Goal: Task Accomplishment & Management: Manage account settings

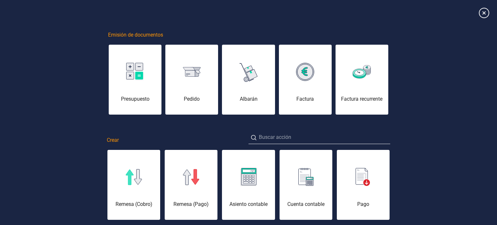
scroll to position [0, 32]
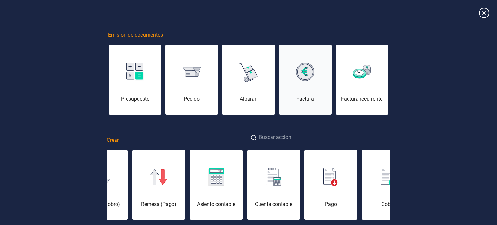
click at [312, 73] on img at bounding box center [305, 72] width 18 height 18
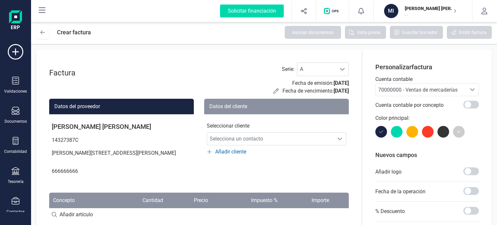
click at [422, 88] on span "70000000 - Ventas de mercaderías" at bounding box center [417, 90] width 79 height 6
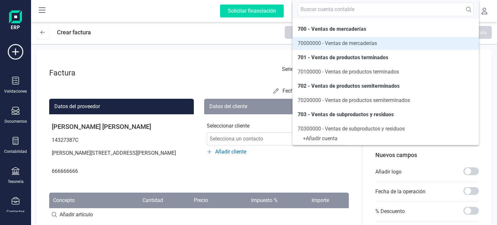
click at [193, 67] on div "Factura Serie : A A Fecha de emisión: [DATE] Fecha de vencimiento: [DATE]" at bounding box center [198, 78] width 299 height 32
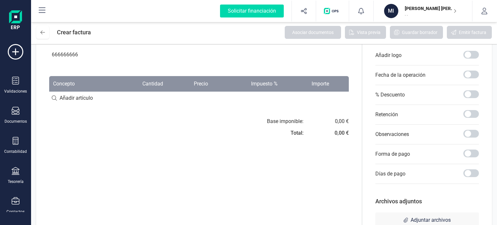
scroll to position [138, 0]
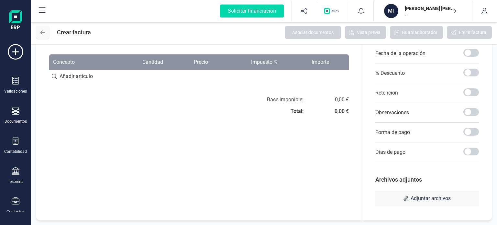
click at [47, 35] on button at bounding box center [42, 32] width 13 height 13
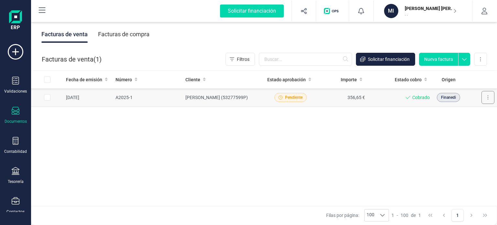
click at [494, 97] on button at bounding box center [487, 97] width 13 height 13
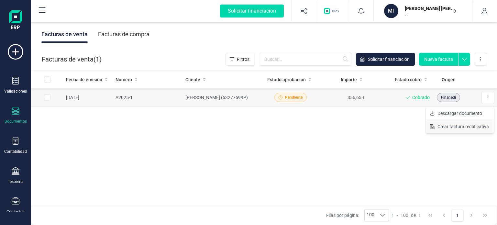
click at [468, 129] on button "Crear factura rectificativa" at bounding box center [459, 126] width 68 height 13
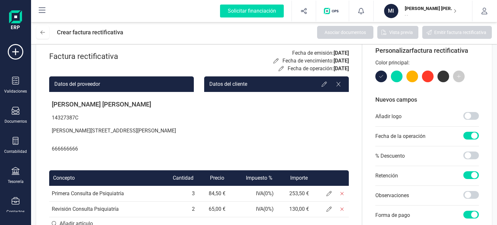
scroll to position [32, 0]
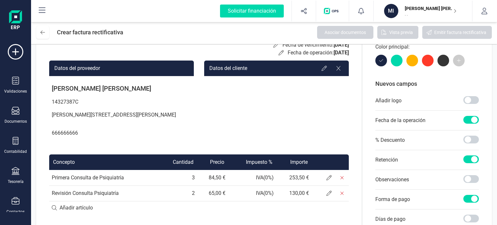
click at [329, 68] on div at bounding box center [331, 68] width 25 height 10
click at [326, 69] on icon at bounding box center [323, 68] width 5 height 5
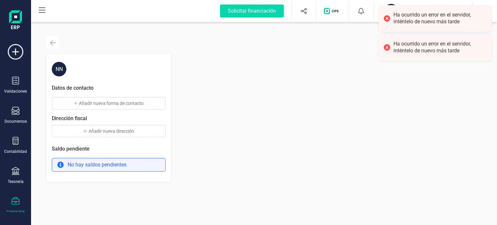
click at [58, 42] on button "button" at bounding box center [53, 42] width 13 height 13
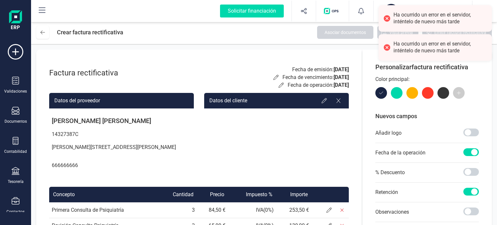
click at [65, 172] on p "666666666" at bounding box center [121, 165] width 145 height 13
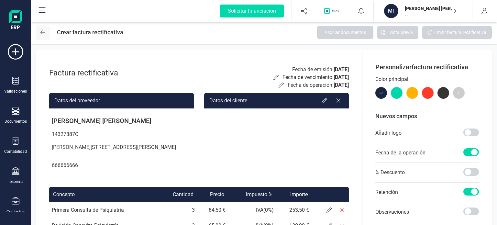
click at [39, 31] on button at bounding box center [42, 32] width 13 height 13
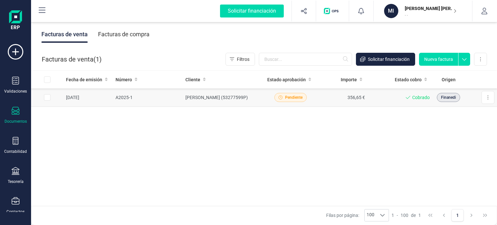
click at [205, 98] on td "[PERSON_NAME] (53277599P)" at bounding box center [224, 97] width 82 height 18
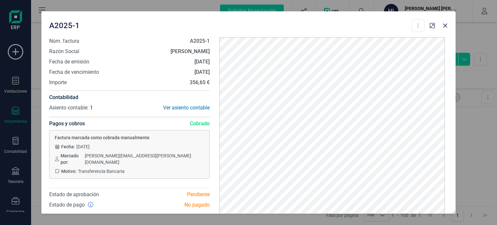
click at [456, 88] on div "A2025-1 Descargar documento Crear factura rectificativa Núm. factura A2025-1 Ra…" at bounding box center [248, 112] width 497 height 225
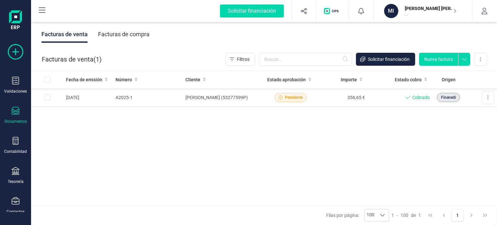
click at [23, 53] on div at bounding box center [16, 54] width 26 height 20
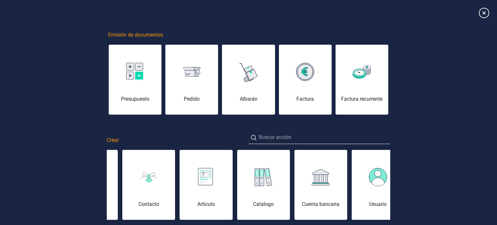
scroll to position [0, 296]
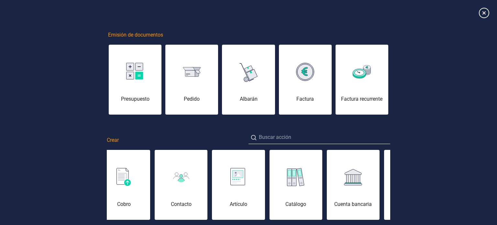
click at [193, 184] on div at bounding box center [181, 177] width 53 height 16
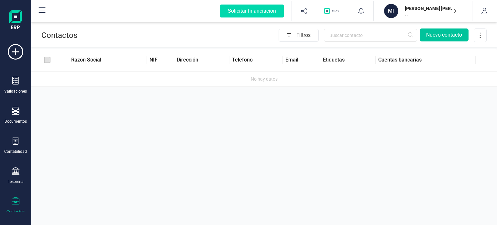
click at [453, 38] on button "Nuevo contacto" at bounding box center [443, 34] width 49 height 13
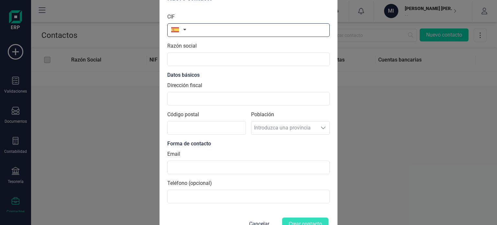
click at [198, 28] on input "text" at bounding box center [248, 30] width 162 height 14
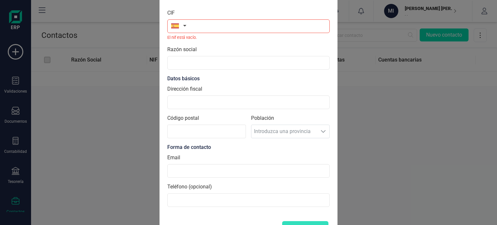
click at [108, 112] on div "Nuevo contacto CIF El nif está vacío. Razón social Datos básicos Dirección fisc…" at bounding box center [248, 112] width 497 height 225
click at [187, 28] on button "button" at bounding box center [177, 25] width 20 height 13
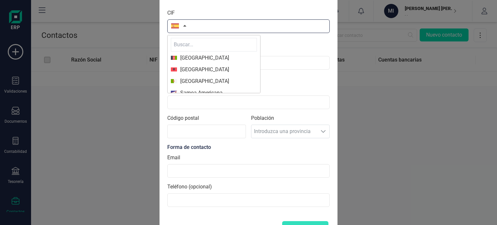
click at [201, 27] on input "text" at bounding box center [248, 26] width 162 height 14
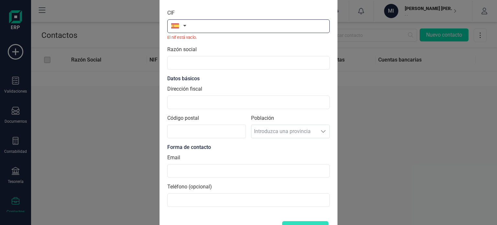
paste input "53277599P"
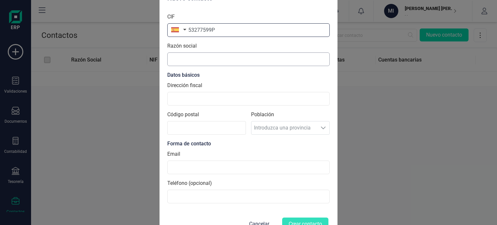
type input "53277599P"
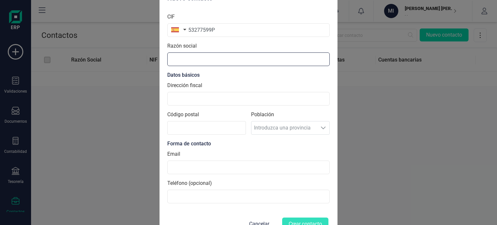
click at [207, 59] on input "text" at bounding box center [248, 59] width 162 height 14
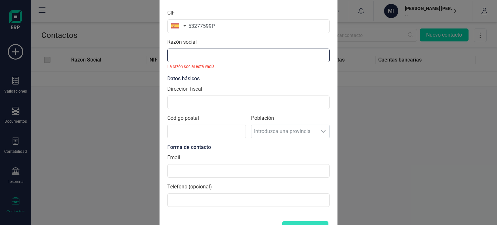
click at [180, 53] on input "text" at bounding box center [248, 55] width 162 height 14
paste input "Silvia Arévalo Rodríguez"
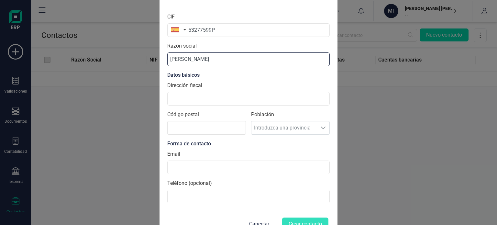
type input "Silvia Arévalo Rodríguez"
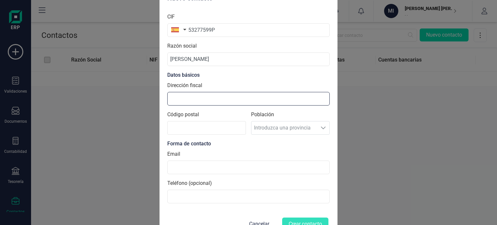
click at [176, 104] on input "Dirección fiscal" at bounding box center [248, 99] width 162 height 14
paste input "Avda. Las Américas s/n, Circuito 1, Módulo 6, 41927, Mairena del Aljarafe, Sevi…"
type input "Avda. Las Américas s/n, Circuito 1, Módulo 6, 41927, Mairena del Aljarafe, Sevi…"
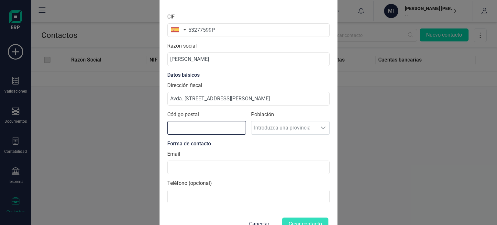
scroll to position [0, 0]
click at [206, 123] on input "Código postal" at bounding box center [206, 128] width 79 height 14
type input "41927"
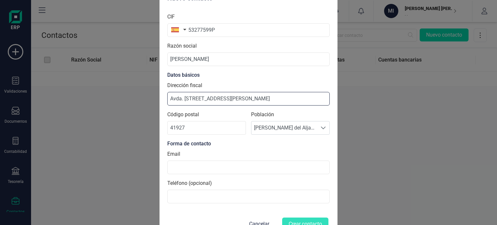
drag, startPoint x: 237, startPoint y: 92, endPoint x: 166, endPoint y: 107, distance: 72.0
click at [72, 104] on div "Nuevo contacto CIF 53277599P Razón social Silvia Arévalo Rodríguez Datos básico…" at bounding box center [248, 112] width 497 height 225
drag, startPoint x: 201, startPoint y: 102, endPoint x: 205, endPoint y: 102, distance: 3.3
click at [202, 102] on input "Avda. Las Américas s/n, Circuito 1, Módulo 6, 41927, Mairena del Aljarafe, Sevi…" at bounding box center [248, 99] width 162 height 14
click at [259, 97] on input "Avda. Las Américas s/n, Circuito 1, Módulo 6, 41927, Mairena del Aljarafe, Sevi…" at bounding box center [248, 99] width 162 height 14
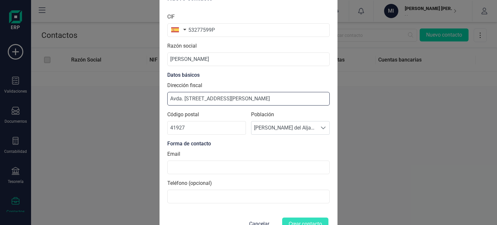
scroll to position [0, 48]
drag, startPoint x: 262, startPoint y: 97, endPoint x: 364, endPoint y: 87, distance: 102.6
click at [364, 87] on div "Nuevo contacto CIF 53277599P Razón social Silvia Arévalo Rodríguez Datos básico…" at bounding box center [248, 112] width 497 height 225
click at [327, 98] on input "Avda. Las Américas s/n, Circuito 1, Módulo 6, 41927, Mairena del Aljarafe, Sevi…" at bounding box center [248, 99] width 162 height 14
drag, startPoint x: 327, startPoint y: 98, endPoint x: 227, endPoint y: 106, distance: 100.2
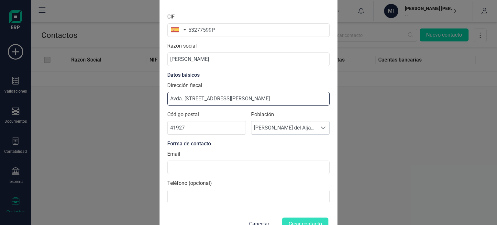
click at [227, 106] on section "CIF 53277599P Razón social Silvia Arévalo Rodríguez Datos básicos Dirección fis…" at bounding box center [248, 108] width 162 height 200
type input "Avda. Las Américas s/n, Circuito 1, Módulo 6"
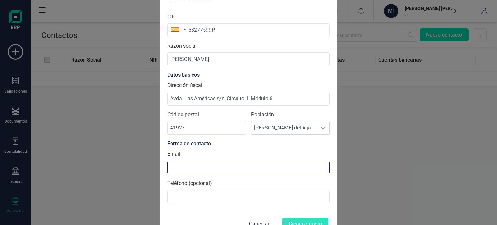
click at [210, 167] on input at bounding box center [248, 167] width 162 height 14
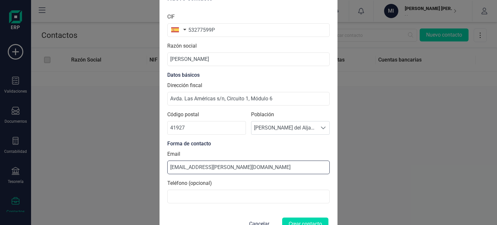
type input "[EMAIL_ADDRESS][PERSON_NAME][DOMAIN_NAME]"
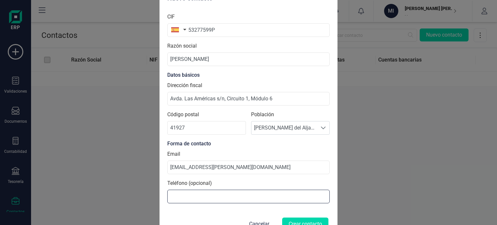
click at [212, 190] on input at bounding box center [248, 196] width 162 height 14
type input "664404515"
click at [315, 222] on button "Crear contacto" at bounding box center [305, 223] width 46 height 13
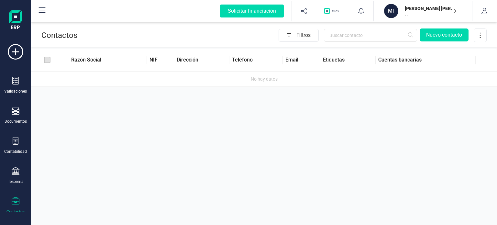
click at [193, 101] on div "Contactos Filtros Nuevo contacto Razón Social NIF Dirección Teléfono Email Etiq…" at bounding box center [264, 112] width 466 height 225
click at [54, 38] on p "Contactos" at bounding box center [59, 35] width 36 height 10
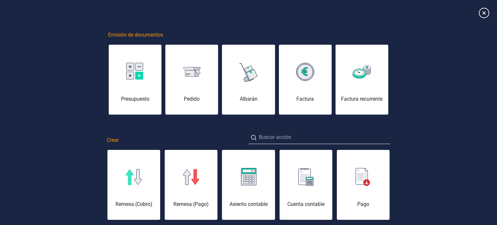
scroll to position [0, 32]
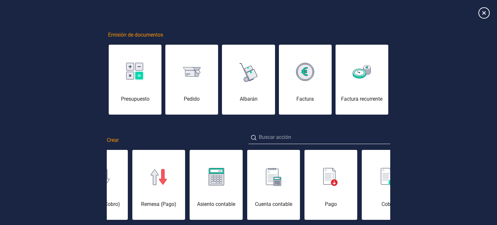
click at [483, 14] on icon at bounding box center [483, 12] width 11 height 11
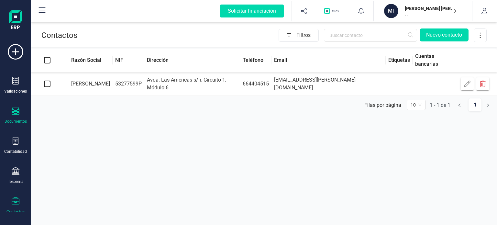
click at [23, 114] on div "Documentos" at bounding box center [16, 115] width 26 height 17
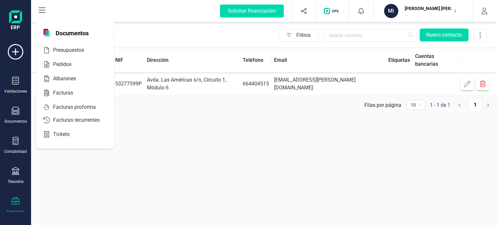
click at [41, 10] on icon at bounding box center [42, 10] width 8 height 8
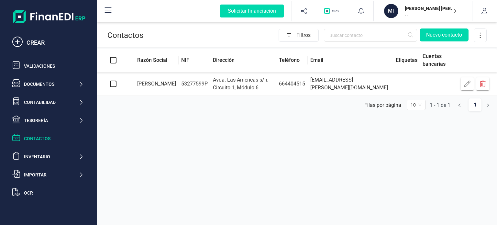
click at [41, 9] on div "Solicitar financiación CREAR Validaciones Documentos Documentos Presupuestos Pe…" at bounding box center [49, 111] width 92 height 222
click at [45, 82] on div "Documentos" at bounding box center [51, 84] width 55 height 6
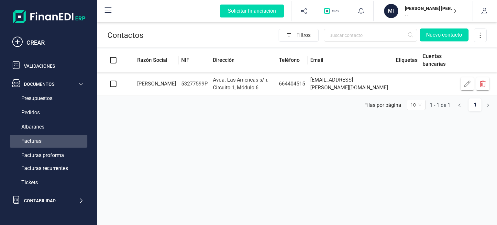
click at [59, 143] on div "Facturas" at bounding box center [49, 140] width 78 height 13
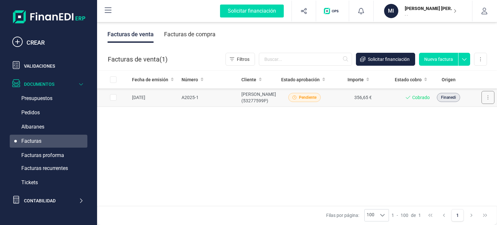
click at [490, 97] on button at bounding box center [487, 97] width 13 height 13
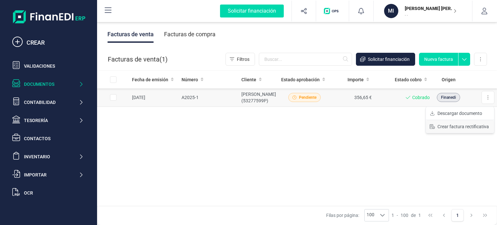
click at [460, 130] on button "Crear factura rectificativa" at bounding box center [459, 126] width 68 height 13
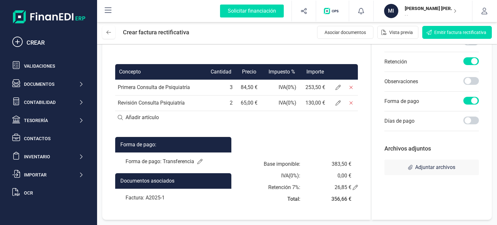
scroll to position [138, 0]
click at [475, 75] on div "Observaciones" at bounding box center [431, 82] width 94 height 20
click at [473, 79] on span at bounding box center [471, 81] width 16 height 8
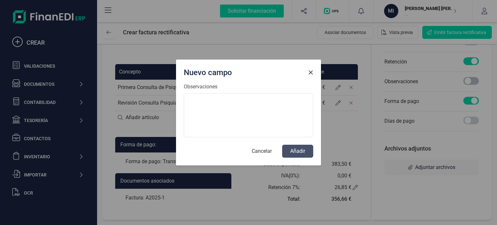
scroll to position [4, 2]
click at [229, 113] on textarea "Observaciones" at bounding box center [248, 115] width 129 height 44
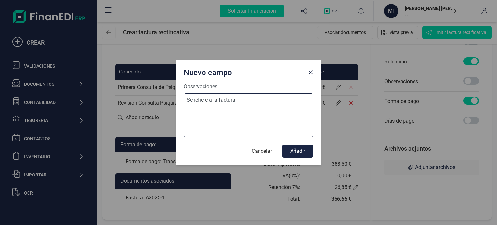
type textarea "Se refiere a la factura"
click at [310, 71] on span "Close" at bounding box center [310, 72] width 5 height 5
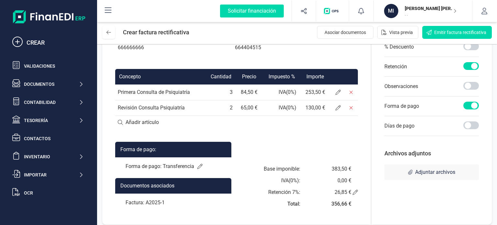
scroll to position [138, 0]
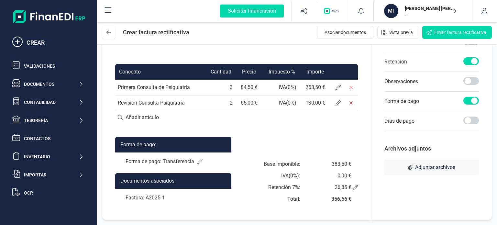
click at [154, 200] on div "Factura: A2025-1" at bounding box center [173, 197] width 116 height 18
click at [154, 199] on div "Factura: A2025-1" at bounding box center [173, 197] width 116 height 18
click at [166, 199] on div "Factura: A2025-1" at bounding box center [173, 197] width 116 height 18
drag, startPoint x: 164, startPoint y: 200, endPoint x: 151, endPoint y: 200, distance: 12.9
click at [151, 200] on div "Factura: A2025-1" at bounding box center [173, 197] width 116 height 18
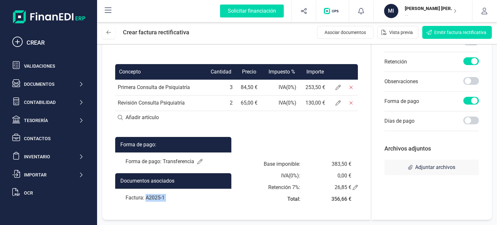
copy div "A2025-1"
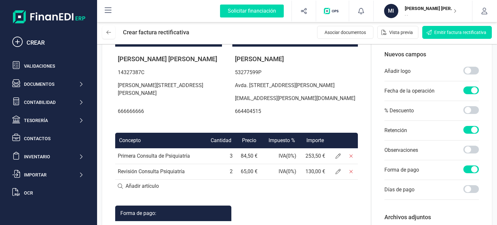
scroll to position [73, 0]
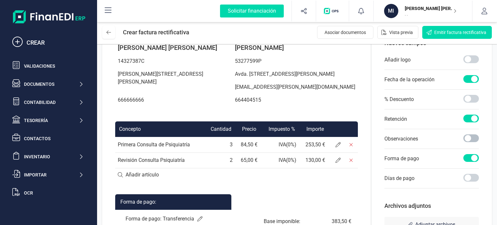
click at [468, 142] on span at bounding box center [471, 138] width 16 height 8
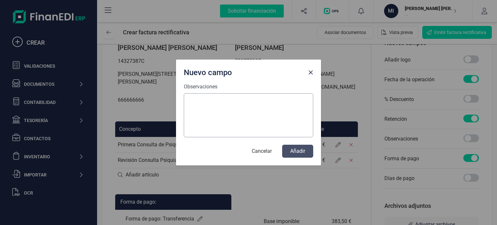
click at [262, 116] on textarea "Observaciones" at bounding box center [248, 115] width 129 height 44
type textarea "E"
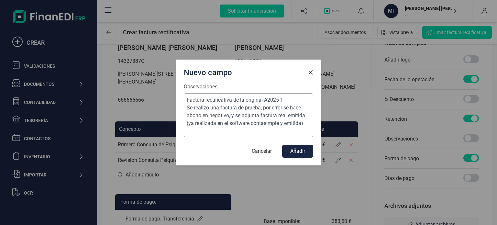
click at [261, 108] on textarea "Factura rectificativa de la original A2025-1 Se realizó una factura de prueba, …" at bounding box center [248, 115] width 129 height 44
drag, startPoint x: 197, startPoint y: 115, endPoint x: 305, endPoint y: 117, distance: 108.7
click at [292, 105] on textarea "Factura rectificativa de la original A2025-1 Se realizó una factura de prueba e…" at bounding box center [248, 115] width 129 height 44
click at [213, 123] on textarea "Factura rectificativa de la original A2025-1 Se realizó una factura de prueba e…" at bounding box center [248, 115] width 129 height 44
click at [317, 118] on div "Observaciones Factura rectificativa de la original A2025-1 Se realizó una factu…" at bounding box center [248, 124] width 145 height 82
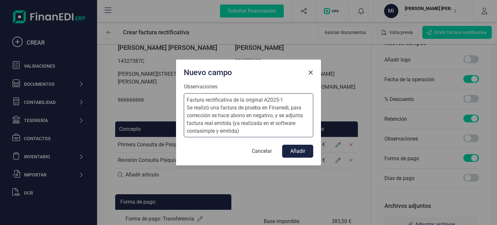
click at [307, 115] on textarea "Factura rectificativa de la original A2025-1 Se realizó una factura de prueba e…" at bounding box center [248, 115] width 129 height 44
click at [258, 133] on textarea "Factura rectificativa de la original A2025-1 Se realizó una factura de prueba e…" at bounding box center [248, 115] width 129 height 44
click at [272, 133] on textarea "Factura rectificativa de la original A2025-1 Se realizó una factura de prueba e…" at bounding box center [248, 115] width 129 height 44
click at [247, 124] on textarea "Factura rectificativa de la original A2025-1 Se realizó una factura de prueba e…" at bounding box center [248, 115] width 129 height 44
click at [211, 130] on textarea "Factura rectificativa de la original A2025-1 Se realizó una factura de prueba e…" at bounding box center [248, 115] width 129 height 44
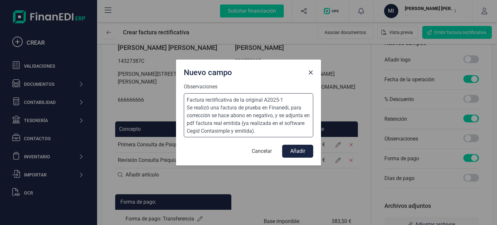
type textarea "Factura rectificativa de la original A2025-1 Se realizó una factura de prueba e…"
click at [303, 148] on button "Añadir" at bounding box center [297, 151] width 31 height 13
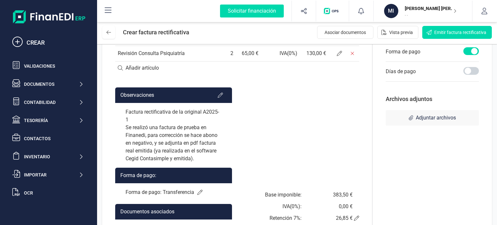
scroll to position [121, 0]
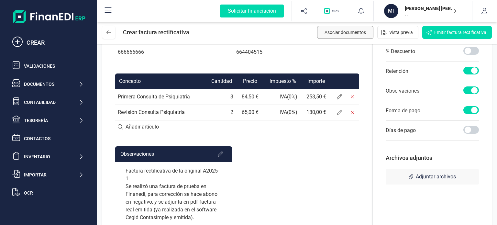
click at [362, 35] on span "Asociar documentos" at bounding box center [344, 32] width 41 height 6
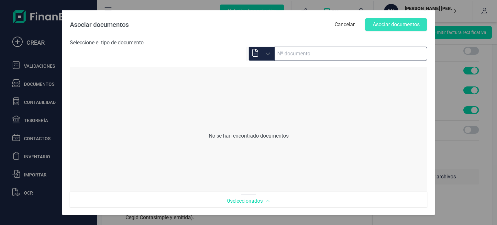
click at [308, 57] on input at bounding box center [350, 54] width 153 height 14
click at [270, 50] on div "Nº documento Nº documento" at bounding box center [261, 54] width 26 height 14
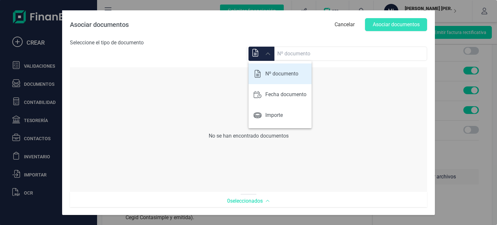
click at [385, 106] on div "No se han encontrado documentos" at bounding box center [248, 136] width 357 height 124
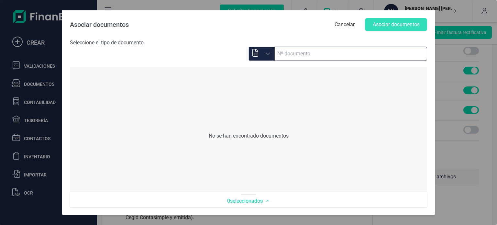
click at [298, 54] on input at bounding box center [350, 54] width 153 height 14
click at [262, 49] on div "Nº documento Nº documento" at bounding box center [261, 54] width 26 height 14
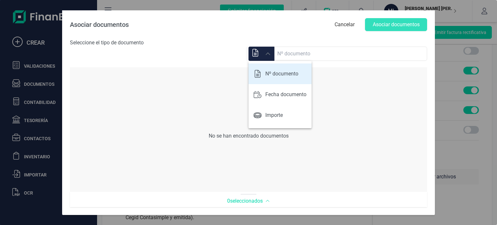
click at [394, 102] on div "No se han encontrado documentos" at bounding box center [248, 136] width 357 height 124
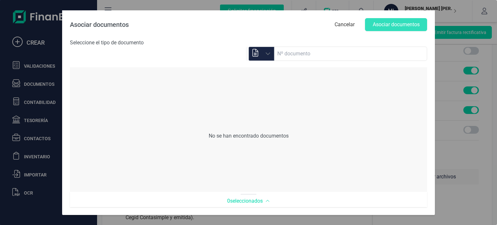
click at [397, 190] on div "No se han encontrado documentos" at bounding box center [248, 136] width 357 height 124
click at [467, 199] on div "Asociar documentos Cancelar Asociar documentos Seleccione el tipo de documento …" at bounding box center [248, 112] width 497 height 225
click at [340, 29] on button "Cancelar" at bounding box center [344, 24] width 33 height 13
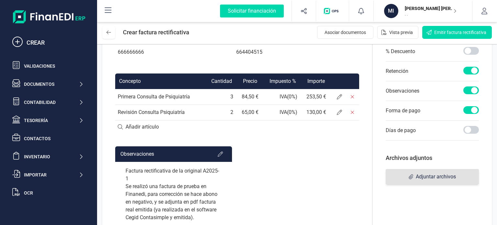
click at [423, 178] on span "Adjuntar archivos" at bounding box center [431, 177] width 93 height 16
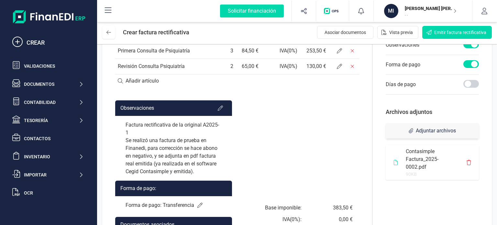
scroll to position [218, 0]
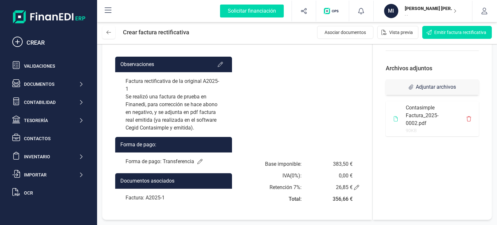
click at [181, 119] on div "Factura rectificativa de la original A2025-1 Se realizó una factura de prueba e…" at bounding box center [173, 104] width 117 height 65
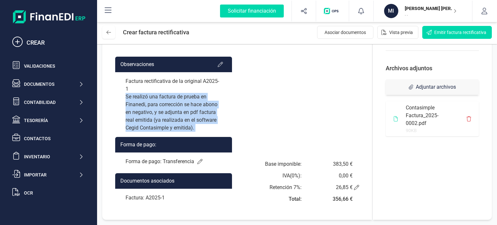
click at [181, 119] on div "Factura rectificativa de la original A2025-1 Se realizó una factura de prueba e…" at bounding box center [173, 104] width 117 height 65
click at [189, 125] on div "Factura rectificativa de la original A2025-1 Se realizó una factura de prueba e…" at bounding box center [173, 104] width 117 height 65
drag, startPoint x: 198, startPoint y: 126, endPoint x: 123, endPoint y: 81, distance: 87.6
click at [123, 81] on div "Factura rectificativa de la original A2025-1 Se realizó una factura de prueba e…" at bounding box center [173, 104] width 117 height 65
copy div "Factura rectificativa de la original A2025-1 Se realizó una factura de prueba e…"
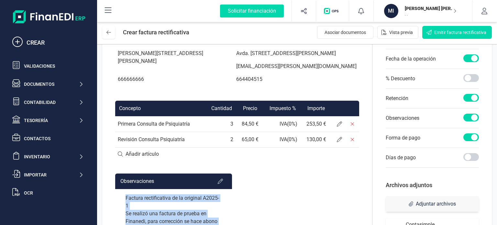
scroll to position [0, 0]
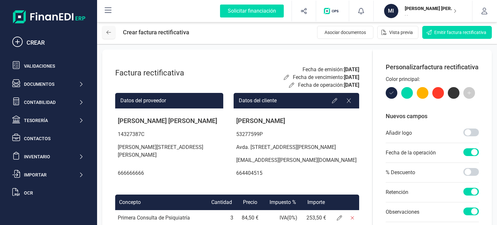
click at [112, 36] on button at bounding box center [108, 32] width 13 height 13
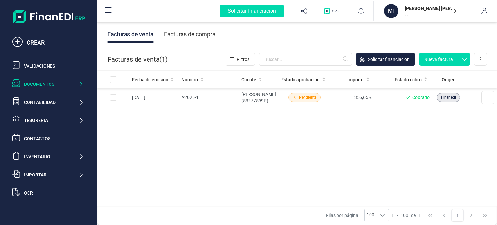
click at [463, 57] on icon at bounding box center [464, 58] width 12 height 10
click at [436, 57] on button "Nueva factura" at bounding box center [438, 59] width 39 height 13
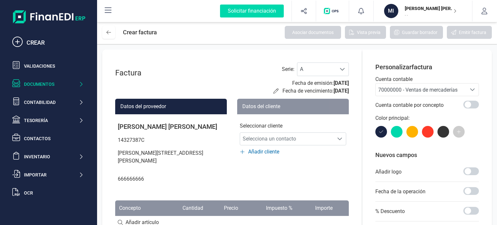
click at [44, 86] on div "Documentos" at bounding box center [51, 84] width 55 height 6
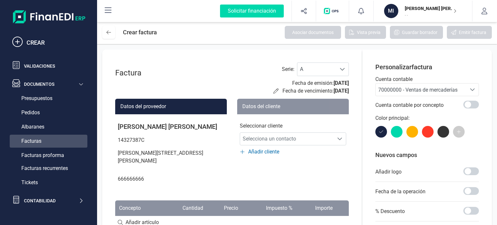
click at [57, 138] on div "Facturas" at bounding box center [49, 140] width 78 height 13
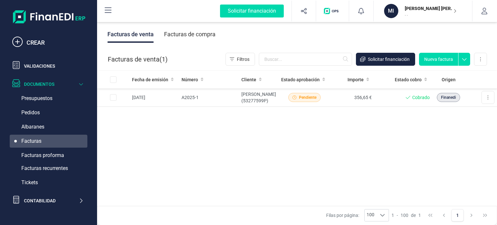
click at [460, 61] on icon at bounding box center [464, 58] width 12 height 10
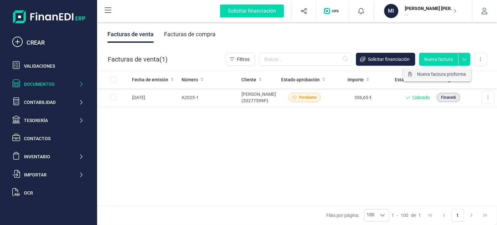
click at [450, 77] on span "Nueva factura proforma" at bounding box center [441, 74] width 49 height 6
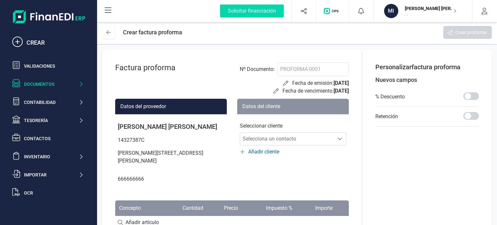
click at [54, 88] on div "Documentos" at bounding box center [48, 84] width 76 height 13
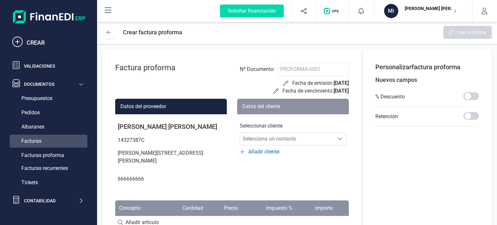
click at [52, 139] on div "Facturas" at bounding box center [49, 140] width 78 height 13
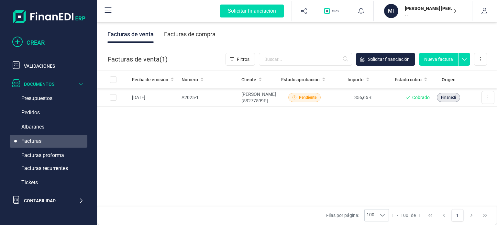
click at [29, 40] on div "CREAR" at bounding box center [55, 42] width 57 height 9
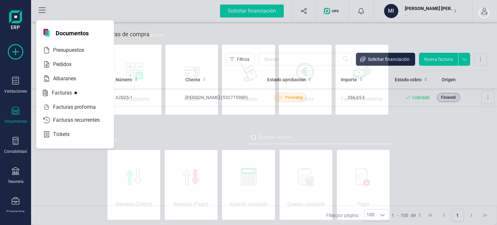
scroll to position [0, 32]
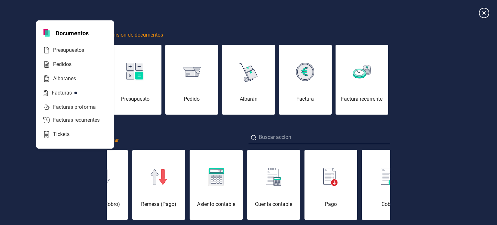
click at [415, 101] on div "Emisión de documentos Presupuesto Pedido Albarán Factura Factura recurrente Cre…" at bounding box center [248, 145] width 497 height 291
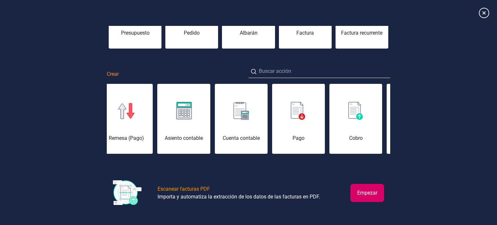
scroll to position [0, 0]
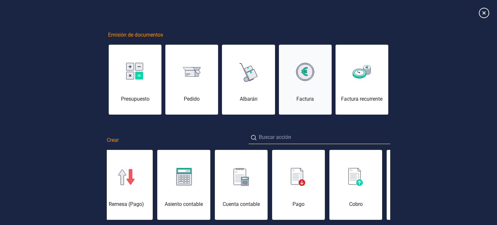
click at [304, 81] on div "Factura" at bounding box center [305, 83] width 53 height 39
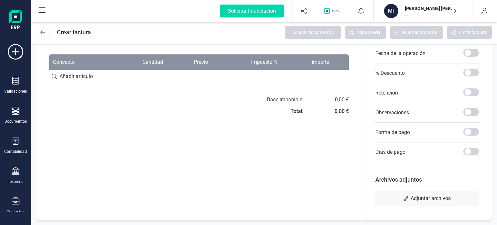
scroll to position [41, 0]
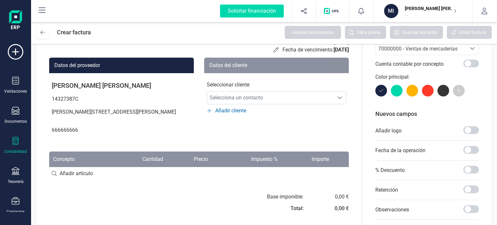
click at [14, 139] on icon at bounding box center [16, 141] width 6 height 8
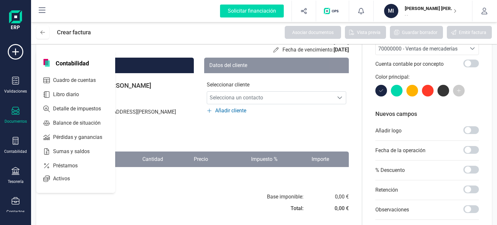
click at [18, 112] on icon at bounding box center [16, 111] width 8 height 8
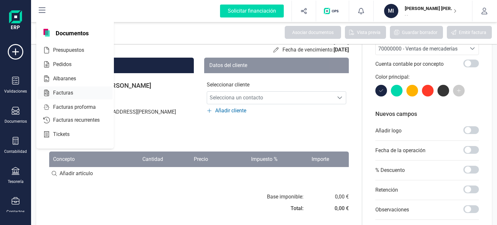
click at [72, 90] on span "Facturas" at bounding box center [67, 93] width 34 height 8
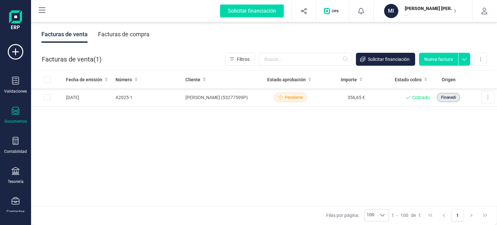
click at [77, 61] on div "Facturas de venta ( 1 )" at bounding box center [72, 59] width 60 height 13
click at [134, 34] on div "Facturas de compra" at bounding box center [123, 34] width 51 height 17
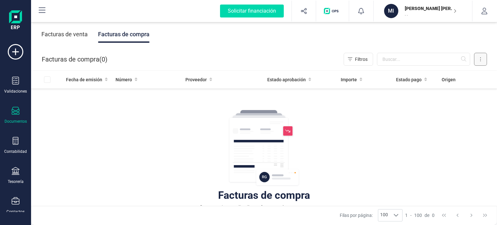
click at [476, 62] on button at bounding box center [480, 59] width 13 height 13
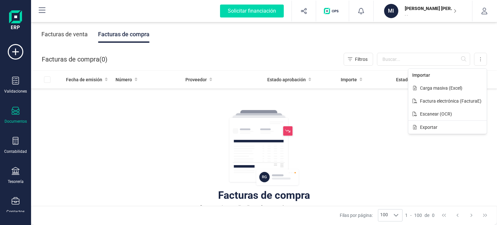
click at [67, 31] on div "Facturas de venta" at bounding box center [64, 34] width 46 height 17
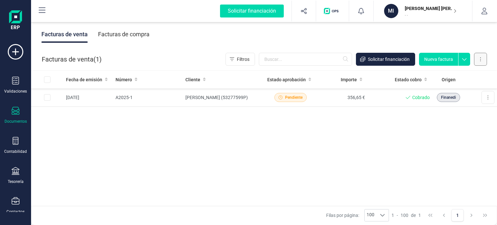
click at [478, 59] on button at bounding box center [480, 59] width 13 height 13
click at [467, 59] on icon at bounding box center [464, 58] width 12 height 10
drag, startPoint x: 434, startPoint y: 127, endPoint x: 448, endPoint y: 112, distance: 21.5
click at [436, 124] on div "Fecha de emisión Número Cliente Estado aprobación Importe Estado cobro Origen […" at bounding box center [264, 137] width 466 height 135
click at [485, 96] on button at bounding box center [487, 97] width 13 height 13
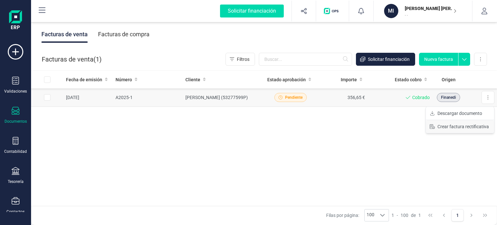
click at [465, 125] on span "Crear factura rectificativa" at bounding box center [462, 126] width 51 height 6
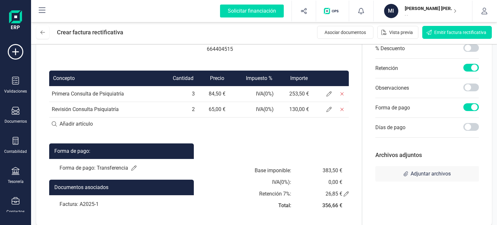
scroll to position [129, 0]
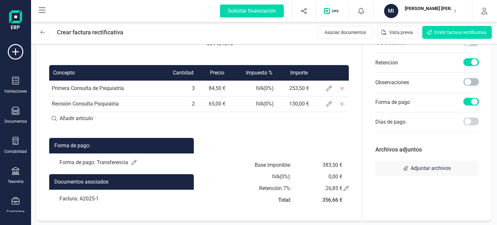
click at [464, 86] on span at bounding box center [471, 82] width 16 height 8
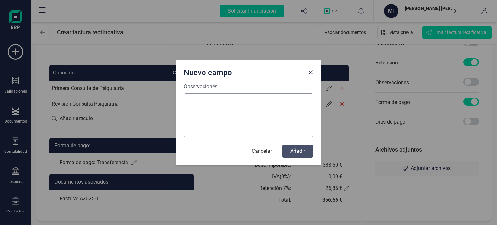
click at [256, 121] on textarea "Observaciones" at bounding box center [248, 115] width 129 height 44
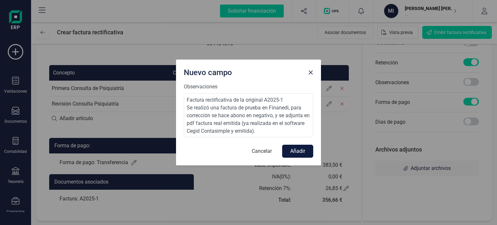
type textarea "Factura rectificativa de la original A2025-1 Se realizó una factura de prueba e…"
click at [303, 155] on button "Añadir" at bounding box center [297, 151] width 31 height 13
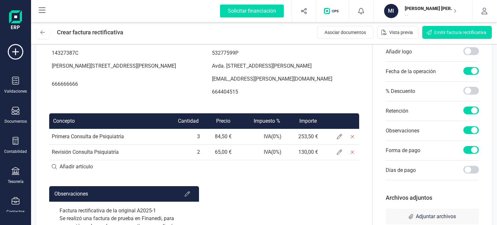
scroll to position [97, 0]
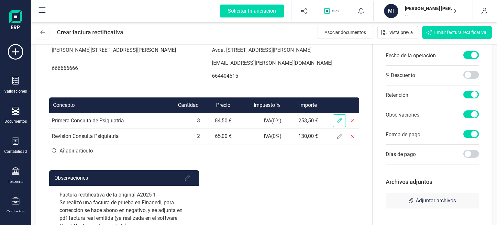
click at [340, 123] on icon at bounding box center [339, 120] width 5 height 5
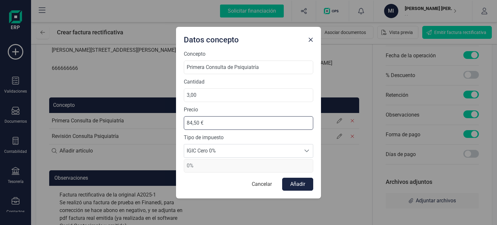
click at [188, 122] on input "84,50 €" at bounding box center [248, 123] width 129 height 14
drag, startPoint x: 210, startPoint y: 126, endPoint x: 176, endPoint y: 129, distance: 34.3
click at [176, 129] on div "Concepto Primera Consulta de Psiquiatría Cantidad 3,00 Precio 84,50 € Tipo de i…" at bounding box center [248, 124] width 145 height 148
click at [212, 129] on input "84,50 €" at bounding box center [248, 123] width 129 height 14
click at [187, 124] on input "84,50 €" at bounding box center [248, 123] width 129 height 14
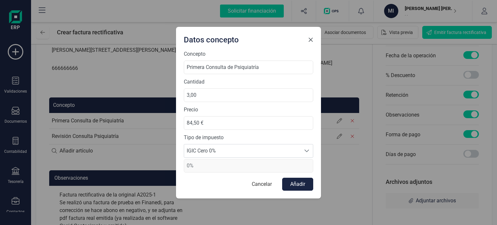
click at [310, 41] on span "Close" at bounding box center [310, 39] width 5 height 5
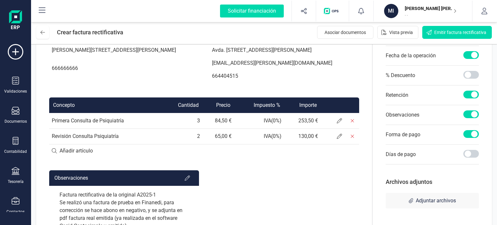
click at [196, 128] on td "3" at bounding box center [181, 121] width 41 height 16
click at [344, 127] on span at bounding box center [339, 120] width 13 height 13
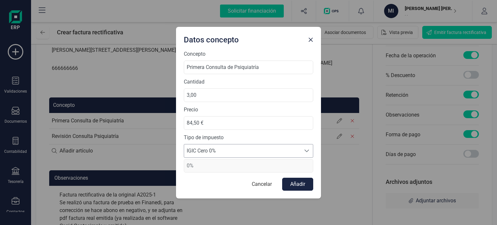
click at [238, 153] on span "IGIC Cero 0%" at bounding box center [242, 150] width 116 height 13
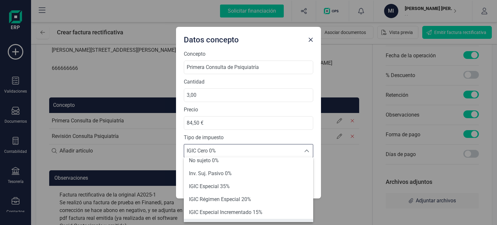
scroll to position [0, 0]
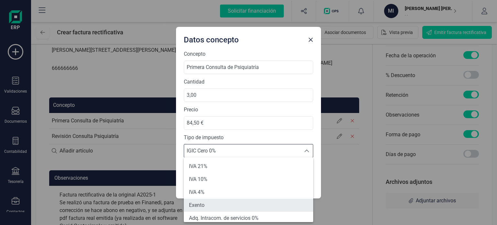
click at [224, 200] on li "Exento" at bounding box center [248, 205] width 129 height 13
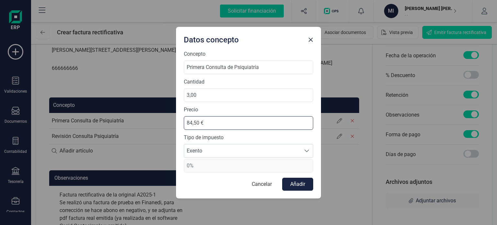
click at [201, 123] on input "84,50 €" at bounding box center [248, 123] width 129 height 14
click at [190, 121] on input "84,50 €" at bounding box center [248, 123] width 129 height 14
click at [190, 93] on input "3,00" at bounding box center [248, 95] width 129 height 14
click at [185, 93] on input "3,00" at bounding box center [248, 95] width 129 height 14
click at [236, 73] on input "Primera Consulta de Psiquiatría" at bounding box center [248, 67] width 129 height 14
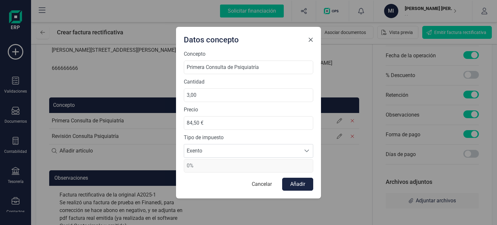
click at [312, 41] on span "Close" at bounding box center [310, 39] width 5 height 5
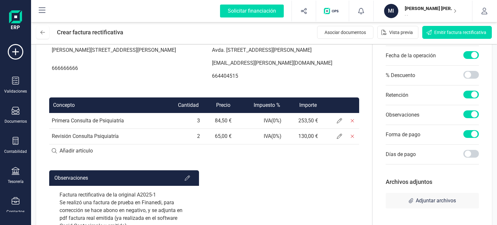
click at [231, 125] on td "84,50 €" at bounding box center [218, 121] width 32 height 16
click at [76, 157] on input at bounding box center [204, 150] width 310 height 13
type input "Prim"
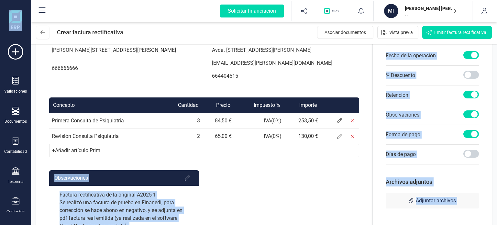
drag, startPoint x: 136, startPoint y: 158, endPoint x: 0, endPoint y: 151, distance: 136.3
click at [0, 151] on div "Solicitar financiación Importaciones completadas 0 / 0 MI MIGUEL ÁNGEL SORIANO …" at bounding box center [248, 112] width 497 height 225
click at [116, 156] on div "+ Añadir artículo : Prim" at bounding box center [204, 151] width 310 height 14
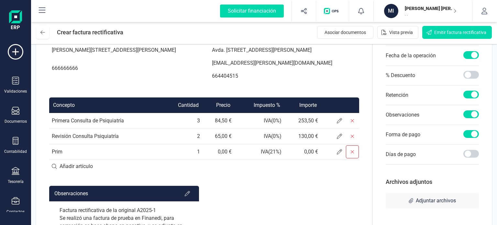
click at [352, 154] on icon at bounding box center [352, 151] width 5 height 5
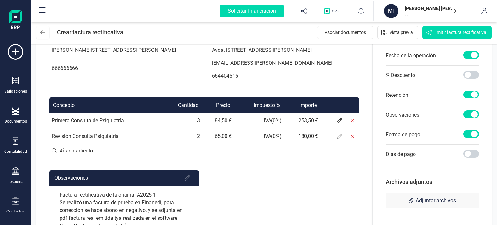
click at [81, 157] on input at bounding box center [204, 150] width 310 height 13
type input "P"
type input "Prim"
click at [115, 157] on div "+ Añadir artículo : Prim" at bounding box center [204, 151] width 310 height 14
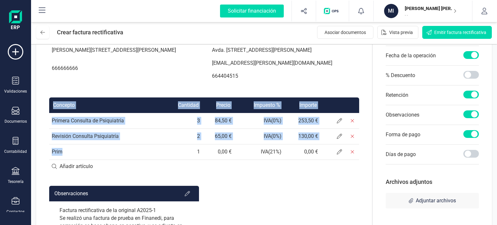
click at [41, 162] on div "Factura rectificativa Fecha de emisión: 14/08/2025 Fecha de vencimiento: 14/08/…" at bounding box center [204, 142] width 336 height 381
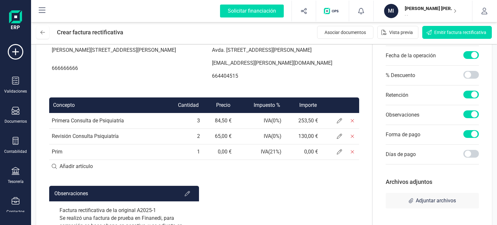
click at [97, 193] on div "Observaciones" at bounding box center [124, 194] width 150 height 16
click at [77, 159] on td "Prim" at bounding box center [105, 152] width 112 height 16
click at [343, 158] on span at bounding box center [339, 151] width 13 height 13
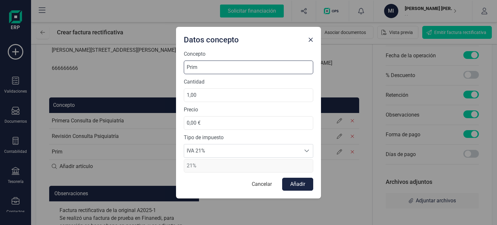
click at [208, 68] on input "Prim" at bounding box center [248, 67] width 129 height 14
type input "Primera Consulta de Psiquiatría"
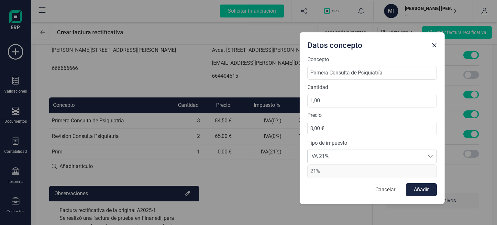
drag, startPoint x: 213, startPoint y: 44, endPoint x: 337, endPoint y: 49, distance: 123.6
click at [337, 49] on div "Datos concepto" at bounding box center [367, 44] width 124 height 13
drag, startPoint x: 323, startPoint y: 106, endPoint x: 292, endPoint y: 103, distance: 31.1
click at [292, 103] on div "Datos concepto Concepto Primera Consulta de Psiquiatría Cantidad 1,00 Precio 0,…" at bounding box center [248, 112] width 497 height 225
type input "3,00"
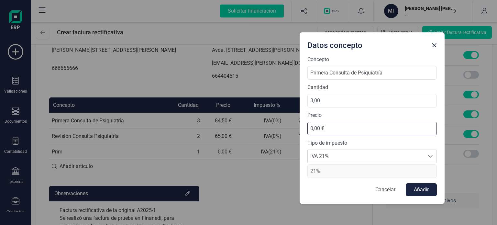
drag, startPoint x: 349, startPoint y: 131, endPoint x: 269, endPoint y: 135, distance: 80.3
click at [269, 135] on div "Datos concepto Concepto Primera Consulta de Psiquiatría Cantidad 3,00 Precio 0,…" at bounding box center [248, 112] width 497 height 225
type input "84,50 €"
click at [311, 127] on input "84,50 €" at bounding box center [371, 129] width 129 height 14
drag, startPoint x: 343, startPoint y: 129, endPoint x: 182, endPoint y: 133, distance: 160.4
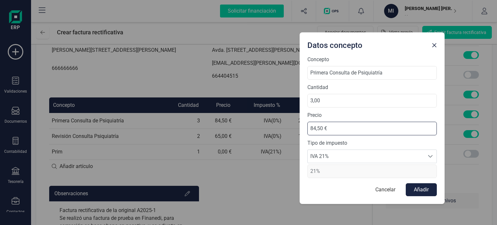
click at [182, 132] on div "Datos concepto Concepto Primera Consulta de Psiquiatría Cantidad 3,00 Precio 84…" at bounding box center [248, 112] width 497 height 225
click at [391, 188] on button "Cancelar" at bounding box center [385, 189] width 33 height 13
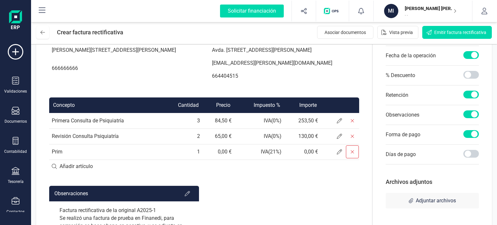
click at [354, 154] on icon at bounding box center [352, 151] width 5 height 5
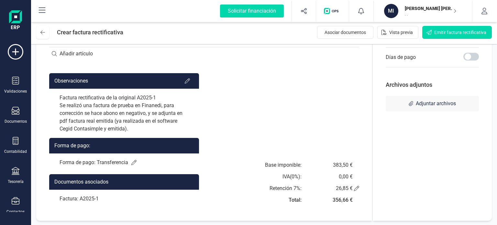
scroll to position [202, 0]
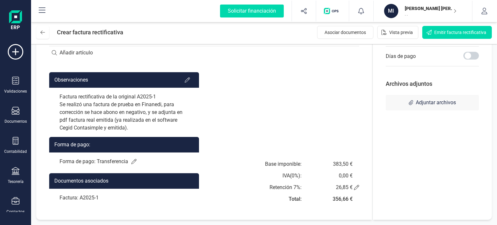
click at [328, 172] on div "Base imponible: IVA ( 0 %): Retención 7 %: Total: 383,50 € 0,00 € 26,85 € 356,6…" at bounding box center [312, 183] width 94 height 47
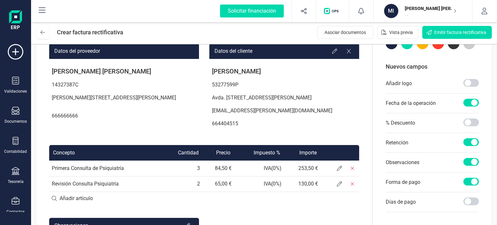
scroll to position [129, 0]
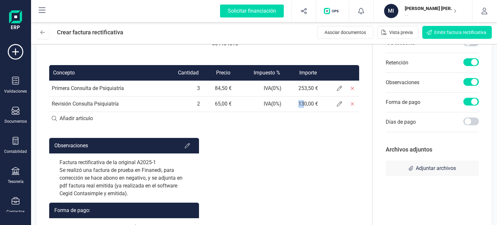
drag, startPoint x: 295, startPoint y: 115, endPoint x: 304, endPoint y: 112, distance: 9.6
click at [304, 112] on td "130,00 €" at bounding box center [302, 104] width 37 height 16
click at [322, 142] on div "Factura rectificativa Fecha de emisión: 14/08/2025 Fecha de vencimiento: 14/08/…" at bounding box center [204, 102] width 336 height 365
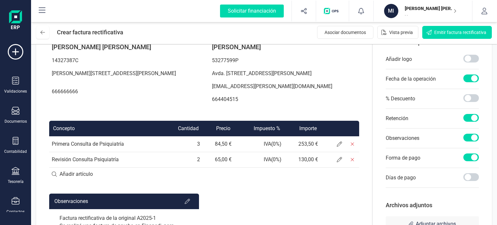
scroll to position [97, 0]
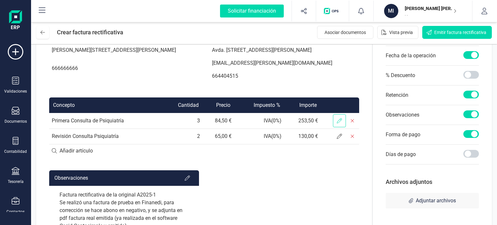
click at [335, 127] on span at bounding box center [339, 120] width 13 height 13
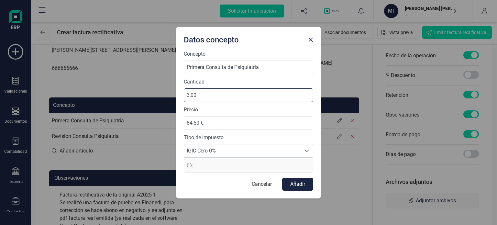
click at [188, 95] on input "3,00" at bounding box center [248, 95] width 129 height 14
drag, startPoint x: 194, startPoint y: 123, endPoint x: 189, endPoint y: 120, distance: 5.6
click at [194, 123] on input "84,50 €" at bounding box center [248, 123] width 129 height 14
click at [189, 120] on input "84,50 €" at bounding box center [248, 123] width 129 height 14
click at [186, 122] on input "84,50 €" at bounding box center [248, 123] width 129 height 14
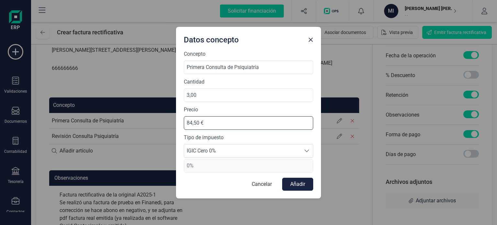
click at [186, 122] on input "84,50 €" at bounding box center [248, 123] width 129 height 14
type input "84,50 €"
click at [220, 151] on span "IGIC Cero 0%" at bounding box center [242, 150] width 116 height 13
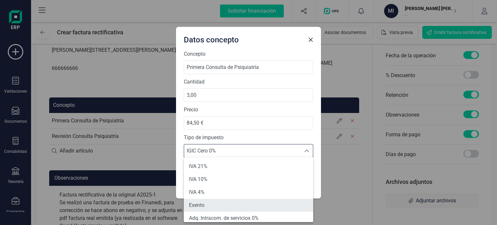
scroll to position [3, 0]
click at [213, 204] on li "Exento" at bounding box center [248, 202] width 129 height 13
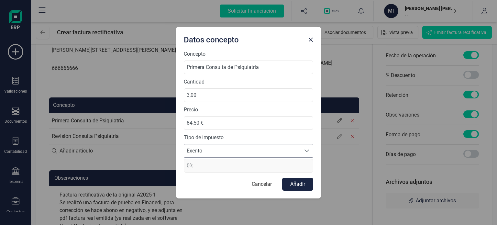
drag, startPoint x: 231, startPoint y: 169, endPoint x: 221, endPoint y: 156, distance: 17.0
click at [225, 161] on span "0%" at bounding box center [248, 166] width 129 height 14
drag, startPoint x: 217, startPoint y: 166, endPoint x: 199, endPoint y: 171, distance: 18.2
click at [199, 171] on span "0%" at bounding box center [248, 166] width 129 height 14
click at [259, 185] on button "Cancelar" at bounding box center [261, 184] width 33 height 13
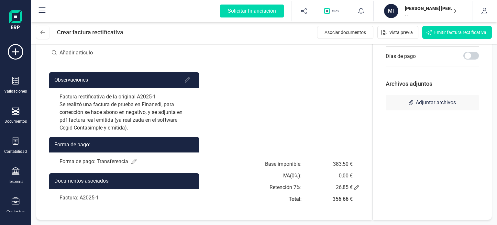
scroll to position [202, 0]
click at [359, 189] on div "Factura rectificativa Fecha de emisión: 14/08/2025 Fecha de vencimiento: 14/08/…" at bounding box center [204, 37] width 336 height 365
click at [356, 186] on icon at bounding box center [356, 187] width 5 height 5
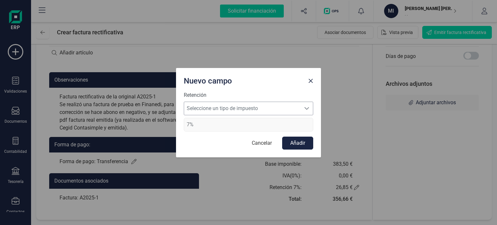
click at [234, 111] on span "Seleccione un tipo de impuesto" at bounding box center [242, 108] width 116 height 13
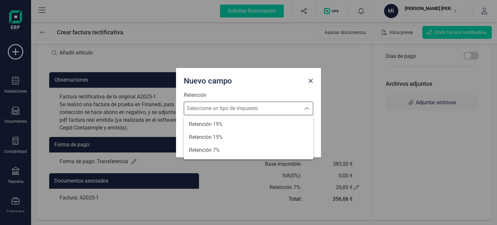
click at [316, 82] on div "Nuevo campo" at bounding box center [248, 79] width 145 height 23
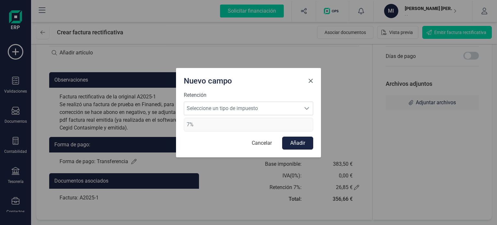
click at [313, 82] on button "Close" at bounding box center [310, 81] width 10 height 10
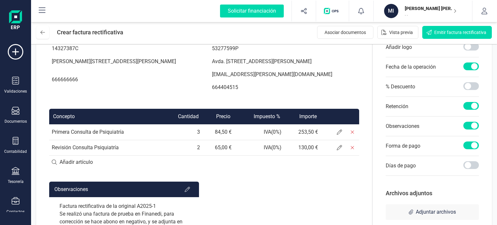
scroll to position [97, 0]
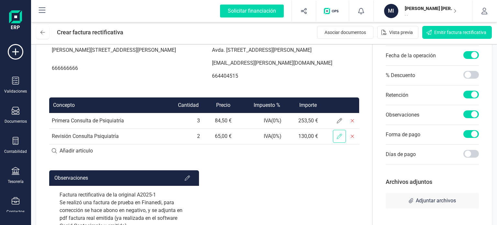
click at [338, 139] on icon at bounding box center [339, 136] width 5 height 5
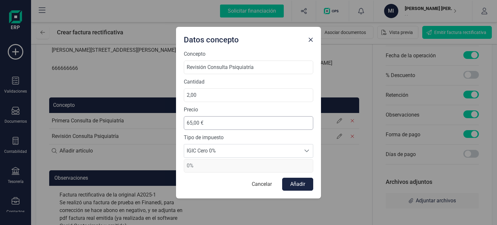
drag, startPoint x: 310, startPoint y: 38, endPoint x: 246, endPoint y: 117, distance: 102.0
click at [246, 117] on div "Datos concepto Concepto Revisión Consulta Psiquiatría Cantidad 2,00 Precio 65,0…" at bounding box center [248, 112] width 145 height 171
click at [224, 152] on span "IGIC Cero 0%" at bounding box center [242, 150] width 116 height 13
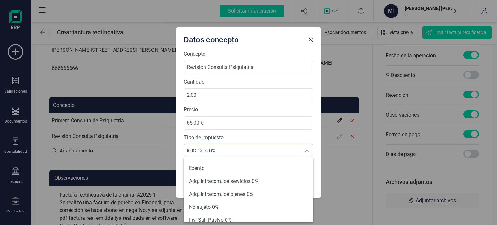
scroll to position [0, 0]
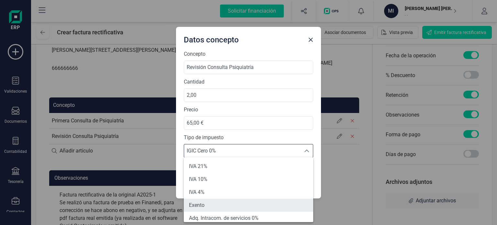
click at [221, 203] on li "Exento" at bounding box center [248, 205] width 129 height 13
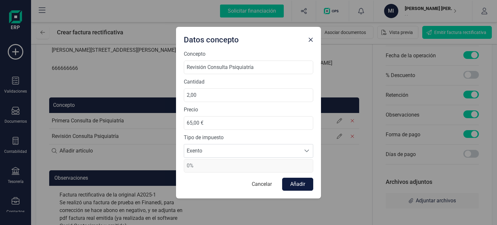
click at [297, 181] on button "Añadir" at bounding box center [297, 184] width 31 height 13
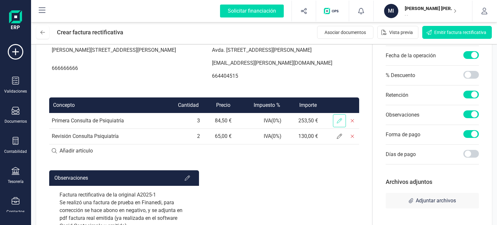
click at [340, 127] on span at bounding box center [339, 120] width 13 height 13
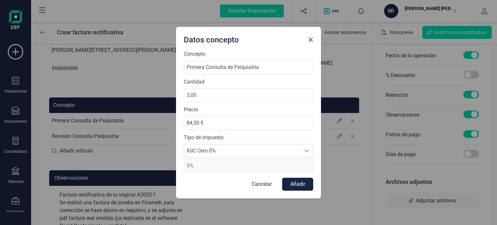
drag, startPoint x: 280, startPoint y: 160, endPoint x: 282, endPoint y: 153, distance: 7.0
click at [281, 159] on span "0%" at bounding box center [248, 166] width 129 height 14
click at [281, 153] on span "IGIC Cero 0%" at bounding box center [242, 150] width 116 height 13
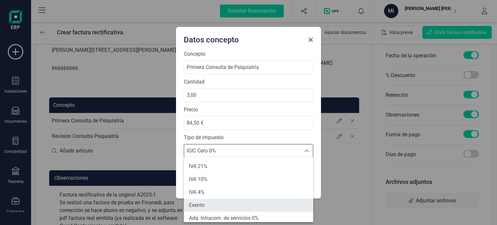
click at [230, 202] on li "Exento" at bounding box center [248, 205] width 129 height 13
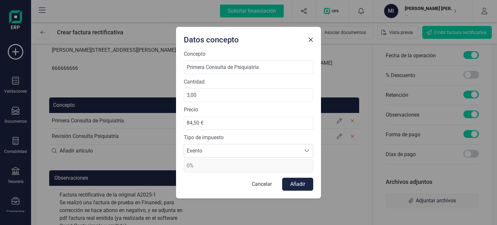
click at [313, 189] on div "Concepto Primera Consulta de Psiquiatría Cantidad 3,00 Precio 84,50 € Tipo de i…" at bounding box center [248, 124] width 145 height 148
click at [300, 189] on button "Añadir" at bounding box center [297, 184] width 31 height 13
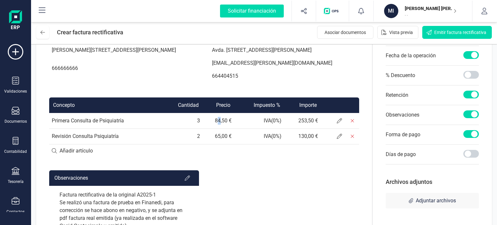
drag, startPoint x: 219, startPoint y: 129, endPoint x: 220, endPoint y: 125, distance: 3.9
click at [219, 128] on td "84,50 €" at bounding box center [218, 121] width 32 height 16
click at [219, 125] on td "84,50 €" at bounding box center [218, 121] width 32 height 16
click at [216, 128] on td "84,50 €" at bounding box center [218, 121] width 32 height 16
click at [335, 127] on span at bounding box center [339, 120] width 13 height 13
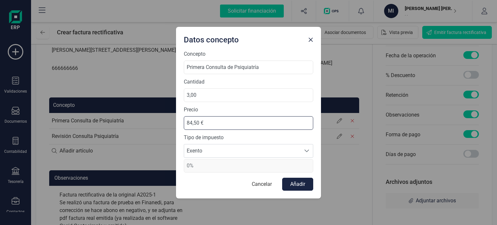
click at [190, 122] on input "84,50 €" at bounding box center [248, 123] width 129 height 14
click at [187, 125] on input "84,50 €" at bounding box center [248, 123] width 129 height 14
drag, startPoint x: 214, startPoint y: 124, endPoint x: 164, endPoint y: 131, distance: 50.7
click at [164, 131] on div "Datos concepto Concepto Primera Consulta de Psiquiatría Cantidad 3,00 Precio 84…" at bounding box center [248, 112] width 497 height 225
click at [309, 42] on button "Close" at bounding box center [310, 40] width 10 height 10
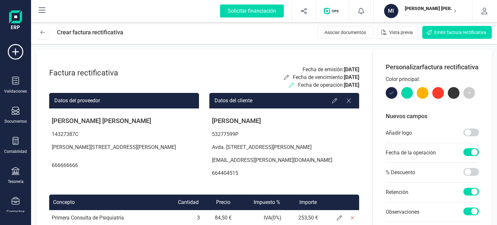
click at [289, 86] on icon at bounding box center [291, 84] width 5 height 5
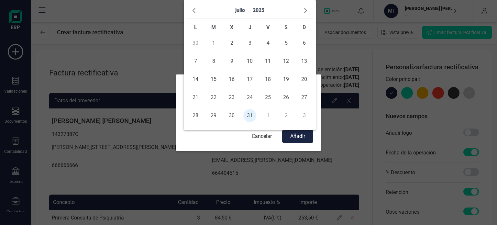
click at [190, 115] on body "Solicitar financiación Importaciones completadas 0 / 0 MI MIGUEL ÁNGEL SORIANO …" at bounding box center [248, 112] width 497 height 225
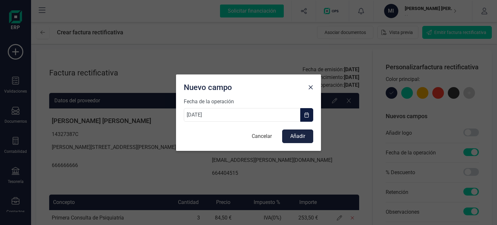
click at [302, 116] on button "button" at bounding box center [306, 115] width 13 height 14
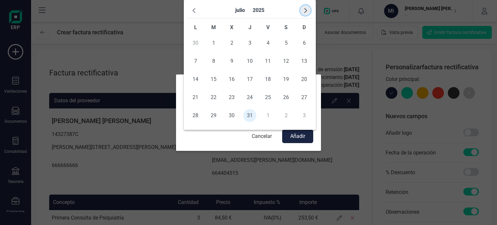
click at [308, 10] on button "button" at bounding box center [305, 10] width 10 height 10
click at [250, 79] on span "14" at bounding box center [249, 79] width 13 height 13
type input "[DATE]"
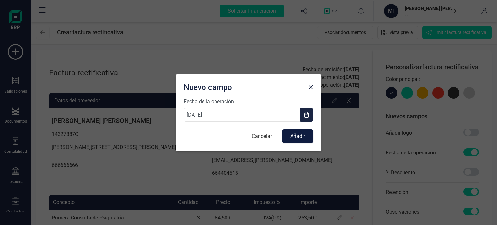
click at [296, 137] on button "Añadir" at bounding box center [297, 136] width 31 height 14
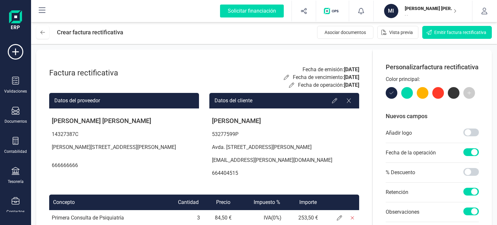
scroll to position [129, 0]
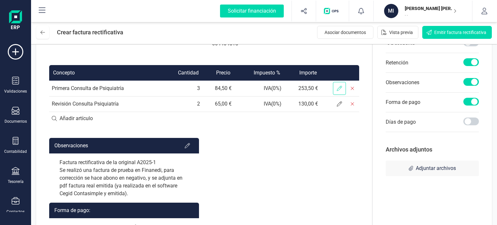
click at [340, 91] on icon at bounding box center [339, 88] width 5 height 5
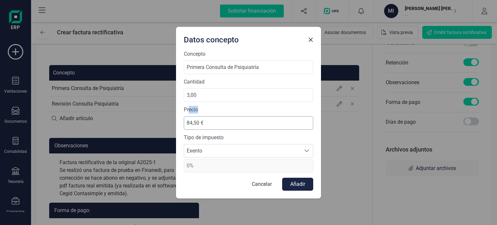
drag, startPoint x: 188, startPoint y: 114, endPoint x: 190, endPoint y: 117, distance: 3.7
click at [190, 117] on div "Precio 84,50 €" at bounding box center [248, 118] width 129 height 24
click at [184, 128] on input "84,50 €" at bounding box center [248, 123] width 129 height 14
click at [309, 43] on button "Close" at bounding box center [310, 40] width 10 height 10
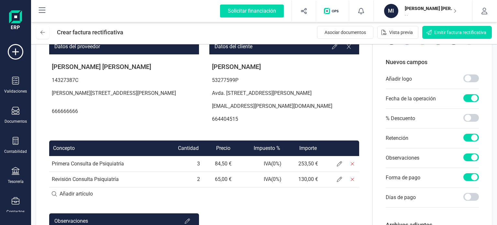
scroll to position [0, 0]
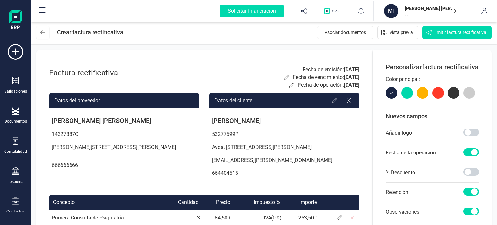
click at [289, 85] on div "Fecha de operación: 14/08/2025" at bounding box center [324, 85] width 70 height 8
click at [289, 85] on icon at bounding box center [291, 84] width 5 height 5
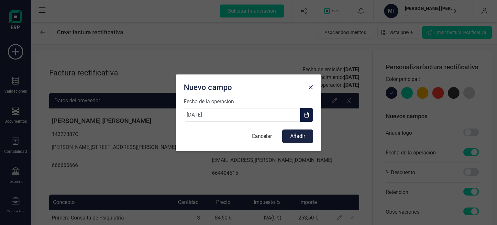
click at [310, 114] on button "button" at bounding box center [306, 115] width 13 height 14
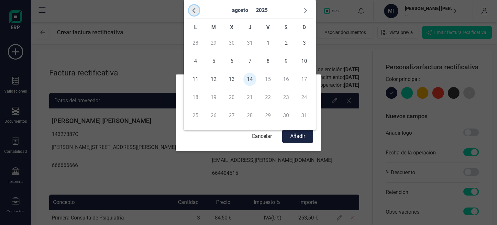
click at [195, 8] on span "button" at bounding box center [193, 10] width 5 height 5
click at [252, 113] on span "31" at bounding box center [249, 115] width 13 height 13
type input "[DATE]"
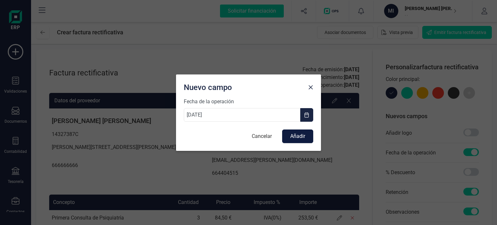
click at [293, 133] on button "Añadir" at bounding box center [297, 136] width 31 height 14
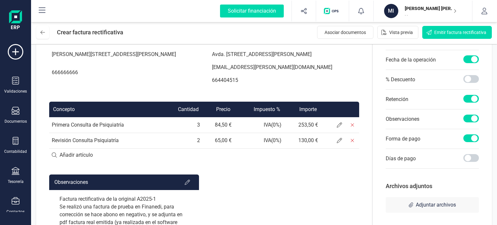
scroll to position [97, 0]
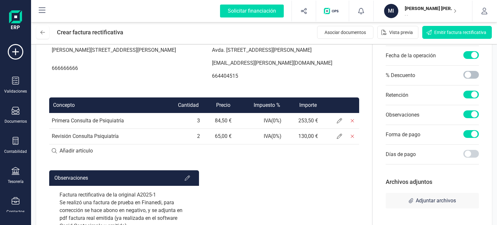
click at [474, 79] on span at bounding box center [471, 75] width 16 height 8
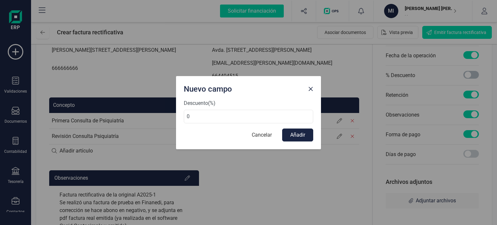
scroll to position [4, 2]
click at [310, 89] on span "Close" at bounding box center [310, 88] width 5 height 5
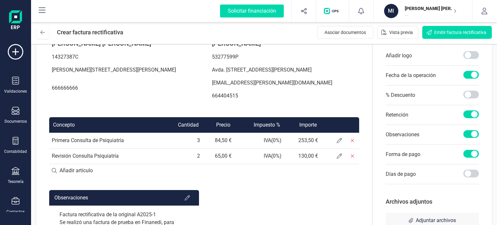
scroll to position [73, 0]
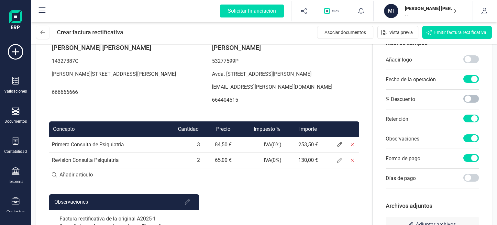
click at [466, 102] on span at bounding box center [471, 99] width 16 height 8
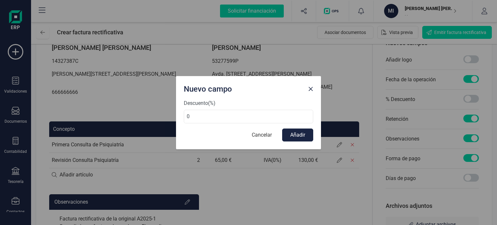
drag, startPoint x: 231, startPoint y: 115, endPoint x: 129, endPoint y: 109, distance: 102.0
click at [129, 109] on div "Nuevo campo Descuento (%) 0 Cancelar Añadir" at bounding box center [248, 112] width 497 height 225
type input "100"
click at [301, 135] on button "Añadir" at bounding box center [297, 134] width 31 height 13
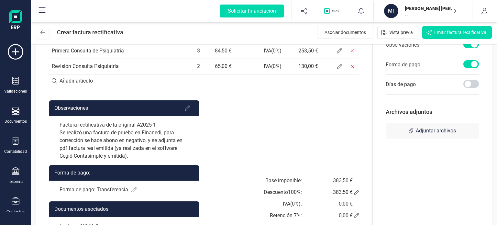
scroll to position [202, 0]
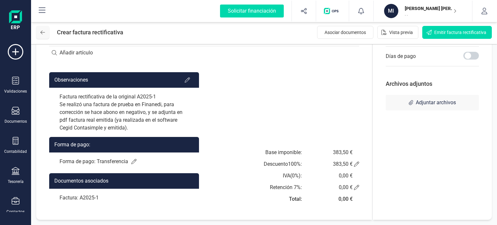
click at [46, 30] on button at bounding box center [42, 32] width 13 height 13
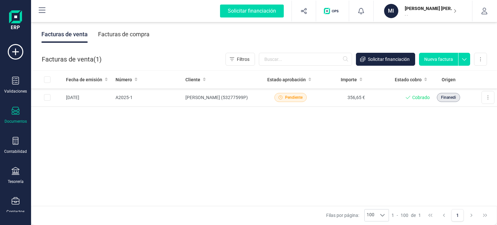
click at [129, 31] on div "Facturas de compra" at bounding box center [123, 34] width 51 height 17
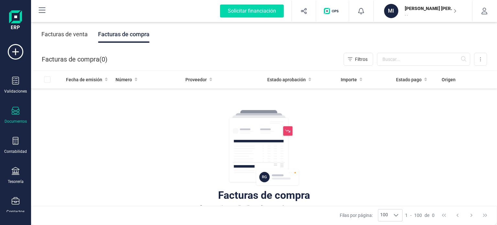
click at [74, 33] on div "Facturas de venta" at bounding box center [64, 34] width 46 height 17
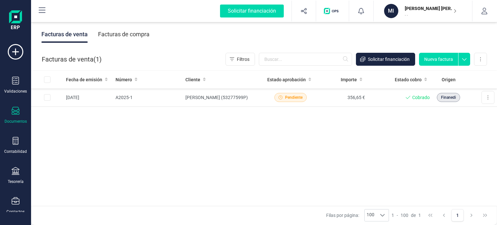
click at [12, 111] on icon at bounding box center [16, 111] width 8 height 8
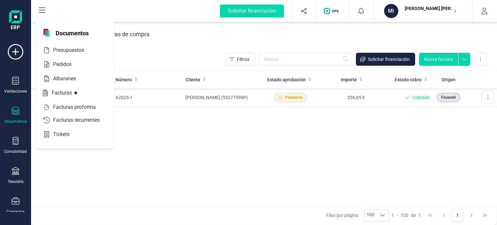
click at [423, 12] on p ". ." at bounding box center [430, 14] width 52 height 5
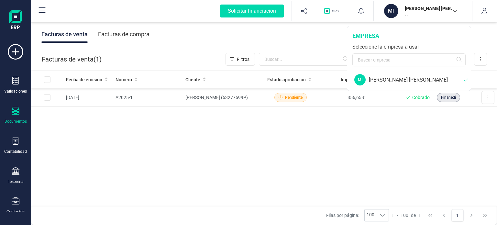
click at [394, 80] on div "[PERSON_NAME] [PERSON_NAME]" at bounding box center [416, 80] width 95 height 8
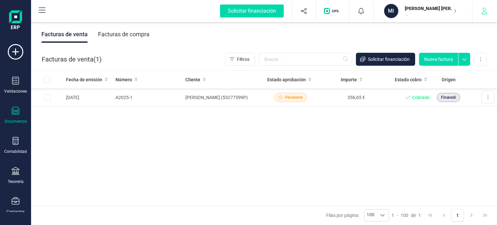
click at [488, 12] on button "button" at bounding box center [484, 11] width 24 height 21
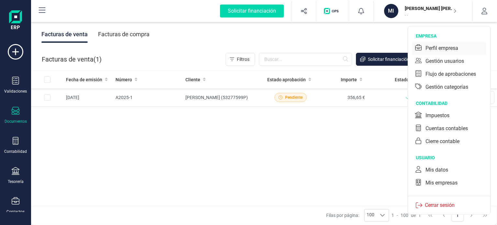
click at [453, 48] on div "Perfil empresa" at bounding box center [441, 48] width 33 height 8
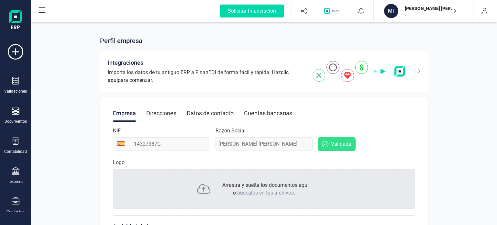
click at [163, 117] on div "Direcciones" at bounding box center [161, 113] width 30 height 17
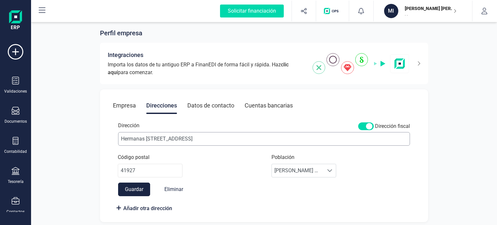
scroll to position [12, 0]
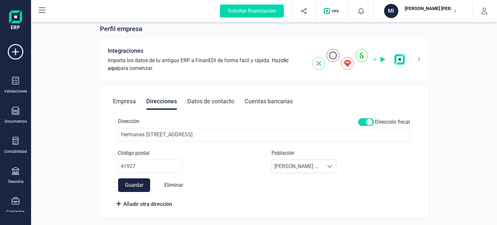
click at [207, 101] on div "Datos de contacto" at bounding box center [210, 101] width 47 height 17
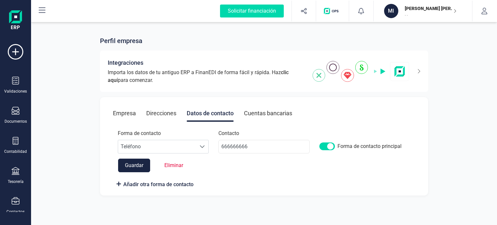
scroll to position [0, 0]
click at [167, 146] on span "Teléfono" at bounding box center [157, 146] width 78 height 13
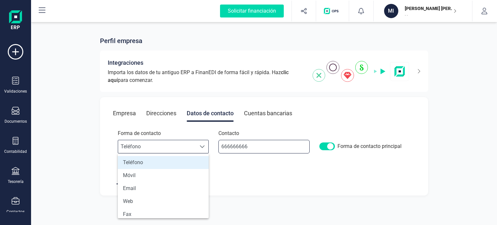
click at [246, 142] on input "666666666" at bounding box center [263, 147] width 91 height 14
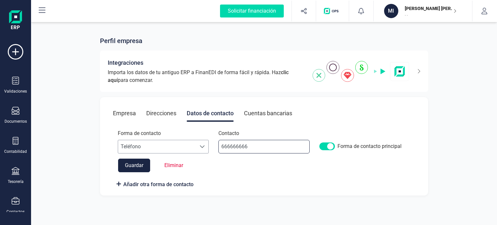
drag, startPoint x: 258, startPoint y: 145, endPoint x: 167, endPoint y: 145, distance: 91.5
click at [167, 145] on div "Forma de contacto Escoge una opcion Teléfono Teléfono Contacto 666666666 Forma …" at bounding box center [264, 143] width 302 height 29
type input "601471853"
click at [135, 166] on button "Guardar" at bounding box center [134, 165] width 32 height 14
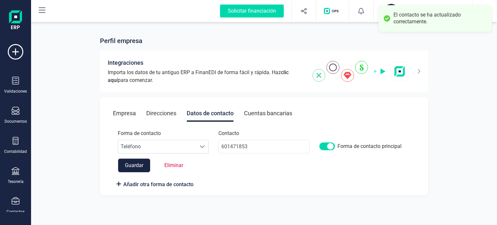
click at [261, 107] on div "Cuentas bancarias" at bounding box center [268, 113] width 48 height 17
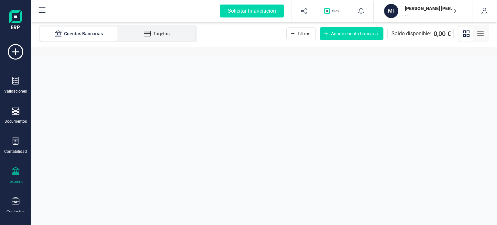
click at [144, 29] on li "Tarjetas" at bounding box center [157, 34] width 78 height 14
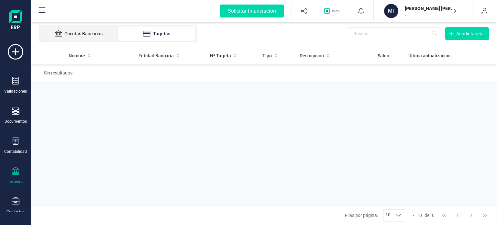
click at [92, 35] on div "Cuentas Bancarias" at bounding box center [79, 33] width 52 height 6
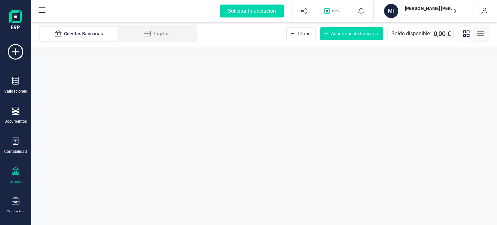
click at [489, 31] on div "Cuentas Bancarias Tarjetas Filtros Añadir cuenta bancaria Saldo disponible: 0,0…" at bounding box center [264, 34] width 466 height 26
click at [483, 34] on line "button" at bounding box center [480, 34] width 6 height 0
click at [454, 10] on icon "button" at bounding box center [454, 10] width 3 height 5
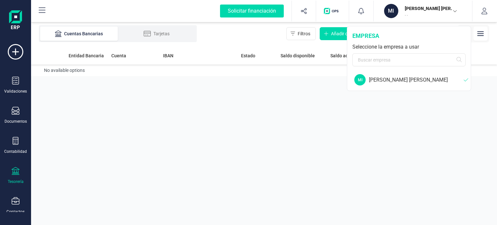
click at [437, 6] on p "[PERSON_NAME] [PERSON_NAME]" at bounding box center [430, 8] width 52 height 6
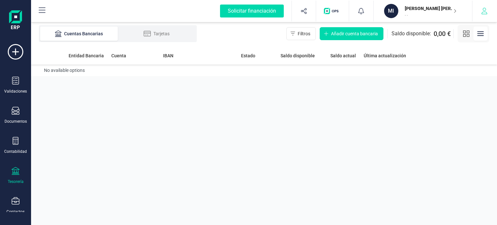
click at [489, 13] on button "button" at bounding box center [484, 11] width 24 height 21
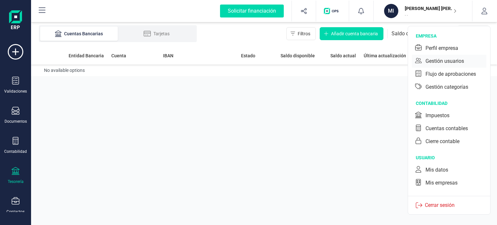
click at [460, 59] on div "Gestión usuarios" at bounding box center [444, 61] width 38 height 8
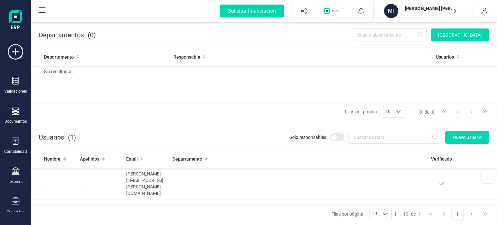
click at [421, 8] on p "[PERSON_NAME] [PERSON_NAME]" at bounding box center [430, 8] width 52 height 6
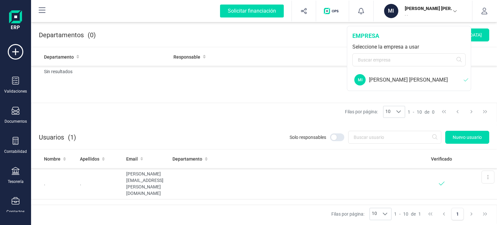
click at [378, 82] on div "[PERSON_NAME] [PERSON_NAME]" at bounding box center [416, 80] width 95 height 8
click at [392, 12] on div "MI" at bounding box center [391, 11] width 14 height 14
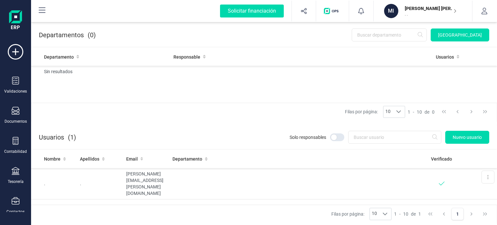
click at [392, 12] on div "MI" at bounding box center [391, 11] width 14 height 14
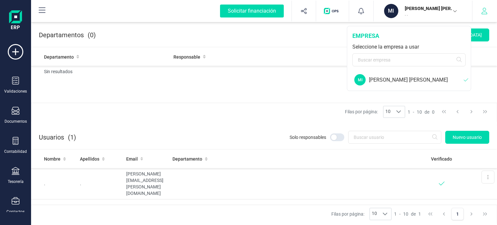
click at [495, 8] on button "button" at bounding box center [484, 11] width 24 height 21
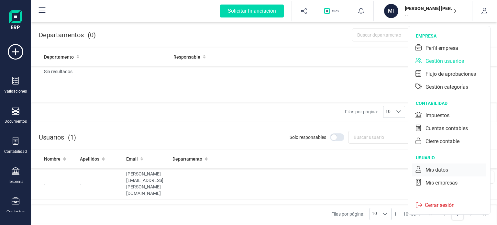
click at [443, 166] on div "Mis datos" at bounding box center [436, 170] width 23 height 8
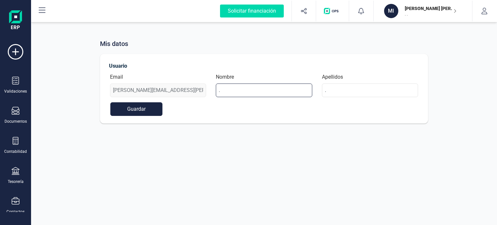
click at [246, 91] on input "." at bounding box center [264, 90] width 96 height 14
type input ".MIGUEL ANGEL"
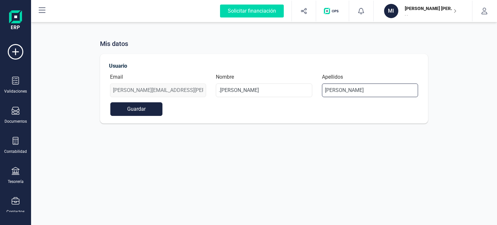
type input "SORIANO LECHUGA"
click at [134, 116] on div "Usuario Email miguel.soriano.psiquiatria@gmail.com Nombre .MIGUEL ANGEL Apellid…" at bounding box center [264, 89] width 328 height 70
click at [136, 112] on button "Guardar" at bounding box center [136, 109] width 52 height 14
click at [418, 10] on p "[PERSON_NAME] [PERSON_NAME]" at bounding box center [430, 8] width 52 height 6
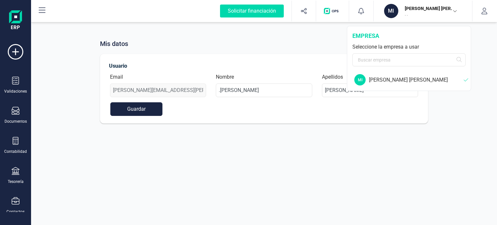
click at [362, 167] on div "Mis datos Usuario Email miguel.soriano.psiquiatria@gmail.com Nombre .MIGUEL ANG…" at bounding box center [264, 112] width 466 height 225
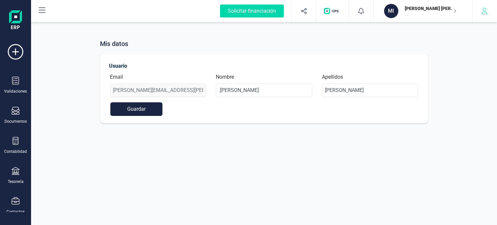
click at [485, 8] on icon "button" at bounding box center [484, 11] width 6 height 6
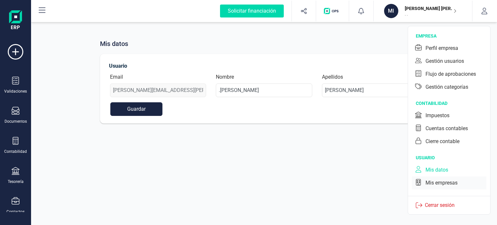
click at [441, 179] on div "Mis empresas" at bounding box center [441, 183] width 32 height 8
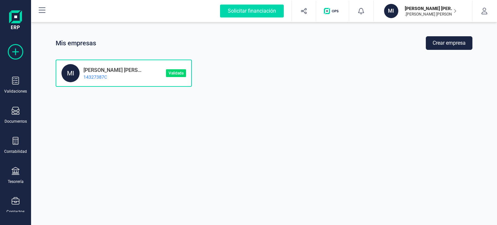
click at [13, 51] on icon at bounding box center [16, 52] width 16 height 16
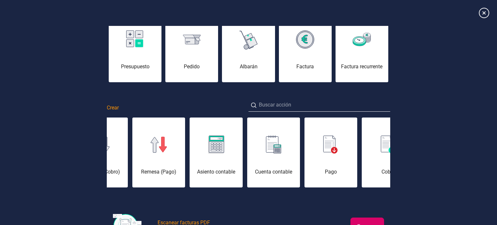
scroll to position [0, 65]
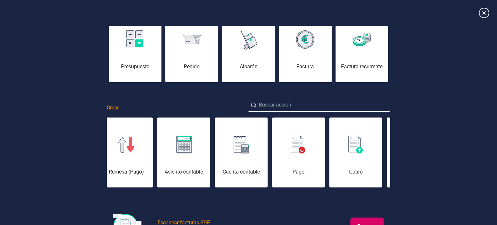
click at [296, 152] on img at bounding box center [298, 144] width 15 height 18
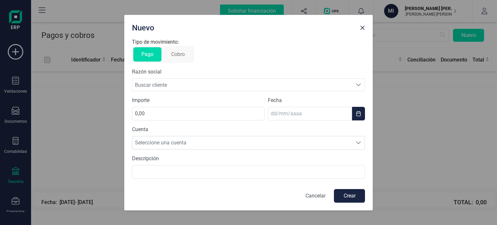
click at [175, 57] on button "Cobro" at bounding box center [178, 54] width 30 height 14
click at [149, 55] on button "Pago" at bounding box center [147, 54] width 28 height 14
click at [162, 82] on span "Buscar proveedor" at bounding box center [242, 85] width 220 height 12
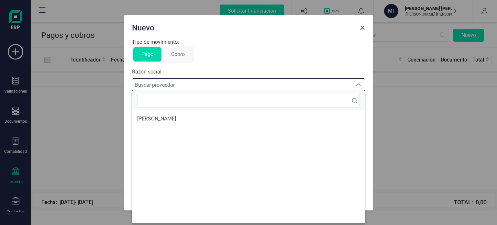
click at [248, 67] on div "Tipo de movimiento: Pago Cobro Razón social Buscar proveedor Buscar proveedor" at bounding box center [248, 64] width 233 height 53
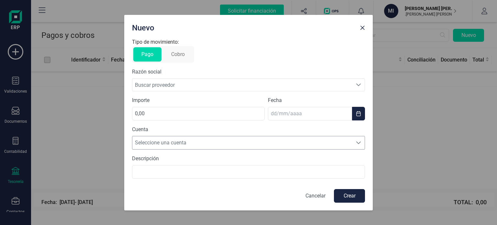
click at [179, 141] on span "Seleccione una cuenta" at bounding box center [242, 142] width 220 height 13
click at [171, 158] on label "Descripción" at bounding box center [248, 159] width 233 height 8
click at [170, 163] on div "Descripción" at bounding box center [248, 167] width 233 height 24
click at [173, 169] on input "text" at bounding box center [248, 172] width 233 height 14
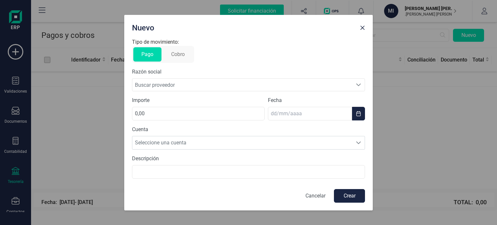
click at [310, 195] on p "Cancelar" at bounding box center [315, 196] width 20 height 8
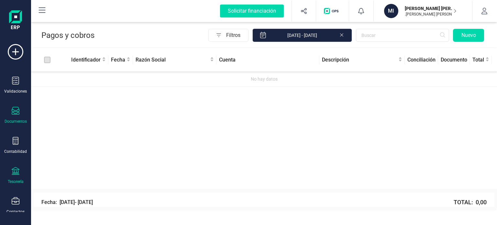
click at [21, 111] on div "Documentos" at bounding box center [16, 115] width 26 height 17
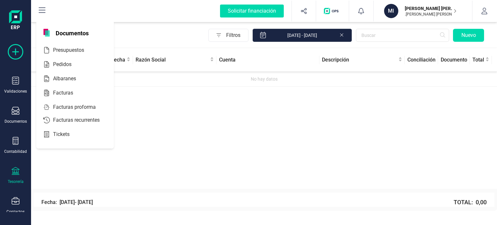
click at [14, 54] on icon at bounding box center [16, 52] width 16 height 16
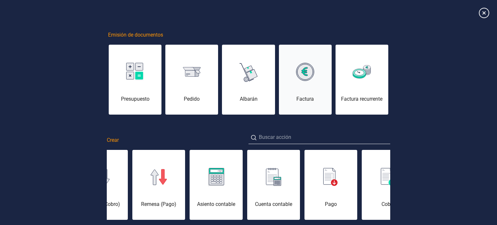
click at [310, 68] on img at bounding box center [305, 72] width 18 height 18
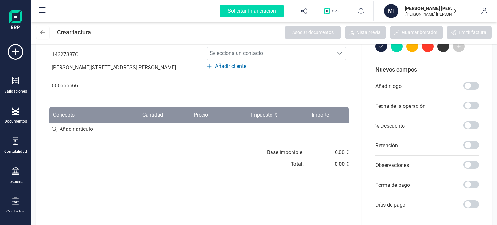
scroll to position [97, 0]
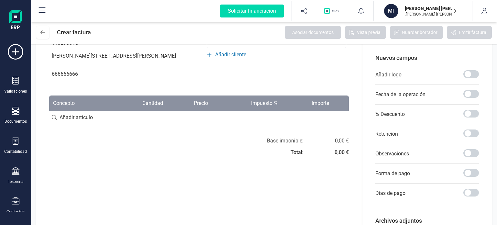
click at [76, 124] on input at bounding box center [198, 117] width 299 height 13
type input "AAA"
drag, startPoint x: 105, startPoint y: 125, endPoint x: 37, endPoint y: 123, distance: 68.3
click at [37, 123] on div "Factura Serie : A A Fecha de emisión: 14/08/2025 Fecha de vencimiento: 14/08/20…" at bounding box center [198, 106] width 325 height 309
click at [80, 124] on div "+ Añadir artículo : AAA" at bounding box center [198, 117] width 299 height 14
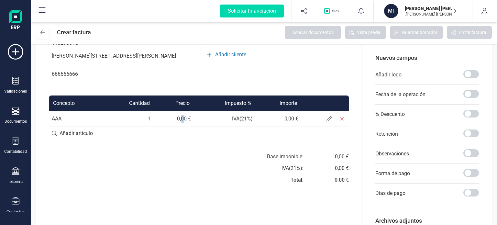
click at [182, 124] on td "0,00 €" at bounding box center [174, 119] width 40 height 16
click at [325, 124] on span at bounding box center [328, 118] width 13 height 13
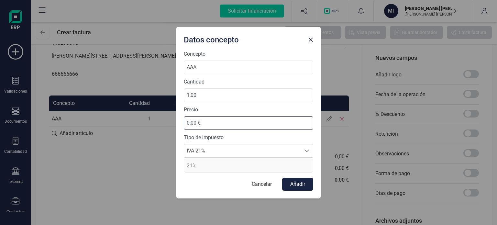
click at [188, 122] on input "0,00 €" at bounding box center [248, 123] width 129 height 14
type input "-0,00 €"
click at [266, 188] on button "Cancelar" at bounding box center [261, 184] width 33 height 13
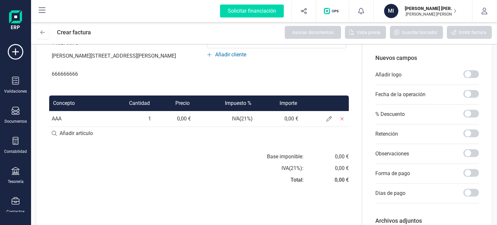
scroll to position [0, 0]
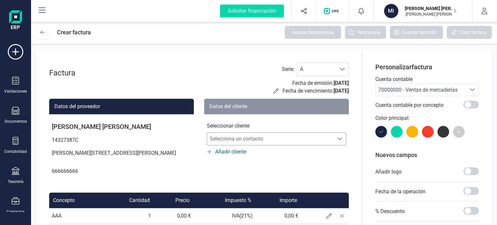
click at [250, 142] on span "Selecciona un contacto" at bounding box center [270, 138] width 126 height 13
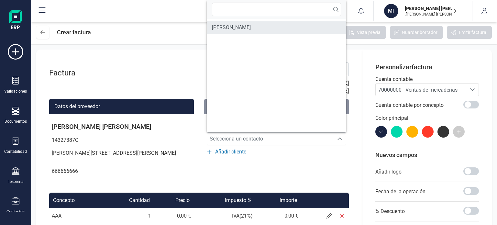
click at [246, 28] on span "[PERSON_NAME]" at bounding box center [231, 28] width 39 height 8
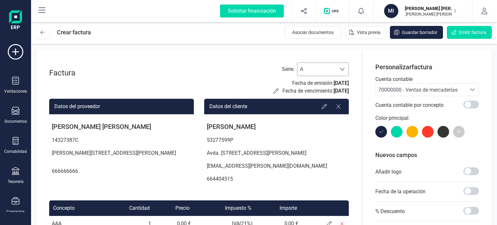
click at [317, 74] on span "A" at bounding box center [316, 69] width 39 height 13
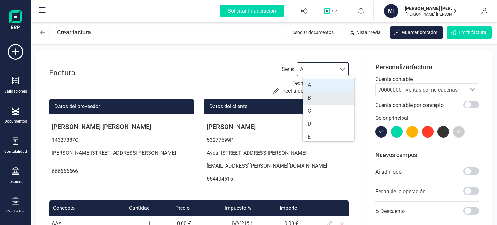
click at [314, 96] on li "B" at bounding box center [328, 97] width 52 height 13
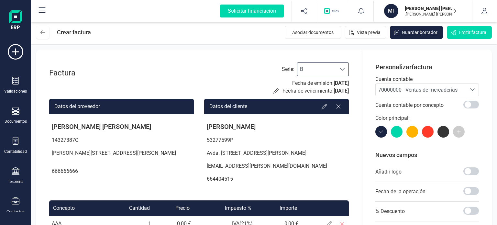
click at [229, 75] on div "Factura Serie : B B Fecha de emisión: 14/08/2025 Fecha de vencimiento: 14/08/20…" at bounding box center [198, 78] width 299 height 32
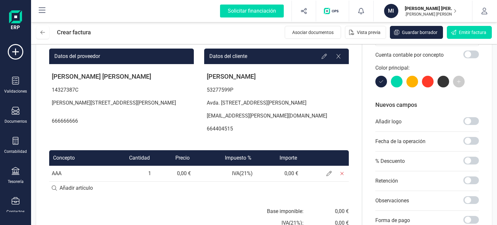
scroll to position [65, 0]
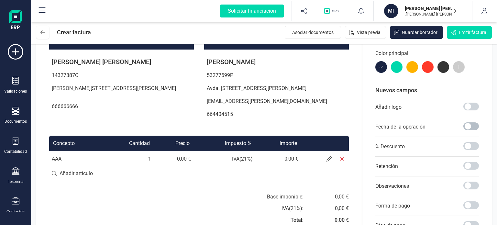
click at [468, 125] on span at bounding box center [471, 126] width 16 height 8
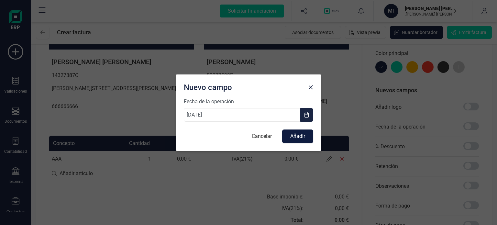
click at [307, 139] on button "Añadir" at bounding box center [297, 136] width 31 height 14
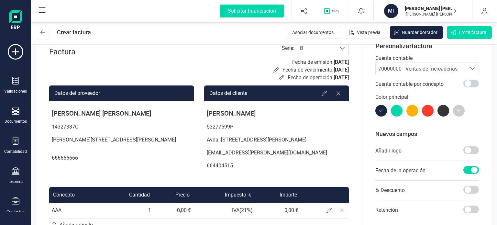
scroll to position [32, 0]
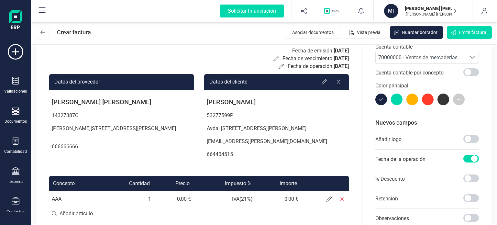
click at [88, 140] on p at bounding box center [121, 137] width 145 height 5
drag, startPoint x: 61, startPoint y: 154, endPoint x: 65, endPoint y: 159, distance: 6.5
click at [61, 153] on p "666666666" at bounding box center [121, 146] width 145 height 13
click at [65, 153] on p "666666666" at bounding box center [121, 146] width 145 height 13
drag, startPoint x: 78, startPoint y: 158, endPoint x: 98, endPoint y: 158, distance: 20.4
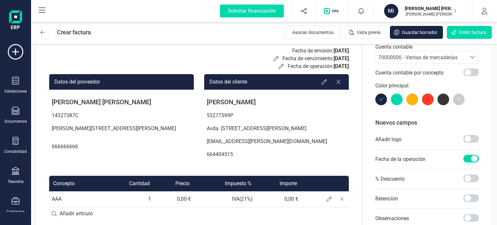
click at [80, 153] on p "666666666" at bounding box center [121, 146] width 145 height 13
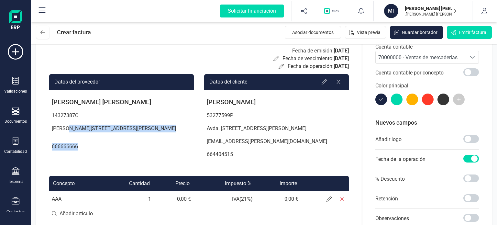
drag, startPoint x: 98, startPoint y: 158, endPoint x: 75, endPoint y: 121, distance: 44.3
click at [73, 122] on div "MIGUEL ÁNGEL SORIANO LECHUGA 14327387C Hermanas Mirabal 2, Portal 9, 2ºB, 41927…" at bounding box center [121, 122] width 145 height 65
click at [120, 126] on p "[PERSON_NAME][STREET_ADDRESS][PERSON_NAME]" at bounding box center [121, 128] width 145 height 13
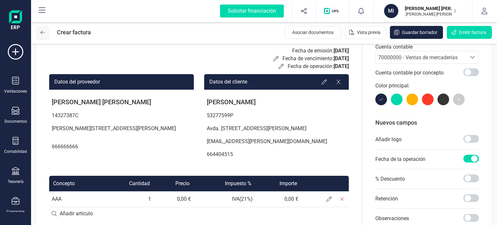
click at [45, 30] on button at bounding box center [42, 32] width 13 height 13
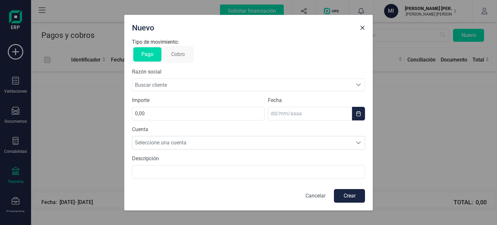
click at [312, 196] on p "Cancelar" at bounding box center [315, 196] width 20 height 8
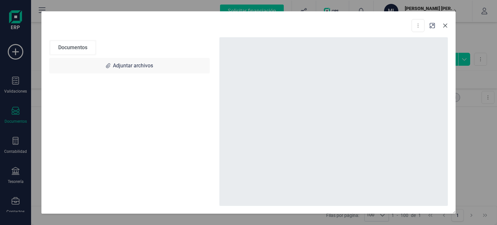
click at [483, 99] on div "Descargar documento Convertir a Factura Documentos Adjuntar archivos" at bounding box center [248, 112] width 497 height 225
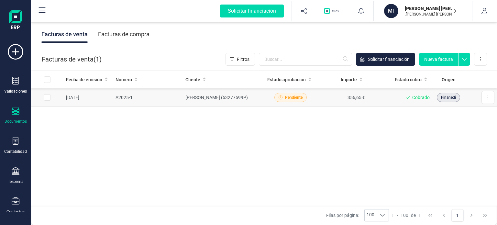
click at [480, 98] on td "Descargar documento Crear factura rectificativa" at bounding box center [480, 97] width 32 height 18
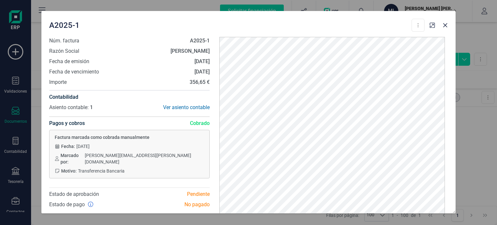
click at [444, 31] on div "A2025-1 Descargar documento Crear factura rectificativa" at bounding box center [248, 24] width 414 height 26
drag, startPoint x: 446, startPoint y: 27, endPoint x: 449, endPoint y: 26, distance: 3.8
click at [448, 26] on button "button" at bounding box center [445, 25] width 10 height 10
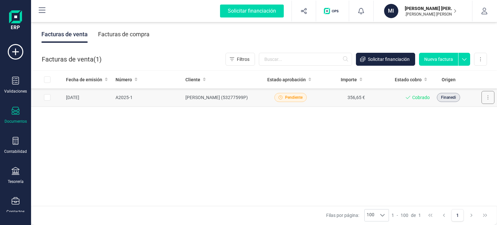
click at [489, 99] on button at bounding box center [487, 97] width 13 height 13
click at [219, 152] on div "Fecha de emisión Número Cliente Estado aprobación Importe Estado cobro Origen […" at bounding box center [264, 137] width 466 height 135
click at [15, 51] on icon at bounding box center [16, 52] width 16 height 16
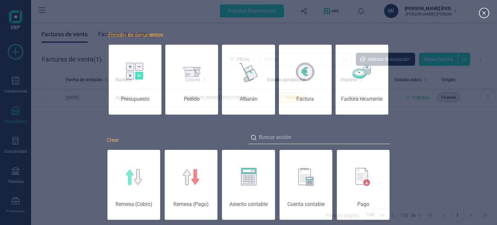
scroll to position [0, 32]
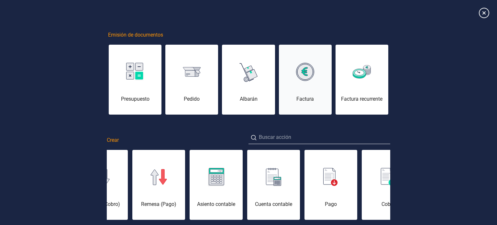
click at [310, 82] on div "Factura" at bounding box center [305, 83] width 53 height 39
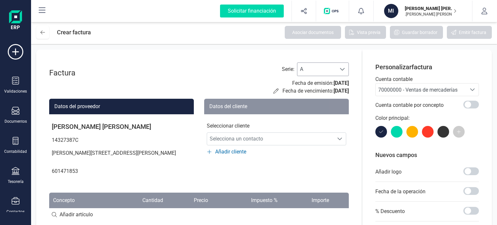
click at [324, 71] on span "A" at bounding box center [316, 69] width 39 height 13
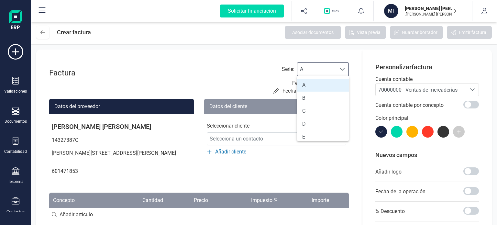
scroll to position [4, 28]
click at [227, 77] on div "Factura Serie : A A Fecha de emisión: [DATE] Fecha de vencimiento: [DATE]" at bounding box center [198, 78] width 299 height 32
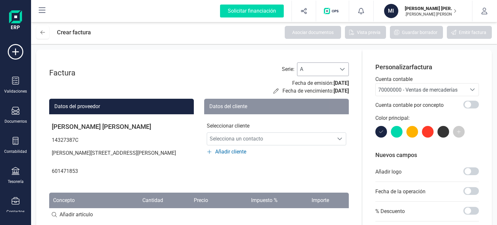
click at [322, 64] on span "A" at bounding box center [316, 69] width 39 height 13
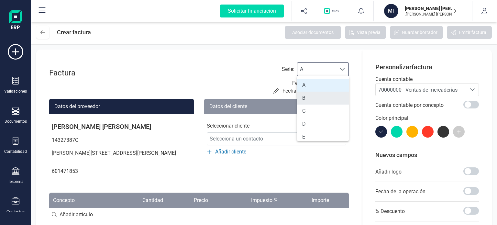
click at [320, 94] on li "B" at bounding box center [323, 97] width 52 height 13
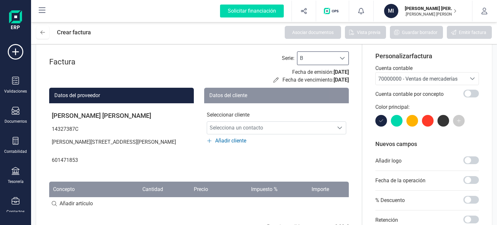
scroll to position [0, 0]
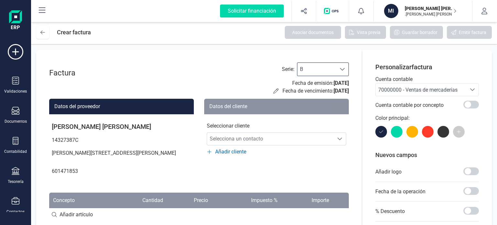
click at [319, 73] on span "B" at bounding box center [316, 69] width 39 height 13
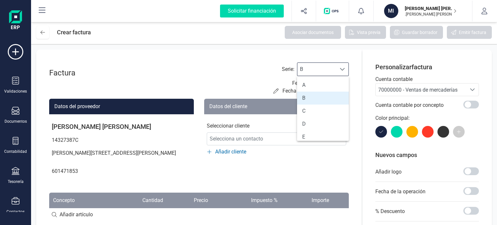
drag, startPoint x: 314, startPoint y: 84, endPoint x: 317, endPoint y: 95, distance: 11.2
click at [314, 83] on li "A" at bounding box center [323, 85] width 52 height 13
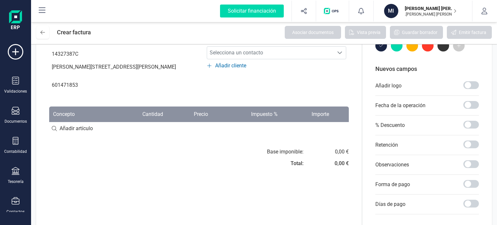
scroll to position [32, 0]
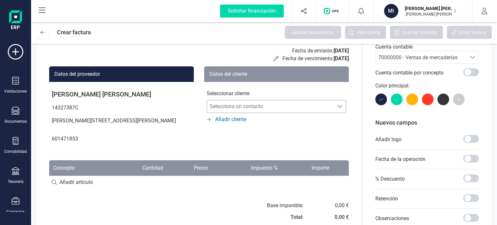
click at [262, 105] on span "Selecciona un contacto" at bounding box center [270, 106] width 126 height 13
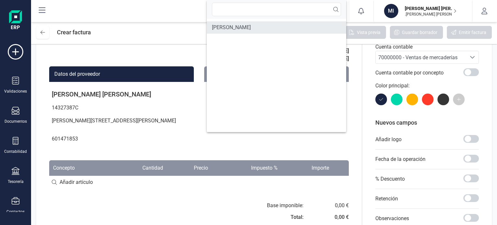
click at [251, 29] on span "[PERSON_NAME]" at bounding box center [231, 28] width 39 height 8
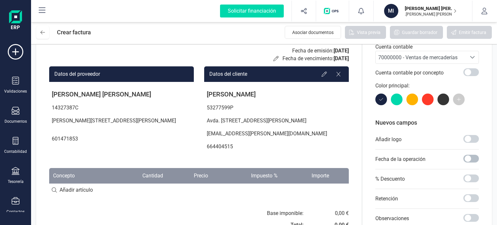
click at [473, 156] on span at bounding box center [471, 159] width 16 height 8
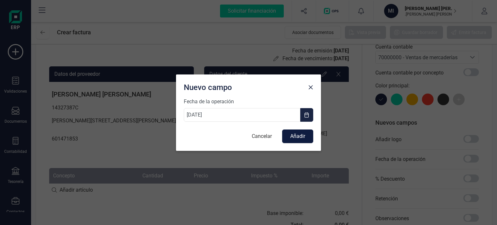
click at [300, 139] on button "Añadir" at bounding box center [297, 136] width 31 height 14
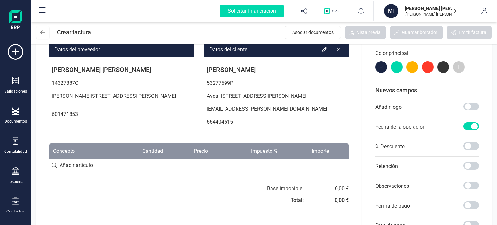
scroll to position [97, 0]
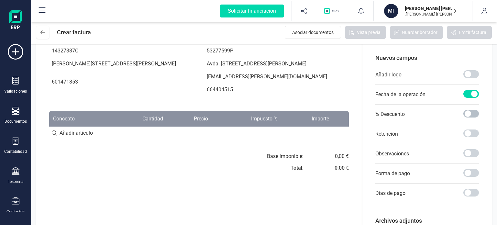
click at [469, 114] on span at bounding box center [471, 114] width 16 height 8
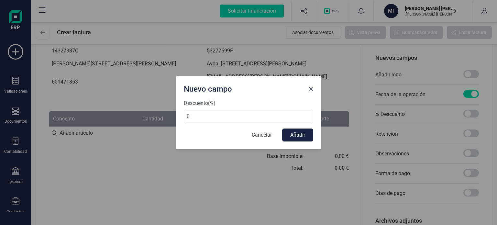
drag, startPoint x: 221, startPoint y: 117, endPoint x: 165, endPoint y: 117, distance: 56.6
click at [165, 117] on div "Nuevo campo Descuento (%) 0 Cancelar Añadir" at bounding box center [248, 112] width 497 height 225
click at [310, 88] on span "Close" at bounding box center [310, 88] width 5 height 5
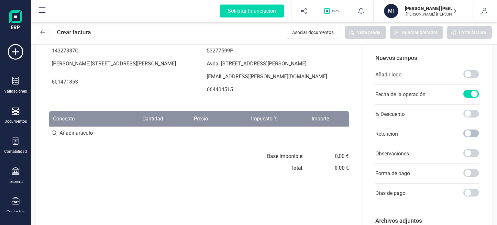
click at [470, 137] on span at bounding box center [471, 133] width 16 height 8
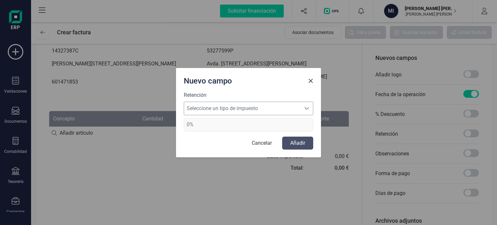
click at [269, 108] on span "Seleccione un tipo de impuesto" at bounding box center [242, 108] width 116 height 13
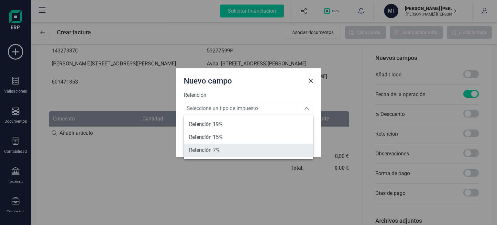
click at [230, 150] on li "Retención 7%" at bounding box center [248, 150] width 129 height 13
type input "7%"
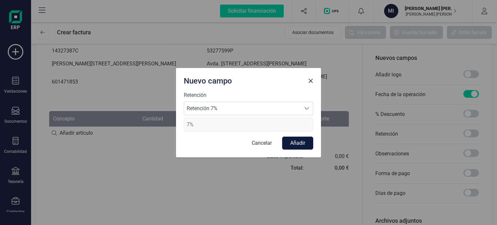
click at [307, 147] on button "Añadir" at bounding box center [297, 142] width 31 height 13
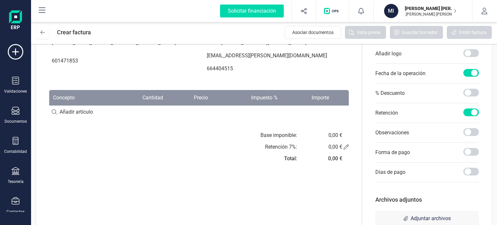
scroll to position [129, 0]
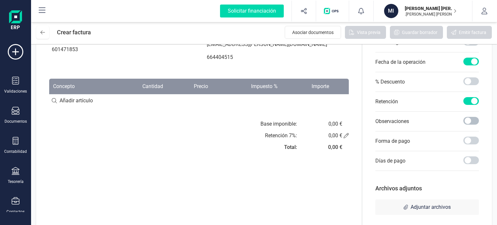
click at [475, 120] on span at bounding box center [471, 121] width 16 height 8
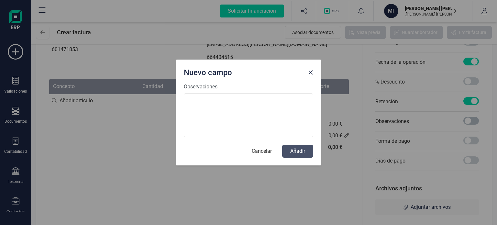
scroll to position [4, 2]
click at [284, 116] on textarea "Observaciones" at bounding box center [248, 115] width 129 height 44
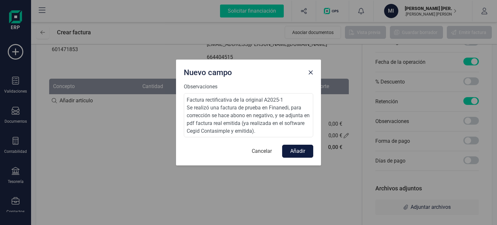
type textarea "Factura rectificativa de la original A2025-1 Se realizó una factura de prueba e…"
click at [301, 154] on button "Añadir" at bounding box center [297, 151] width 31 height 13
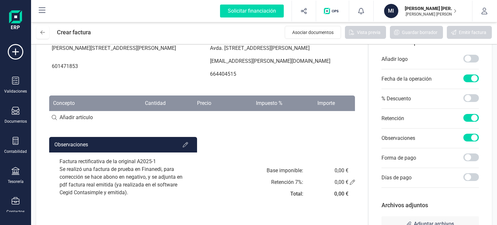
scroll to position [97, 0]
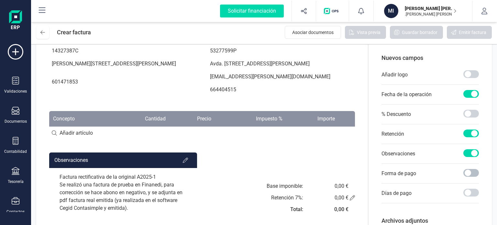
click at [475, 170] on span at bounding box center [471, 173] width 16 height 8
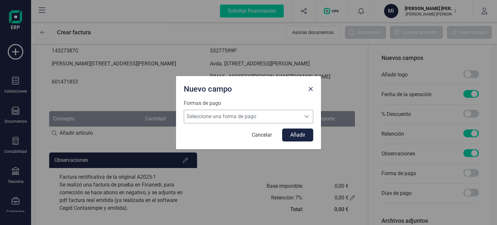
click at [256, 115] on span "Seleccione una forma de pago" at bounding box center [242, 116] width 116 height 13
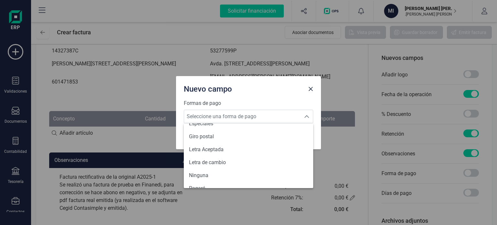
scroll to position [0, 0]
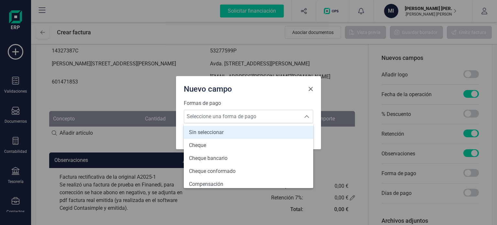
click at [309, 91] on span "Close" at bounding box center [310, 88] width 5 height 5
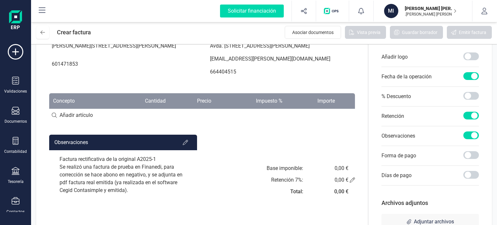
scroll to position [129, 0]
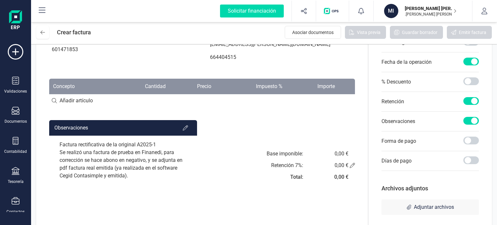
click at [86, 107] on input at bounding box center [202, 100] width 306 height 13
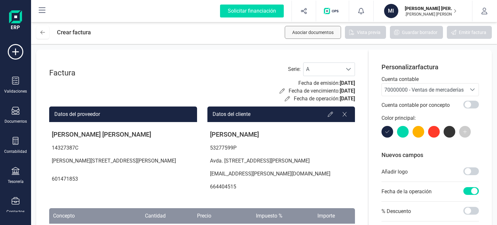
click at [314, 27] on button "Asociar documentos" at bounding box center [313, 32] width 56 height 13
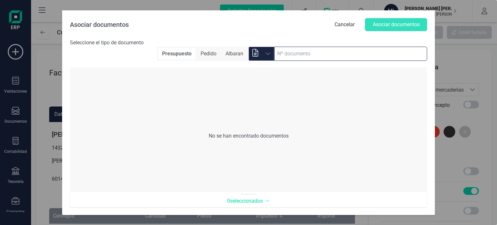
drag, startPoint x: 290, startPoint y: 51, endPoint x: 283, endPoint y: 53, distance: 7.4
click at [289, 51] on input at bounding box center [350, 54] width 153 height 14
click at [261, 54] on span at bounding box center [255, 53] width 13 height 15
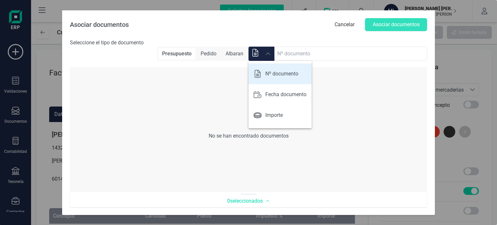
click at [286, 70] on p "Nº documento" at bounding box center [281, 74] width 33 height 8
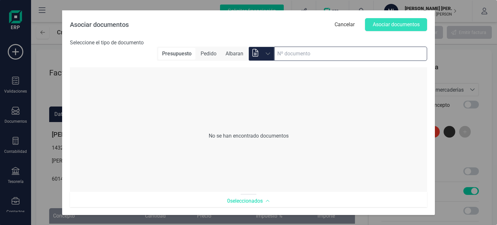
click at [287, 59] on input at bounding box center [350, 54] width 153 height 14
click at [277, 59] on input at bounding box center [350, 54] width 153 height 14
click at [212, 54] on span "Pedido" at bounding box center [209, 54] width 24 height 12
click at [235, 53] on span "Albaran" at bounding box center [234, 54] width 26 height 12
click at [188, 54] on span "Presupuesto" at bounding box center [176, 54] width 36 height 12
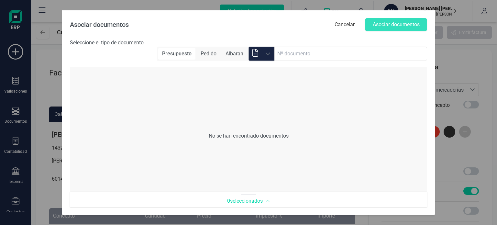
click at [273, 48] on div "Nº documento Nº documento" at bounding box center [261, 54] width 26 height 14
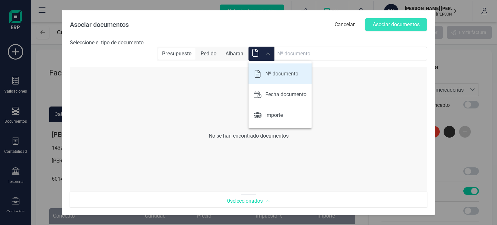
click at [269, 50] on div "Nº documento Nº documento" at bounding box center [261, 54] width 26 height 14
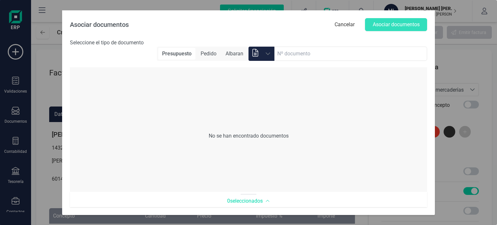
click at [271, 54] on div "Selecciona un contacto" at bounding box center [268, 53] width 12 height 5
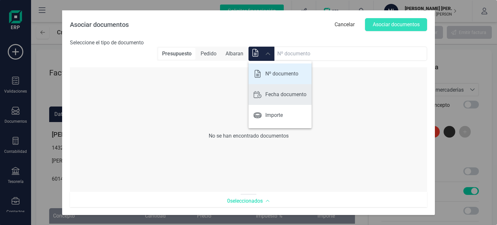
click at [278, 93] on p "Fecha documento" at bounding box center [285, 95] width 41 height 8
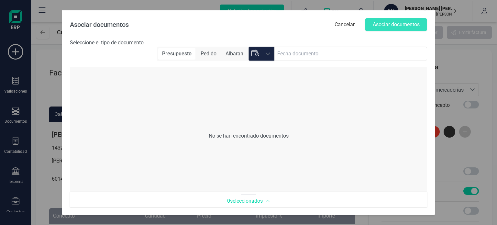
click at [268, 54] on icon "Selecciona un contacto" at bounding box center [267, 53] width 5 height 5
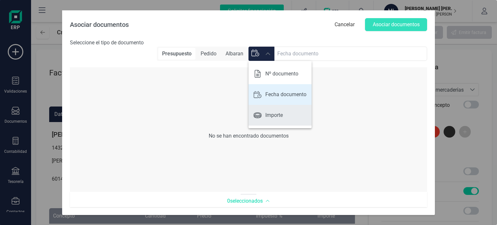
click at [286, 112] on li "Importe" at bounding box center [279, 115] width 63 height 21
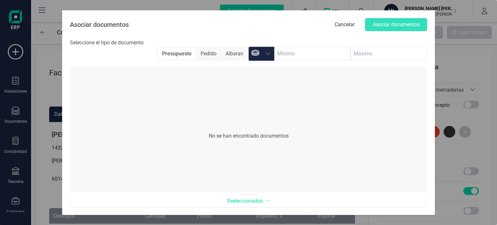
click at [266, 53] on icon "Selecciona un contacto" at bounding box center [267, 53] width 5 height 3
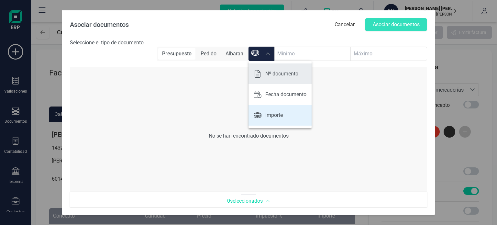
click at [276, 74] on p "Nº documento" at bounding box center [281, 74] width 33 height 8
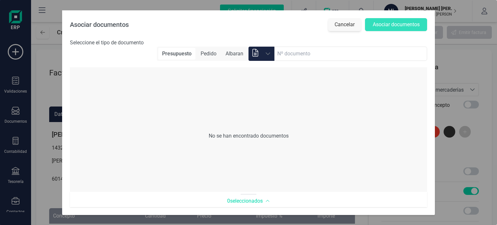
click at [351, 29] on button "Cancelar" at bounding box center [344, 24] width 33 height 13
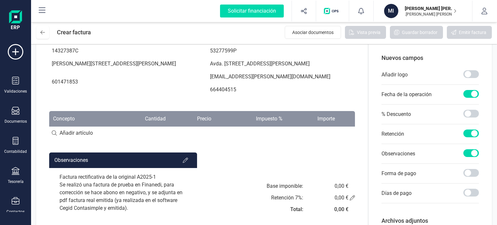
scroll to position [138, 0]
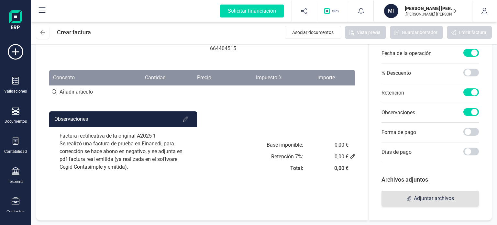
click at [433, 194] on span "Adjuntar archivos" at bounding box center [434, 198] width 40 height 8
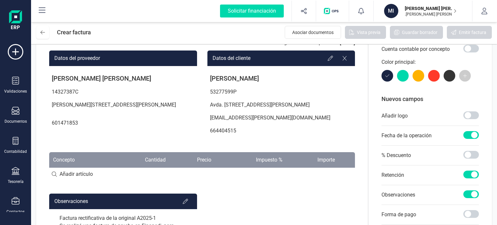
scroll to position [97, 0]
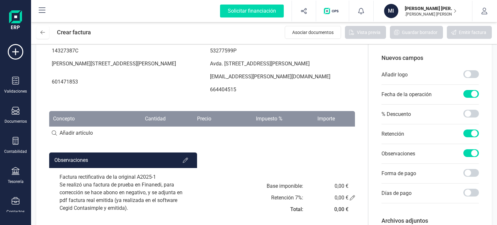
click at [151, 184] on div "Factura rectificativa de la original A2025-1 Se realizó una factura de prueba e…" at bounding box center [123, 192] width 148 height 49
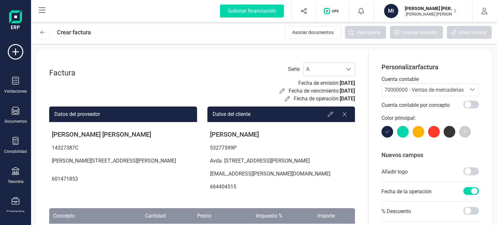
scroll to position [0, 0]
click at [303, 36] on button "Asociar documentos" at bounding box center [313, 32] width 56 height 13
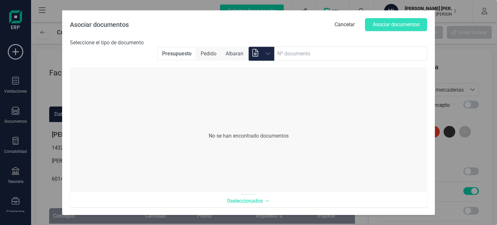
click at [261, 54] on span at bounding box center [255, 53] width 13 height 15
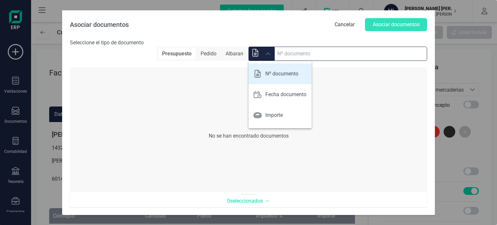
click at [298, 56] on input at bounding box center [350, 54] width 153 height 14
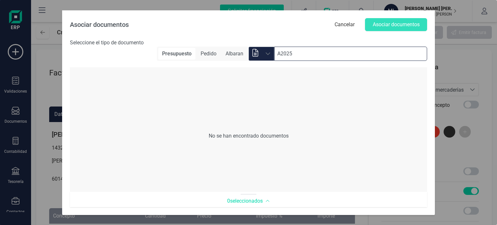
type input "A2025"
click at [346, 82] on div "No se han encontrado documentos" at bounding box center [248, 136] width 357 height 124
click at [265, 55] on icon "Selecciona un contacto" at bounding box center [267, 53] width 5 height 5
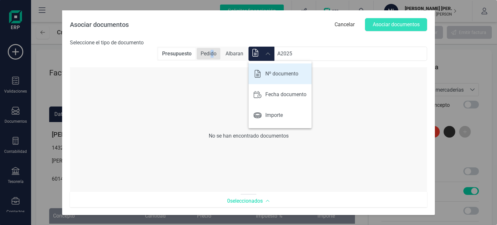
click at [211, 51] on span "Pedido" at bounding box center [209, 54] width 24 height 12
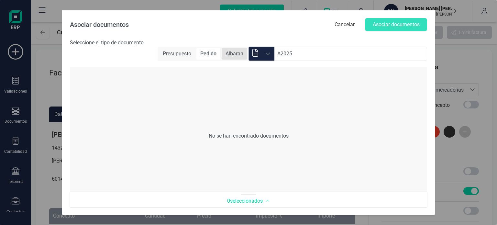
click at [242, 48] on span "Albaran" at bounding box center [234, 54] width 26 height 12
click at [203, 57] on span "Pedido" at bounding box center [208, 54] width 24 height 12
click at [175, 57] on span "Presupuesto" at bounding box center [177, 54] width 36 height 12
click at [126, 44] on span "Seleccione el tipo de documento" at bounding box center [107, 42] width 74 height 6
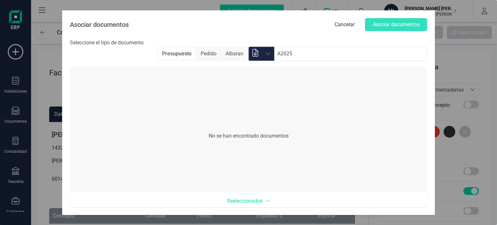
click at [110, 24] on p "Asociar documentos" at bounding box center [99, 24] width 59 height 9
click at [255, 196] on div "0 seleccionados" at bounding box center [248, 199] width 357 height 16
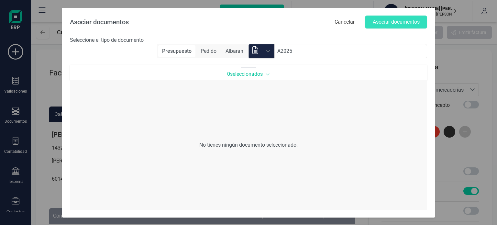
click at [250, 76] on span "0 seleccionados" at bounding box center [248, 74] width 43 height 8
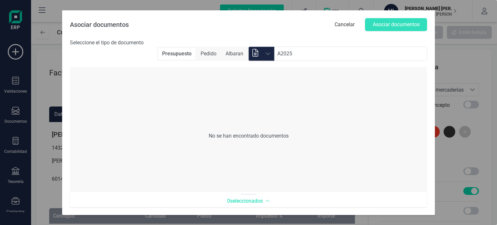
click at [268, 53] on icon "Selecciona un contacto" at bounding box center [267, 53] width 5 height 5
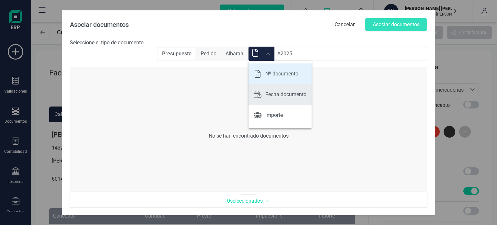
click at [293, 99] on div "Fecha documento" at bounding box center [279, 95] width 53 height 16
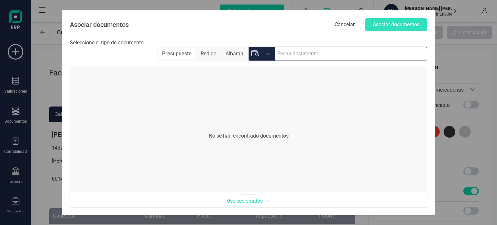
click at [299, 59] on input "text" at bounding box center [350, 54] width 153 height 14
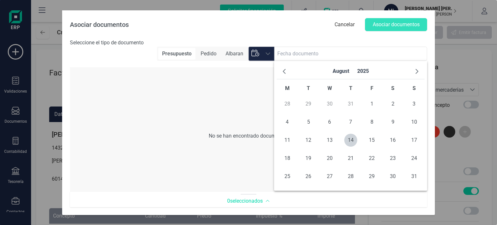
click at [264, 56] on div "Selecciona un contacto" at bounding box center [268, 53] width 12 height 5
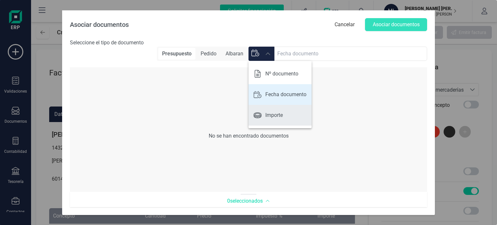
click at [278, 111] on p "Importe" at bounding box center [273, 115] width 17 height 8
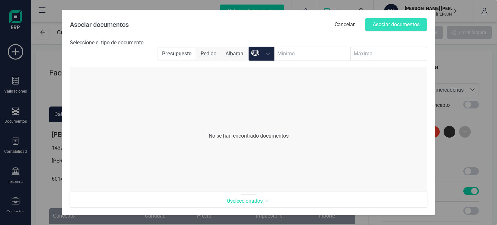
click at [263, 53] on div "Selecciona un contacto" at bounding box center [268, 53] width 12 height 5
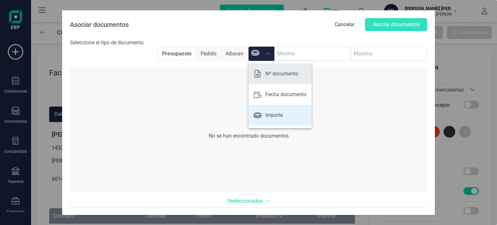
click at [266, 67] on div "Nº documento" at bounding box center [275, 74] width 45 height 16
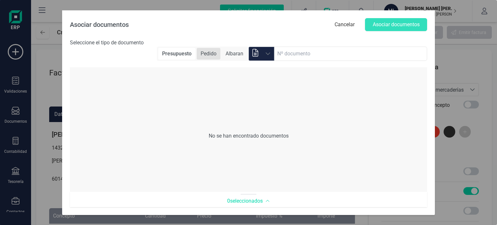
click at [212, 52] on span "Pedido" at bounding box center [209, 54] width 24 height 12
click at [232, 55] on span "Albaran" at bounding box center [234, 54] width 26 height 12
click at [356, 26] on button "Cancelar" at bounding box center [344, 24] width 33 height 13
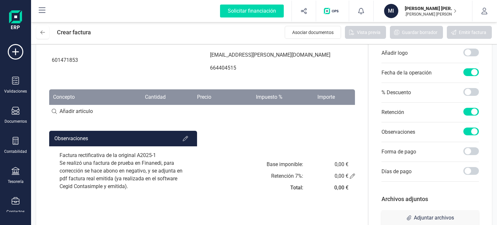
scroll to position [129, 0]
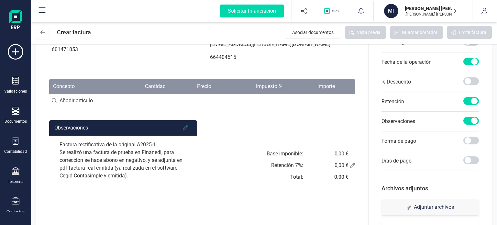
click at [185, 130] on icon at bounding box center [185, 127] width 5 height 5
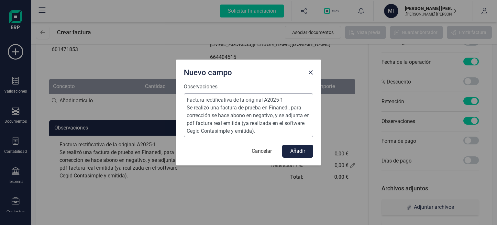
click at [233, 96] on textarea "Factura rectificativa de la original A2025-1 Se realizó una factura de prueba e…" at bounding box center [248, 115] width 129 height 44
type textarea "Factura rectificativa negativa de la original A2025-1 Se realizó una factura de…"
click at [297, 151] on button "Añadir" at bounding box center [297, 151] width 31 height 13
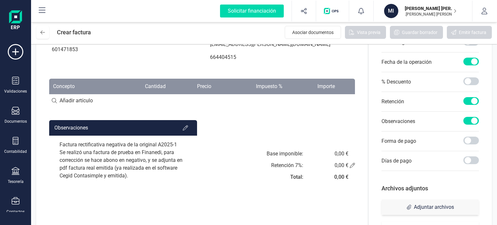
click at [77, 106] on input at bounding box center [202, 100] width 306 height 13
drag, startPoint x: 54, startPoint y: 109, endPoint x: 76, endPoint y: 105, distance: 22.9
click at [53, 107] on input at bounding box center [202, 100] width 306 height 13
click at [82, 107] on input at bounding box center [202, 100] width 306 height 13
type input "f"
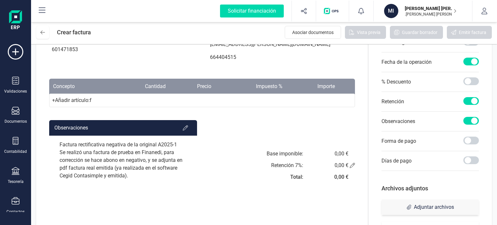
click at [79, 107] on div "+ Añadir artículo : f" at bounding box center [202, 100] width 306 height 14
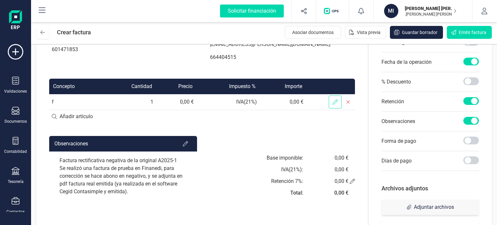
click at [335, 104] on icon at bounding box center [334, 101] width 5 height 5
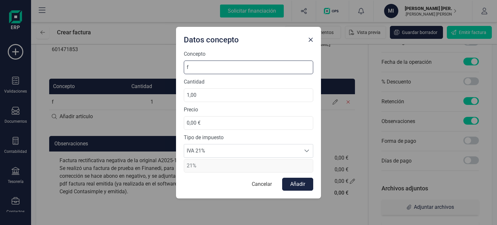
drag, startPoint x: 226, startPoint y: 63, endPoint x: 167, endPoint y: 63, distance: 59.2
click at [169, 63] on div "Datos concepto Concepto f Cantidad 1,00 Precio 0,00 € Tipo de impuesto IVA 21% …" at bounding box center [248, 112] width 497 height 225
type input "Primera Consulta Psiquiatría"
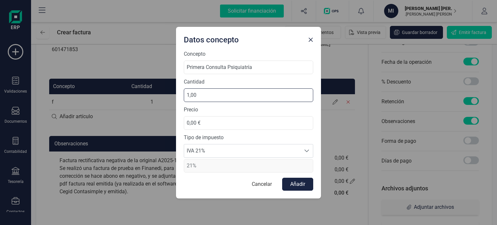
click at [189, 93] on input "1,00" at bounding box center [248, 95] width 129 height 14
type input "1,00"
type input "2,00"
click at [262, 185] on button "Cancelar" at bounding box center [261, 184] width 33 height 13
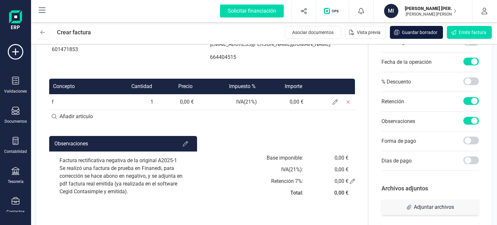
click at [432, 29] on span "Guardar borrador" at bounding box center [420, 32] width 36 height 6
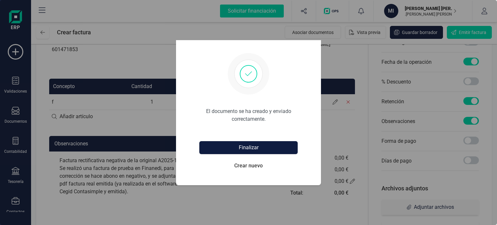
click at [250, 150] on button "Finalizar" at bounding box center [248, 147] width 98 height 13
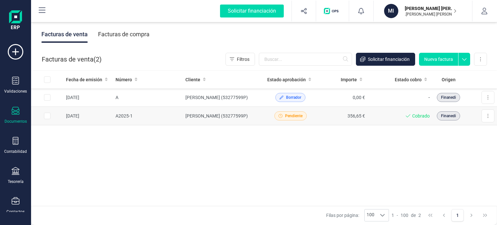
click at [216, 113] on td "[PERSON_NAME] (53277599P)" at bounding box center [224, 116] width 82 height 18
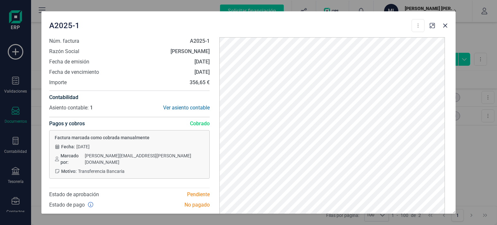
click at [328, 20] on div "A2025-1 Descargar documento Crear factura rectificativa" at bounding box center [236, 25] width 375 height 13
click at [445, 26] on icon "button" at bounding box center [444, 25] width 5 height 5
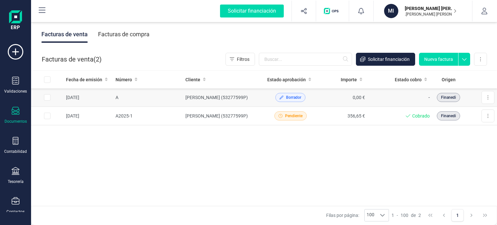
click at [240, 95] on td "[PERSON_NAME] (53277599P)" at bounding box center [224, 97] width 82 height 18
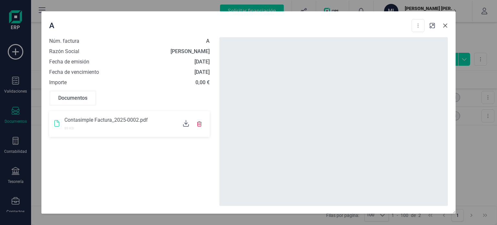
click at [444, 27] on icon "button" at bounding box center [444, 25] width 5 height 5
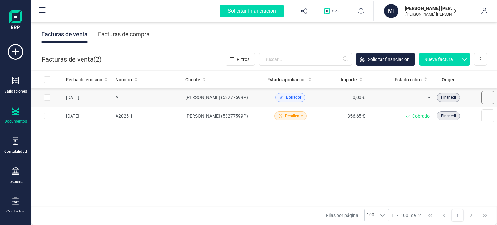
click at [489, 93] on button at bounding box center [487, 97] width 13 height 13
click at [471, 123] on button "Editar borrador" at bounding box center [462, 126] width 61 height 13
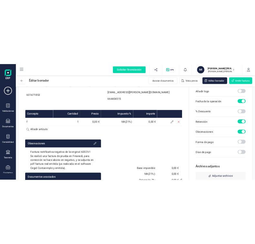
scroll to position [129, 0]
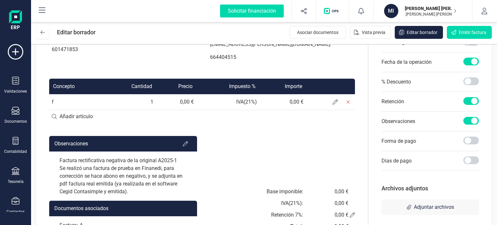
click at [81, 108] on td "f" at bounding box center [76, 102] width 54 height 16
click at [335, 104] on icon at bounding box center [334, 101] width 5 height 5
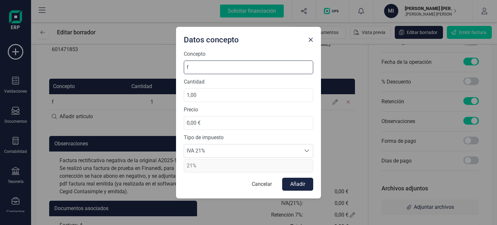
drag, startPoint x: 205, startPoint y: 66, endPoint x: 172, endPoint y: 65, distance: 32.7
click at [172, 65] on div "Datos concepto Concepto f Cantidad 1,00 Precio 0,00 € Tipo de impuesto IVA 21% …" at bounding box center [248, 112] width 497 height 225
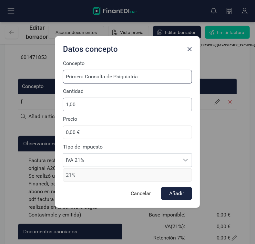
type input "Primera Consulta de Psiquiatría"
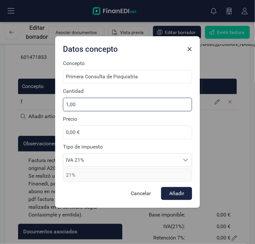
click at [68, 104] on input "1,00" at bounding box center [127, 105] width 129 height 14
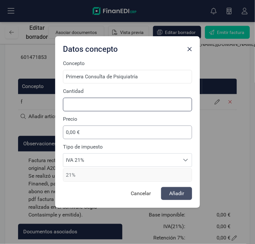
type input "3,00"
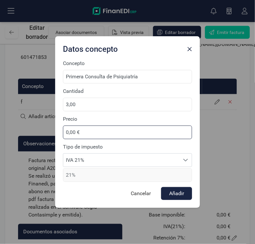
click at [68, 132] on input "0,00 €" at bounding box center [127, 132] width 129 height 14
drag, startPoint x: 66, startPoint y: 132, endPoint x: 100, endPoint y: 154, distance: 40.5
click at [67, 133] on input "0,00 €" at bounding box center [127, 132] width 129 height 14
click at [76, 131] on input "-84,00 €" at bounding box center [127, 132] width 129 height 14
type input "-84,50 €"
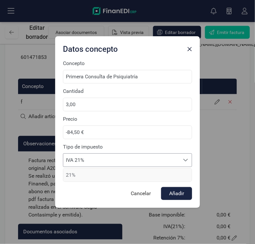
click at [114, 159] on span "IVA 21%" at bounding box center [121, 160] width 116 height 13
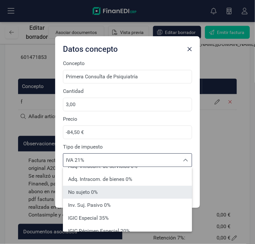
scroll to position [32, 0]
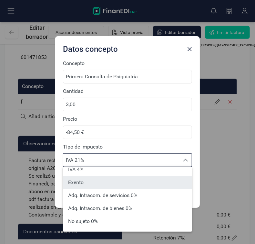
click at [106, 182] on li "Exento" at bounding box center [127, 182] width 129 height 13
type input "0%"
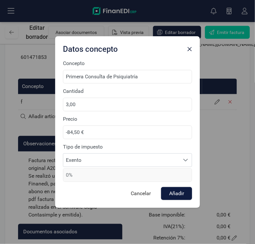
click at [173, 193] on button "Añadir" at bounding box center [176, 193] width 31 height 13
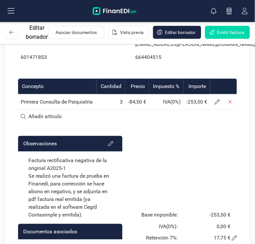
click at [47, 123] on input at bounding box center [127, 116] width 219 height 13
type input "Re"
drag, startPoint x: 191, startPoint y: 164, endPoint x: 189, endPoint y: 159, distance: 5.9
click at [191, 164] on div "Observaciones Factura rectificativa negativa de la original A2025-1 Se realizó …" at bounding box center [127, 197] width 219 height 122
click at [73, 123] on div "+ Añadir artículo : Re" at bounding box center [127, 116] width 219 height 14
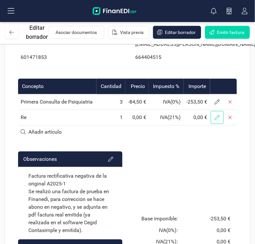
click at [214, 124] on span at bounding box center [217, 117] width 13 height 13
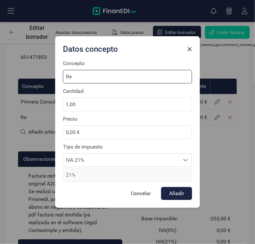
click at [92, 78] on input "Re" at bounding box center [127, 77] width 129 height 14
type input "Revisión Consulta Psiquiatría"
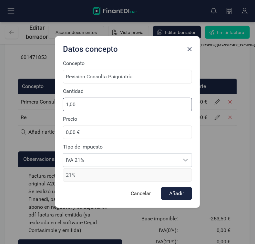
drag, startPoint x: 67, startPoint y: 106, endPoint x: 84, endPoint y: 121, distance: 22.7
click at [71, 106] on input "1,00" at bounding box center [127, 105] width 129 height 14
type input "2,00"
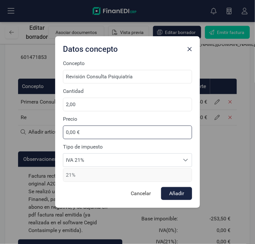
click at [68, 130] on input "0,00 €" at bounding box center [127, 132] width 129 height 14
click at [66, 132] on input "65,00 €" at bounding box center [127, 132] width 129 height 14
type input "-65,00 €"
click at [84, 156] on span "IVA 21%" at bounding box center [121, 160] width 116 height 13
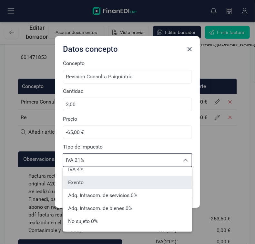
click at [94, 185] on li "Exento" at bounding box center [127, 182] width 129 height 13
type input "0%"
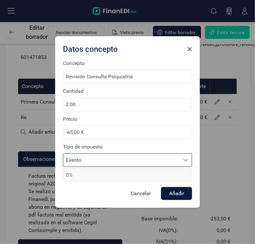
click at [170, 194] on button "Añadir" at bounding box center [176, 193] width 31 height 13
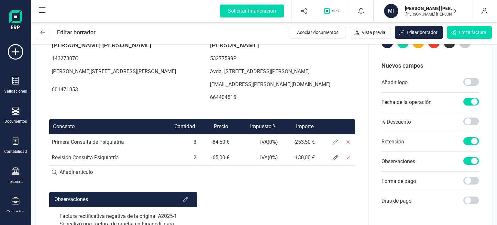
scroll to position [97, 0]
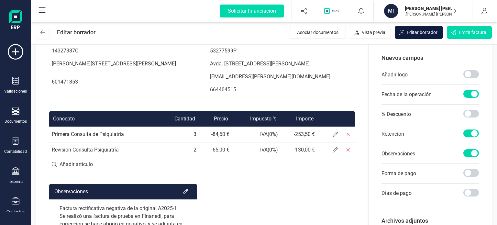
click at [427, 29] on span "Editar borrador" at bounding box center [421, 32] width 31 height 6
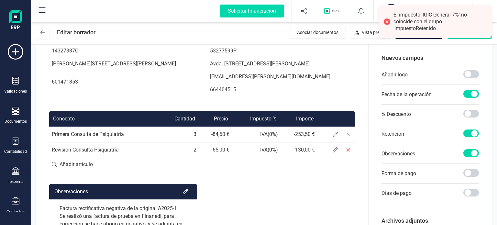
scroll to position [162, 0]
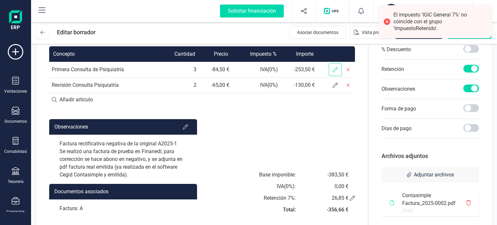
click at [334, 72] on icon at bounding box center [334, 69] width 5 height 5
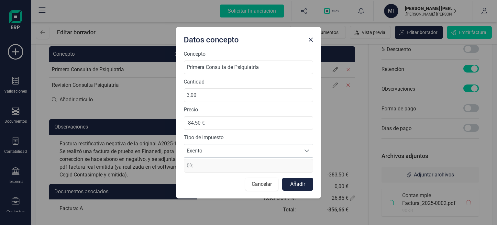
click at [265, 179] on button "Cancelar" at bounding box center [261, 184] width 33 height 13
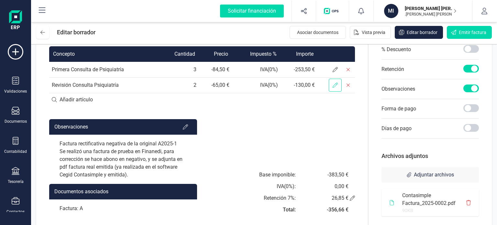
click at [333, 88] on icon at bounding box center [334, 84] width 5 height 5
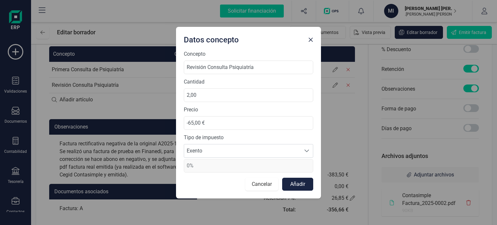
click at [268, 182] on button "Cancelar" at bounding box center [261, 184] width 33 height 13
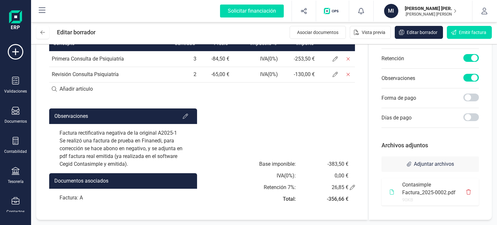
scroll to position [180, 0]
click at [352, 186] on icon at bounding box center [352, 187] width 5 height 5
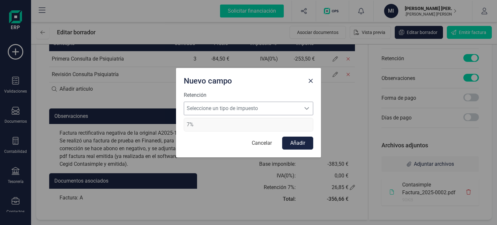
click at [246, 111] on span "Seleccione un tipo de impuesto" at bounding box center [242, 108] width 116 height 13
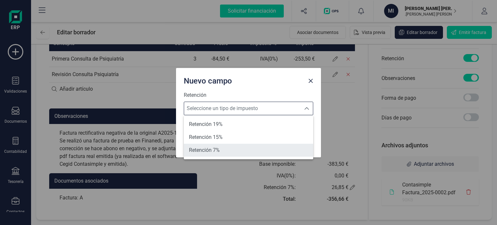
click at [229, 147] on li "Retención 7%" at bounding box center [248, 150] width 129 height 13
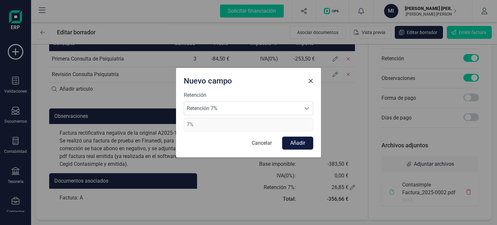
click at [297, 145] on button "Añadir" at bounding box center [297, 142] width 31 height 13
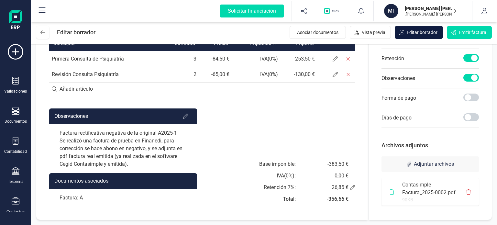
click at [412, 31] on span "Editar borrador" at bounding box center [421, 32] width 31 height 6
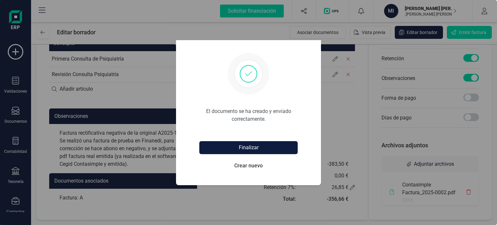
click at [263, 151] on button "Finalizar" at bounding box center [248, 147] width 98 height 13
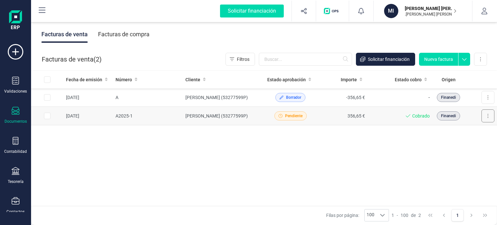
click at [485, 115] on button at bounding box center [487, 115] width 13 height 13
click at [467, 144] on span "Crear factura rectificativa" at bounding box center [462, 145] width 51 height 6
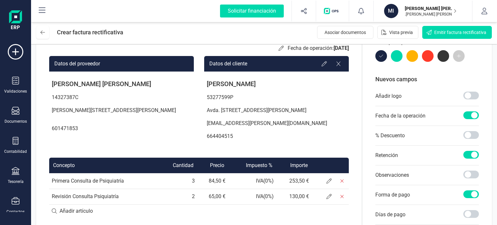
scroll to position [129, 0]
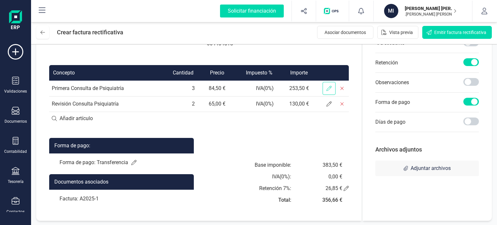
click at [331, 91] on icon at bounding box center [328, 88] width 5 height 5
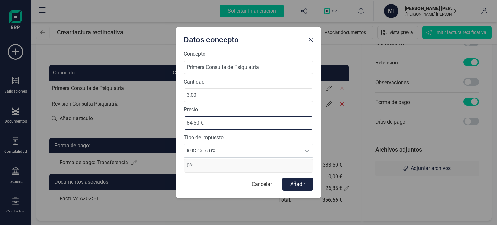
click at [186, 123] on input "84,50 €" at bounding box center [248, 123] width 129 height 14
drag, startPoint x: 221, startPoint y: 127, endPoint x: 143, endPoint y: 130, distance: 77.6
click at [143, 130] on div "Datos concepto Concepto Primera Consulta de Psiquiatría Cantidad 3,00 Precio 84…" at bounding box center [248, 112] width 497 height 225
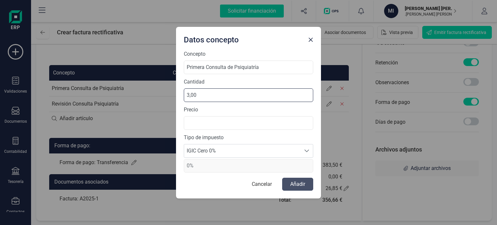
drag, startPoint x: 214, startPoint y: 92, endPoint x: 170, endPoint y: 92, distance: 44.3
click at [170, 92] on div "Datos concepto Concepto Primera Consulta de Psiquiatría Cantidad 3,00 Precio Ti…" at bounding box center [248, 112] width 497 height 225
click at [243, 153] on span "IGIC Cero 0%" at bounding box center [242, 150] width 116 height 13
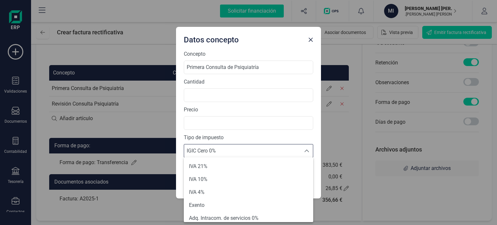
scroll to position [132, 0]
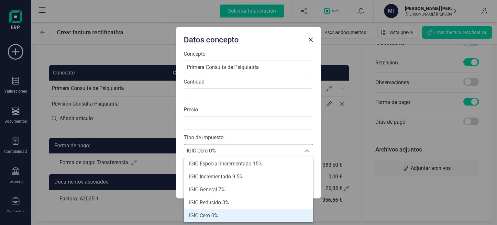
click at [230, 81] on label "Cantidad" at bounding box center [248, 82] width 129 height 8
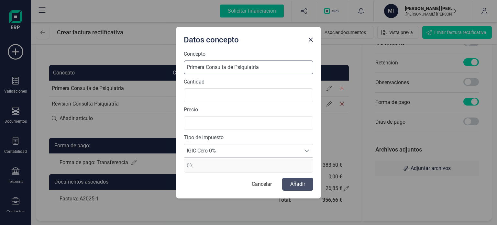
drag, startPoint x: 265, startPoint y: 74, endPoint x: 137, endPoint y: 68, distance: 128.2
click at [137, 68] on div "Datos concepto Concepto Primera Consulta de Psiquiatría Cantidad Precio Tipo de…" at bounding box center [248, 112] width 497 height 225
click at [314, 41] on button "Close" at bounding box center [310, 40] width 10 height 10
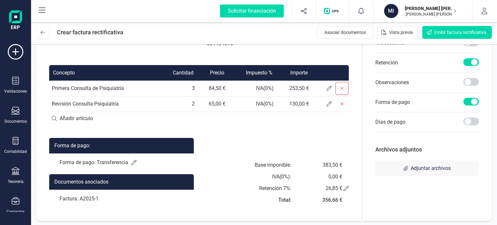
click at [344, 91] on icon at bounding box center [341, 88] width 5 height 5
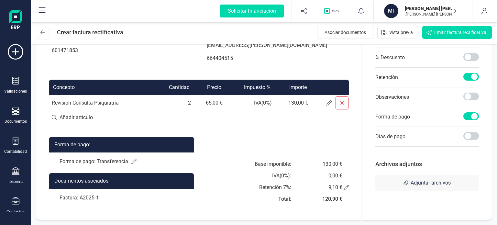
click at [348, 106] on span at bounding box center [341, 102] width 13 height 13
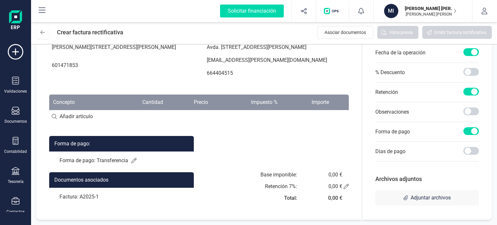
scroll to position [108, 0]
click at [91, 111] on input at bounding box center [198, 116] width 299 height 13
type input "Pr"
click at [94, 115] on div "+ Añadir artículo : Pr" at bounding box center [198, 116] width 299 height 14
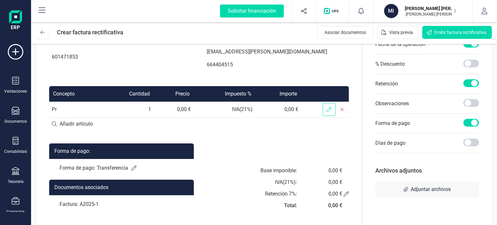
click at [335, 116] on span at bounding box center [328, 109] width 13 height 13
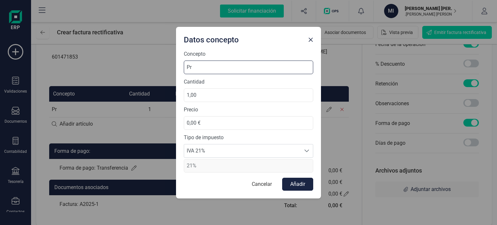
click at [210, 69] on input "Pr" at bounding box center [248, 67] width 129 height 14
type input "Primera Consulta de Psiquiatría"
type input "3,00"
drag, startPoint x: 186, startPoint y: 122, endPoint x: 196, endPoint y: 131, distance: 13.3
click at [186, 122] on input "0,00 €" at bounding box center [248, 123] width 129 height 14
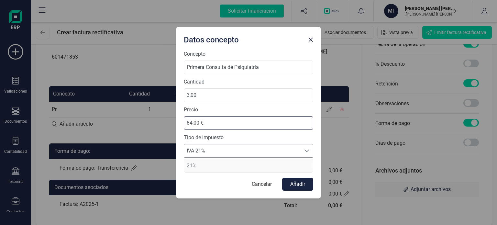
type input "84,50 €"
click at [239, 156] on span "IVA 21%" at bounding box center [242, 150] width 116 height 13
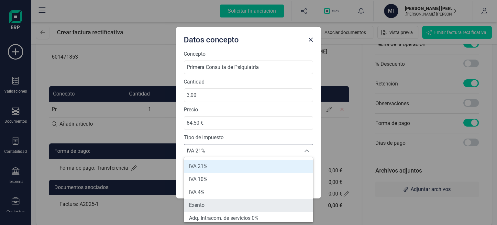
click at [216, 203] on li "Exento" at bounding box center [248, 205] width 129 height 13
type input "0%"
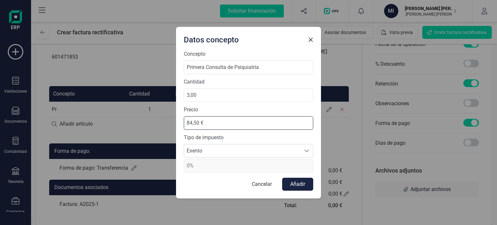
click at [188, 123] on input "84,50 €" at bounding box center [248, 123] width 129 height 14
click at [186, 124] on input "84,50 €" at bounding box center [248, 123] width 129 height 14
click at [303, 184] on button "Añadir" at bounding box center [297, 184] width 31 height 13
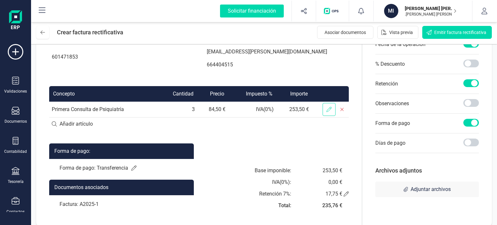
click at [331, 112] on icon at bounding box center [328, 109] width 5 height 5
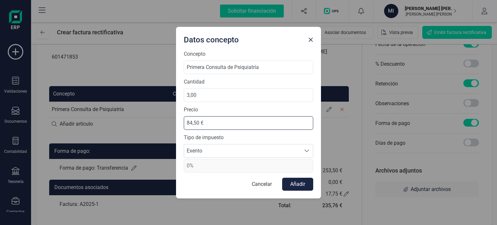
click at [189, 121] on input "84,50 €" at bounding box center [248, 123] width 129 height 14
click at [187, 122] on input "84,50 €" at bounding box center [248, 123] width 129 height 14
click at [313, 36] on div at bounding box center [310, 38] width 10 height 13
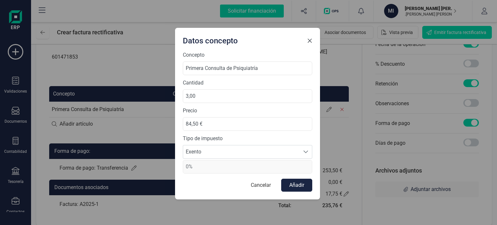
click at [310, 39] on span "Close" at bounding box center [309, 40] width 5 height 5
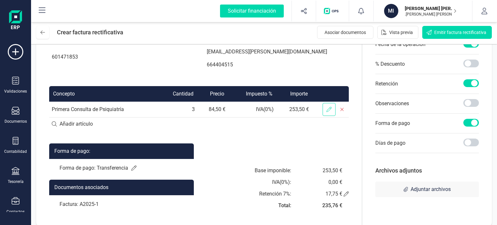
drag, startPoint x: 194, startPoint y: 117, endPoint x: 341, endPoint y: 122, distance: 147.5
click at [194, 117] on td "3" at bounding box center [177, 110] width 40 height 16
click at [335, 116] on span at bounding box center [328, 109] width 13 height 13
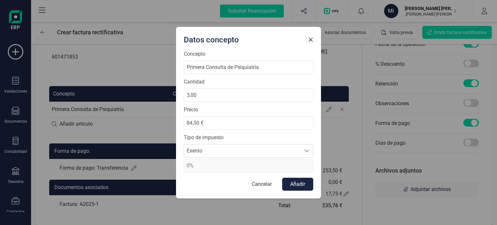
click at [259, 102] on div "Concepto Primera Consulta de Psiquiatría Cantidad 3,00 Precio 84,50 € Tipo de i…" at bounding box center [248, 111] width 129 height 122
click at [265, 183] on button "Cancelar" at bounding box center [261, 184] width 33 height 13
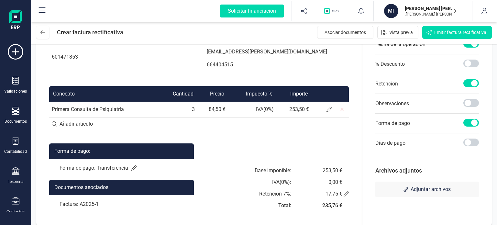
click at [88, 130] on input at bounding box center [198, 123] width 299 height 13
type input "l"
click at [107, 130] on div "+ Añadir artículo : l" at bounding box center [198, 124] width 299 height 14
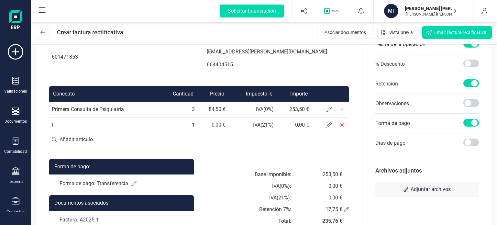
click at [86, 125] on td "l" at bounding box center [103, 125] width 108 height 16
click at [331, 127] on icon at bounding box center [328, 124] width 5 height 5
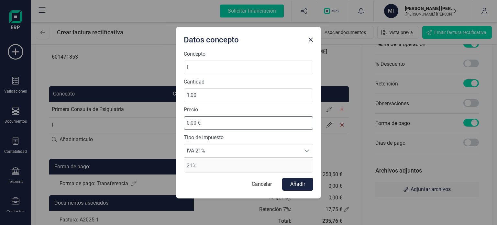
click at [186, 123] on input "0,00 €" at bounding box center [248, 123] width 129 height 14
type input "477,70 €"
click at [270, 185] on button "Cancelar" at bounding box center [261, 184] width 33 height 13
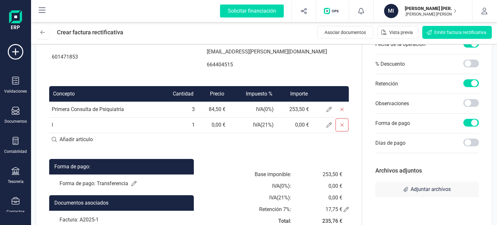
click at [344, 127] on icon at bounding box center [341, 124] width 5 height 5
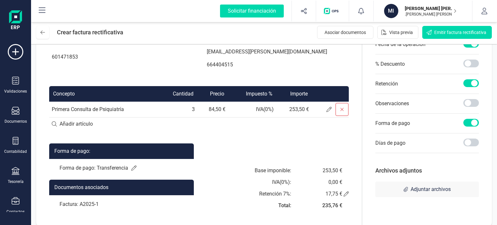
click at [348, 116] on span at bounding box center [341, 109] width 13 height 13
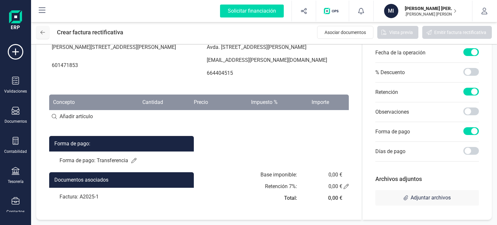
click at [46, 31] on button at bounding box center [42, 32] width 13 height 13
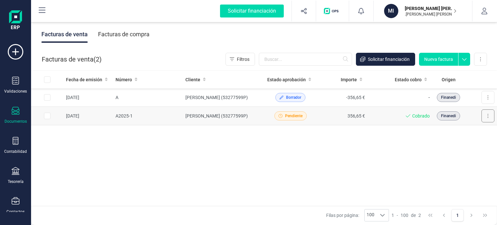
click at [490, 115] on button at bounding box center [487, 115] width 13 height 13
click at [464, 145] on span "Crear factura rectificativa" at bounding box center [462, 145] width 51 height 6
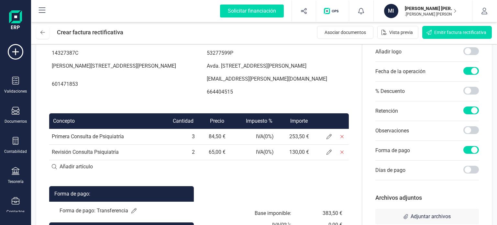
scroll to position [97, 0]
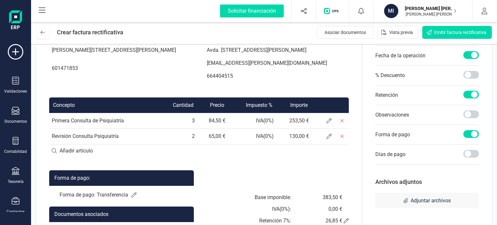
click at [92, 157] on input at bounding box center [198, 150] width 299 height 13
type input "Prim"
click at [74, 156] on div "+ Añadir artículo : Prim" at bounding box center [198, 151] width 299 height 14
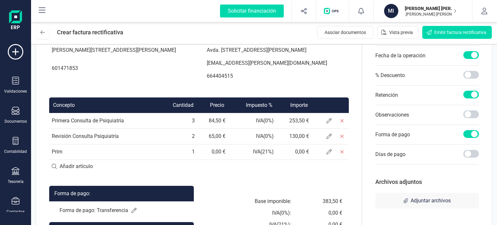
drag, startPoint x: 99, startPoint y: 163, endPoint x: 119, endPoint y: 159, distance: 20.7
click at [107, 159] on td "Prim" at bounding box center [103, 152] width 108 height 16
click at [331, 154] on icon at bounding box center [328, 151] width 5 height 5
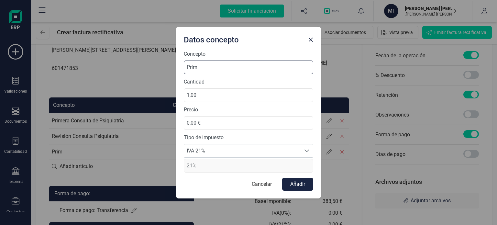
drag, startPoint x: 238, startPoint y: 68, endPoint x: 168, endPoint y: 80, distance: 70.6
click at [180, 77] on div "Concepto Prim Cantidad 1,00 Precio 0,00 € Tipo de impuesto IVA 21% IVA 21% 21% …" at bounding box center [248, 124] width 145 height 148
drag, startPoint x: 168, startPoint y: 80, endPoint x: 173, endPoint y: 80, distance: 4.2
click at [168, 80] on div "Datos concepto Concepto Prim Cantidad 1,00 Precio 0,00 € Tipo de impuesto IVA 2…" at bounding box center [248, 112] width 497 height 225
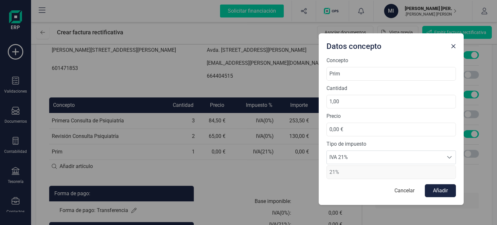
drag, startPoint x: 235, startPoint y: 34, endPoint x: 372, endPoint y: 66, distance: 140.8
click at [379, 40] on div "Datos concepto" at bounding box center [386, 44] width 124 height 13
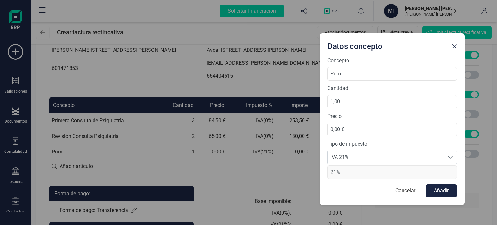
click at [374, 60] on label "Concepto" at bounding box center [391, 61] width 129 height 8
click at [371, 73] on input "Prim" at bounding box center [391, 74] width 129 height 14
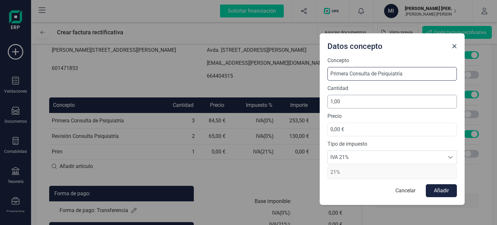
type input "Primera Consulta de Psiquiatría"
drag, startPoint x: 331, startPoint y: 101, endPoint x: 358, endPoint y: 116, distance: 31.2
click at [338, 106] on input "1,00" at bounding box center [391, 102] width 129 height 14
type input "3,00"
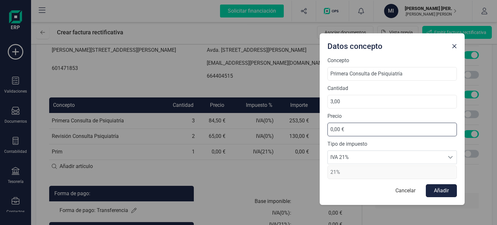
click at [334, 127] on input "0,00 €" at bounding box center [391, 130] width 129 height 14
type input "3,00 €"
type input "84,50 €"
click at [328, 129] on input "84,50 €" at bounding box center [391, 130] width 129 height 14
click at [407, 192] on button "Cancelar" at bounding box center [405, 190] width 33 height 13
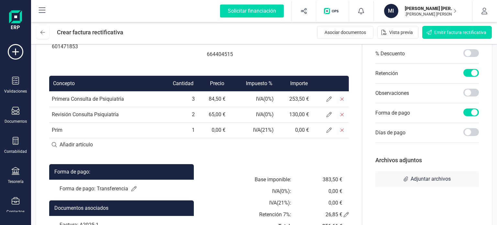
scroll to position [129, 0]
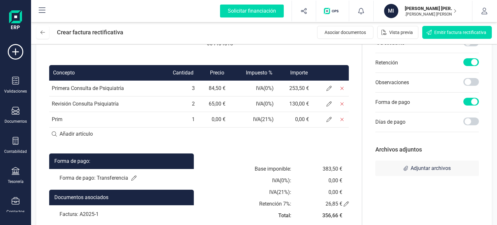
click at [217, 127] on td "0,00 €" at bounding box center [212, 120] width 31 height 16
click at [219, 127] on td "0,00 €" at bounding box center [212, 120] width 31 height 16
drag, startPoint x: 219, startPoint y: 127, endPoint x: 216, endPoint y: 113, distance: 14.3
click at [219, 125] on td "0,00 €" at bounding box center [212, 120] width 31 height 16
click at [216, 112] on td "65,00 €" at bounding box center [212, 104] width 31 height 16
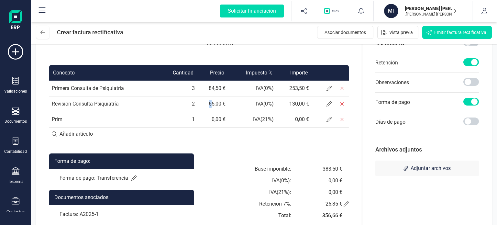
drag, startPoint x: 216, startPoint y: 112, endPoint x: 210, endPoint y: 110, distance: 5.9
click at [210, 110] on td "65,00 €" at bounding box center [212, 104] width 31 height 16
click at [214, 110] on td "65,00 €" at bounding box center [212, 104] width 31 height 16
click at [335, 94] on span at bounding box center [328, 88] width 13 height 13
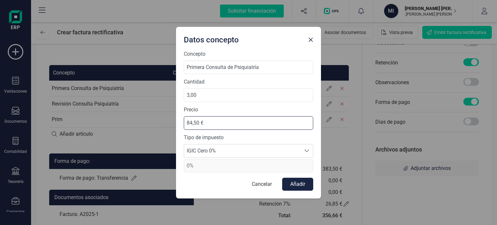
click at [184, 124] on input "84,50 €" at bounding box center [248, 123] width 129 height 14
click at [187, 124] on input "84,50 €" at bounding box center [248, 123] width 129 height 14
drag, startPoint x: 210, startPoint y: 121, endPoint x: 166, endPoint y: 124, distance: 44.0
click at [166, 124] on div "Datos concepto Concepto Primera Consulta de Psiquiatría Cantidad 3,00 Precio 84…" at bounding box center [248, 112] width 497 height 225
type input "0,00 €"
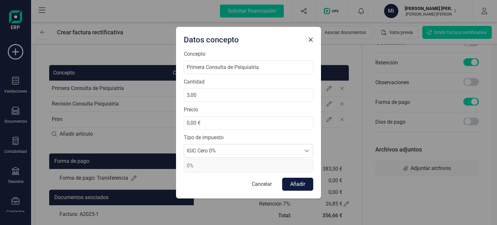
click at [309, 185] on button "Añadir" at bounding box center [297, 184] width 31 height 13
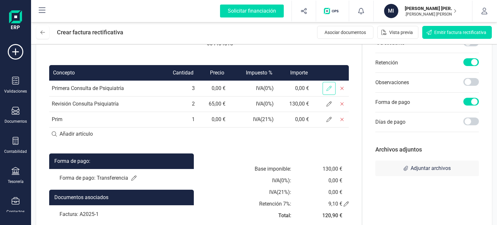
click at [335, 95] on span at bounding box center [328, 88] width 13 height 13
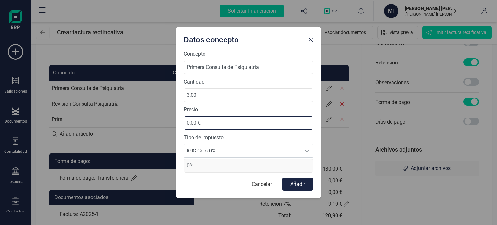
click at [187, 123] on input "0,00 €" at bounding box center [248, 123] width 129 height 14
type input "1,00 €"
click at [312, 39] on span "Close" at bounding box center [310, 39] width 5 height 5
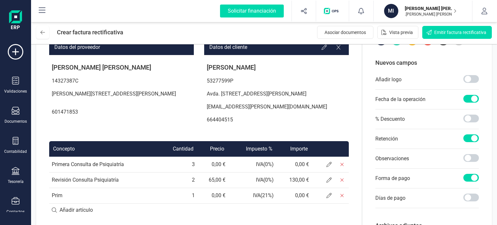
scroll to position [0, 0]
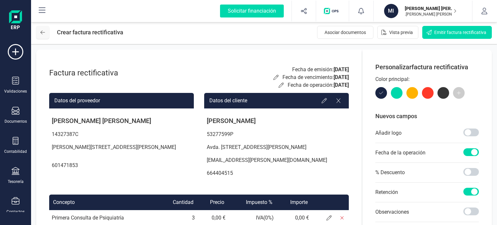
click at [44, 33] on icon at bounding box center [42, 32] width 5 height 5
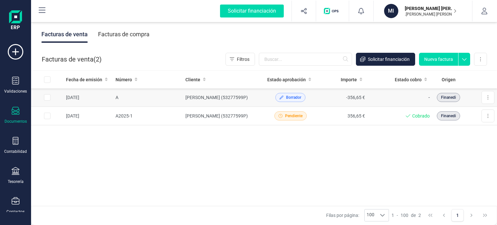
click at [253, 102] on td "[PERSON_NAME] (53277599P)" at bounding box center [224, 97] width 82 height 18
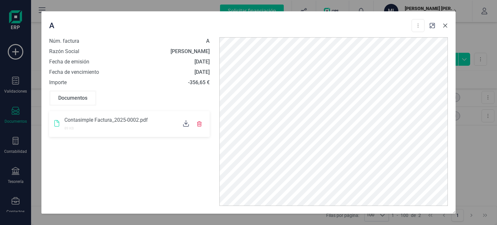
click at [446, 25] on icon "button" at bounding box center [444, 25] width 5 height 5
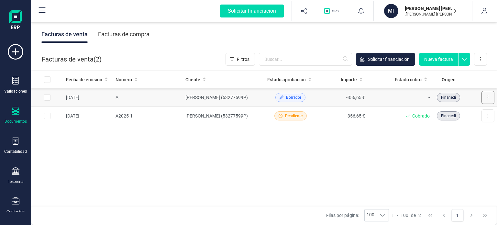
click at [484, 97] on button at bounding box center [487, 97] width 13 height 13
click at [467, 125] on span "Editar borrador" at bounding box center [459, 126] width 31 height 6
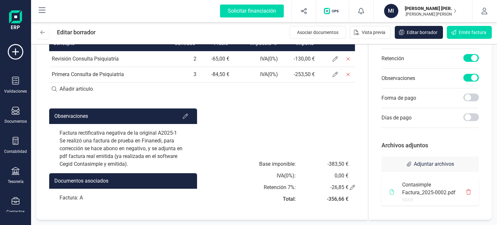
scroll to position [180, 0]
click at [130, 145] on div "Factura rectificativa negativa de la original A2025-1 Se realizó una factura de…" at bounding box center [123, 148] width 148 height 49
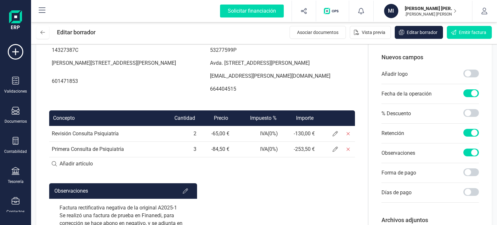
scroll to position [0, 0]
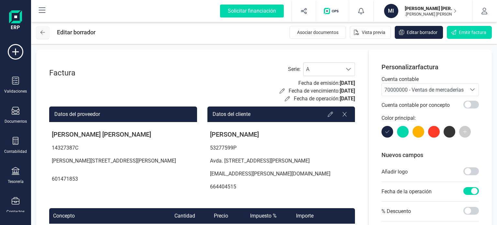
click at [49, 30] on button at bounding box center [42, 32] width 13 height 13
click at [48, 31] on button at bounding box center [42, 32] width 13 height 13
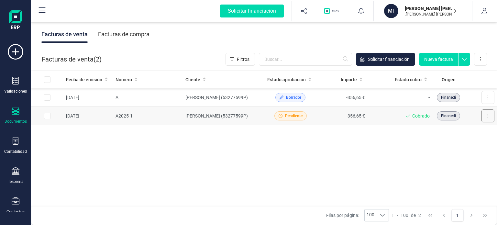
click at [483, 117] on button at bounding box center [487, 115] width 13 height 13
click at [253, 112] on td "[PERSON_NAME] (53277599P)" at bounding box center [224, 116] width 82 height 18
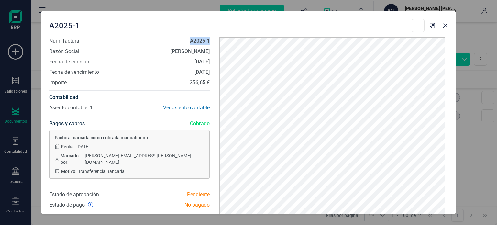
drag, startPoint x: 207, startPoint y: 41, endPoint x: 184, endPoint y: 42, distance: 23.6
click at [184, 42] on div "Núm. factura A2025-1 Razón Social [PERSON_NAME] de emisión [DATE] Fecha de venc…" at bounding box center [129, 146] width 170 height 218
copy strong "A2025-1"
click at [199, 106] on div "Ver asiento contable" at bounding box center [169, 108] width 80 height 8
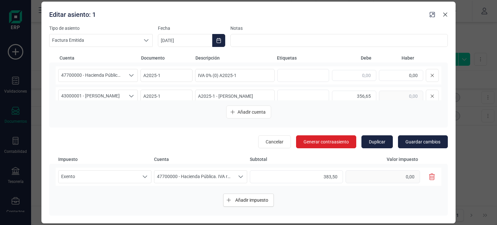
click at [442, 14] on button "button" at bounding box center [445, 14] width 10 height 10
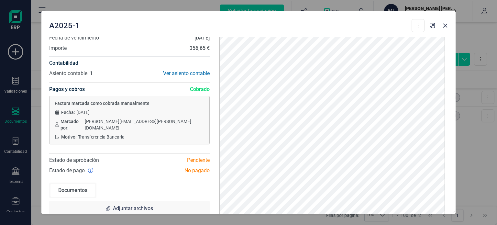
scroll to position [35, 0]
click at [449, 24] on button "button" at bounding box center [445, 25] width 10 height 10
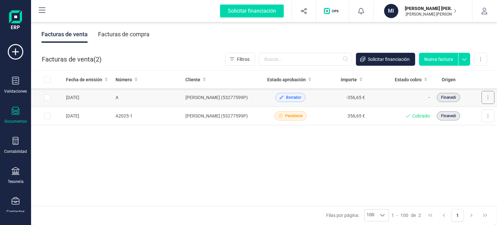
click at [486, 99] on button at bounding box center [487, 97] width 13 height 13
click at [470, 127] on span "Editar borrador" at bounding box center [459, 126] width 31 height 6
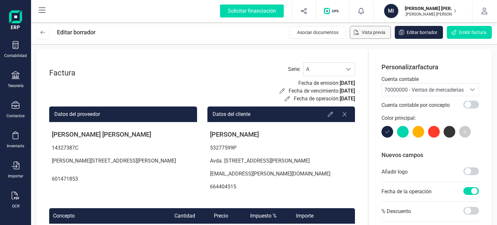
click at [381, 31] on span "Vista previa" at bounding box center [373, 32] width 24 height 6
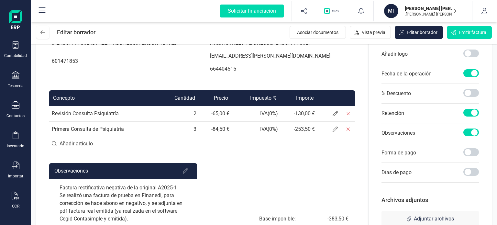
scroll to position [129, 0]
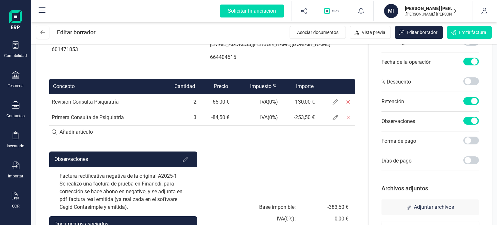
click at [134, 189] on div "Factura rectificativa negativa de la original A2025-1 Se realizó una factura de…" at bounding box center [123, 191] width 148 height 49
click at [181, 166] on div at bounding box center [185, 159] width 13 height 13
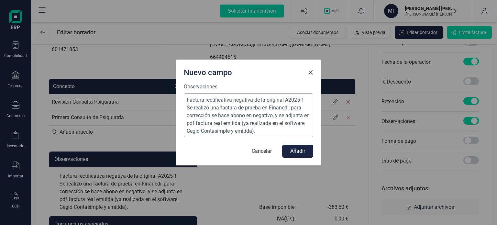
click at [259, 120] on textarea "Factura rectificativa negativa de la original A2025-1 Se realizó una factura de…" at bounding box center [248, 115] width 129 height 44
click at [261, 107] on textarea "Factura rectificativa negativa de la original A2025-1 Se realizó una factura de…" at bounding box center [248, 115] width 129 height 44
click at [207, 113] on textarea "Factura rectificativa negativa de la original A2025-1 Se realizó una factura de…" at bounding box center [248, 115] width 129 height 44
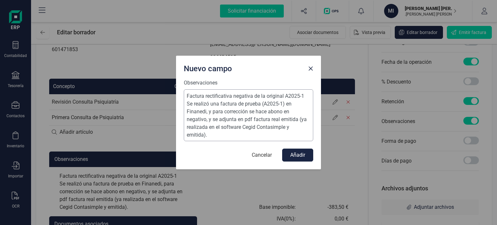
click at [206, 119] on textarea "Factura rectificativa negativa de la original A2025-1 Se realizó una factura de…" at bounding box center [248, 115] width 129 height 52
click at [205, 122] on textarea "Factura rectificativa negativa de la original A2025-1 Se realizó una factura de…" at bounding box center [248, 115] width 129 height 52
click at [270, 119] on textarea "Factura rectificativa negativa de la original A2025-1 Se realizó una factura de…" at bounding box center [248, 115] width 129 height 52
drag, startPoint x: 240, startPoint y: 119, endPoint x: 290, endPoint y: 130, distance: 51.6
click at [242, 119] on textarea "Factura rectificativa negativa de la original A2025-1 Se realizó una factura de…" at bounding box center [248, 115] width 129 height 52
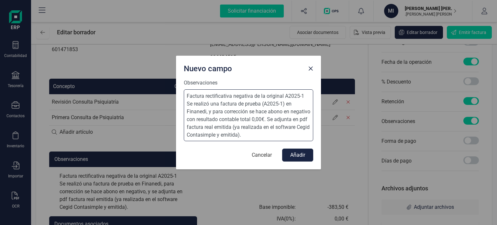
drag, startPoint x: 288, startPoint y: 117, endPoint x: 325, endPoint y: 142, distance: 44.7
click at [288, 117] on textarea "Factura rectificativa negativa de la original A2025-1 Se realizó una factura de…" at bounding box center [248, 115] width 129 height 52
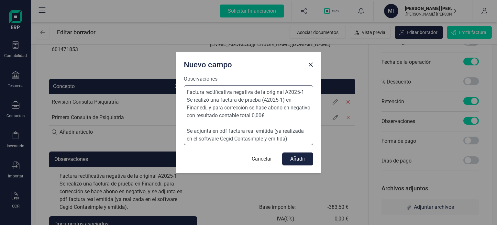
click at [305, 94] on textarea "Factura rectificativa negativa de la original A2025-1 Se realizó una factura de…" at bounding box center [248, 114] width 129 height 59
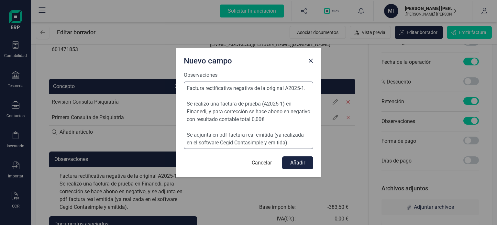
type textarea "Factura rectificativa negativa de la original A2025-1. Se realizó una factura d…"
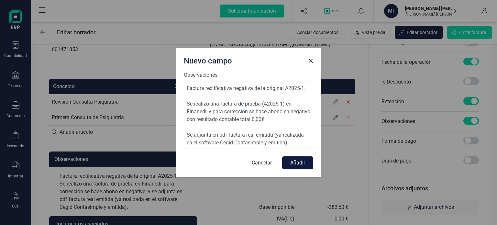
click at [309, 161] on button "Añadir" at bounding box center [297, 162] width 31 height 13
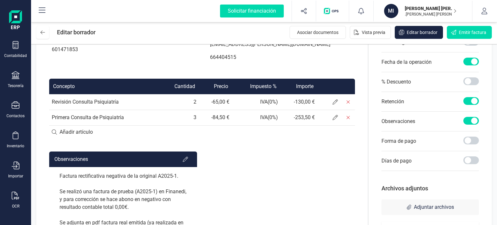
scroll to position [0, 0]
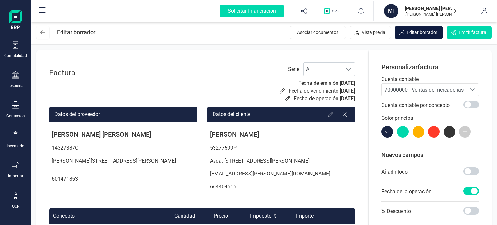
click at [411, 32] on span "Editar borrador" at bounding box center [421, 32] width 31 height 6
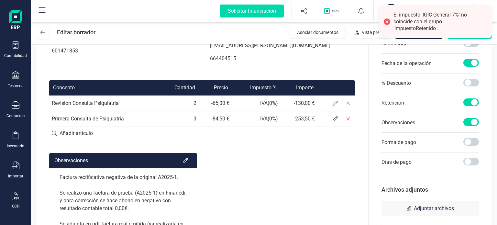
scroll to position [129, 0]
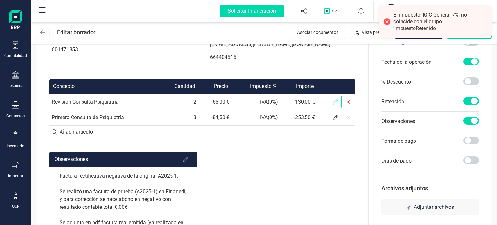
click at [333, 104] on icon at bounding box center [334, 101] width 5 height 5
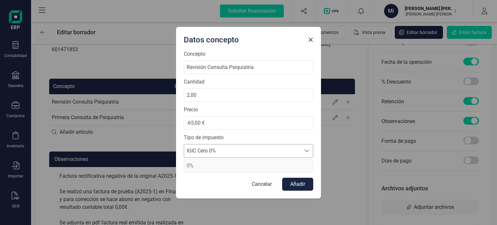
click at [246, 151] on span "IGIC Cero 0%" at bounding box center [242, 150] width 116 height 13
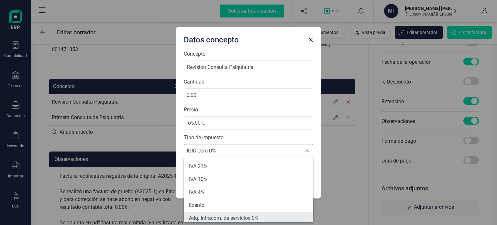
scroll to position [3, 0]
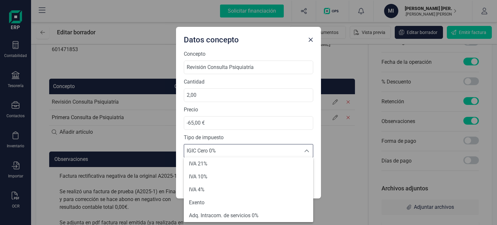
drag, startPoint x: 215, startPoint y: 200, endPoint x: 255, endPoint y: 180, distance: 44.2
click at [215, 200] on li "Exento" at bounding box center [248, 202] width 129 height 13
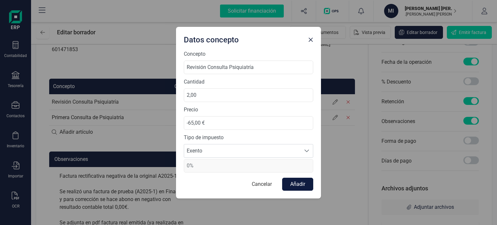
click at [301, 187] on button "Añadir" at bounding box center [297, 184] width 31 height 13
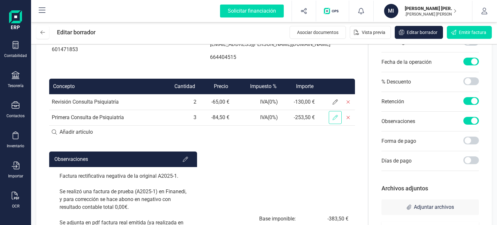
click at [334, 124] on span at bounding box center [334, 117] width 13 height 13
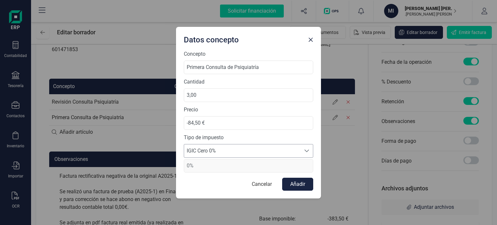
click at [268, 148] on span "IGIC Cero 0%" at bounding box center [242, 150] width 116 height 13
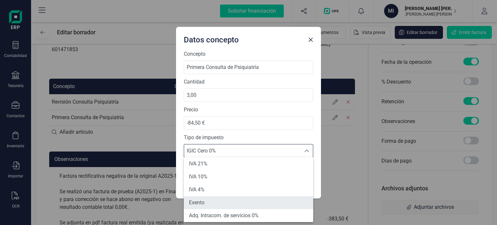
click at [219, 199] on li "Exento" at bounding box center [248, 202] width 129 height 13
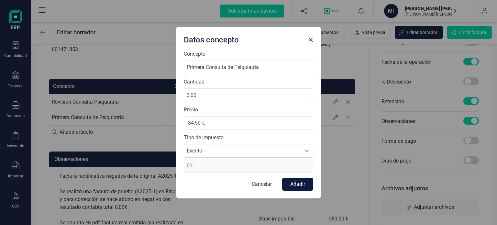
click at [300, 181] on button "Añadir" at bounding box center [297, 184] width 31 height 13
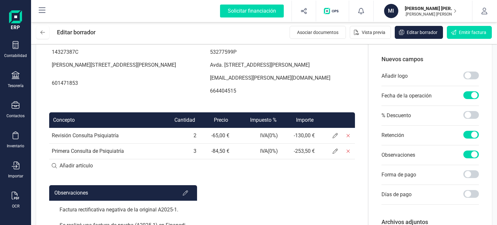
scroll to position [41, 0]
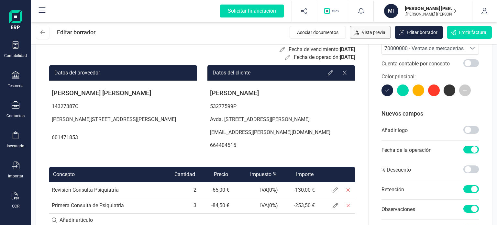
click at [376, 33] on span "Vista previa" at bounding box center [373, 32] width 24 height 6
click at [418, 34] on span "Editar borrador" at bounding box center [421, 32] width 31 height 6
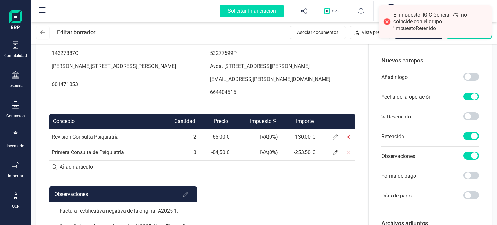
scroll to position [106, 0]
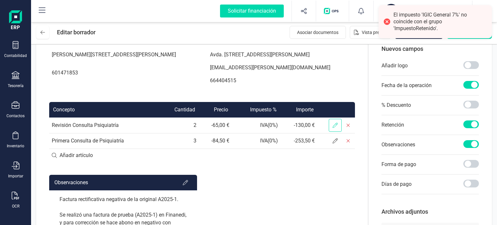
click at [338, 132] on span at bounding box center [334, 125] width 13 height 13
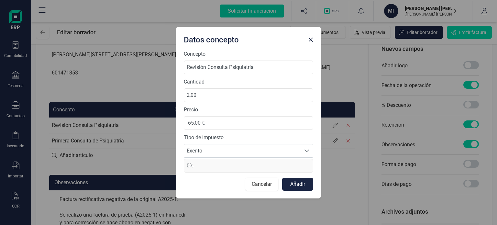
click at [257, 188] on button "Cancelar" at bounding box center [261, 184] width 33 height 13
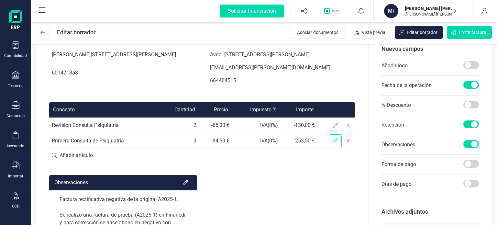
click at [334, 143] on icon at bounding box center [334, 140] width 5 height 5
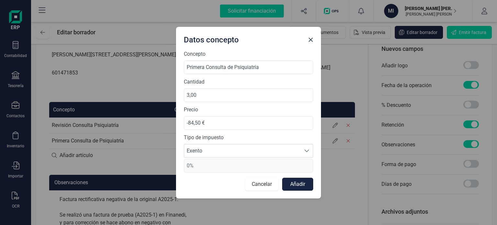
click at [265, 185] on button "Cancelar" at bounding box center [261, 184] width 33 height 13
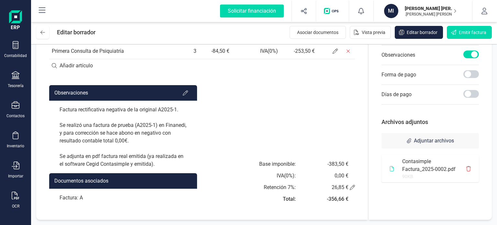
scroll to position [203, 0]
click at [275, 190] on span "Retención 7 %:" at bounding box center [280, 187] width 32 height 6
click at [352, 187] on icon at bounding box center [352, 187] width 5 height 5
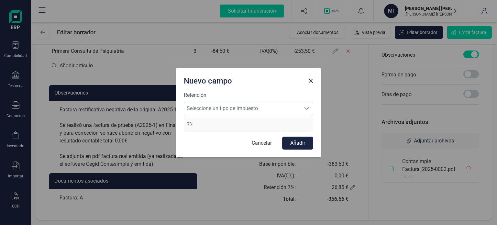
click at [274, 111] on span "Seleccione un tipo de impuesto" at bounding box center [242, 108] width 116 height 13
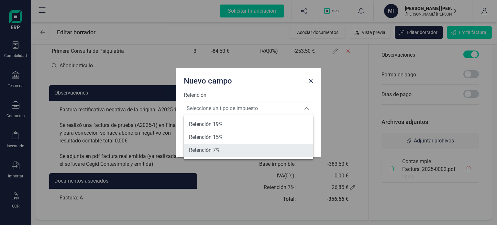
click at [238, 149] on li "Retención 7%" at bounding box center [248, 150] width 129 height 13
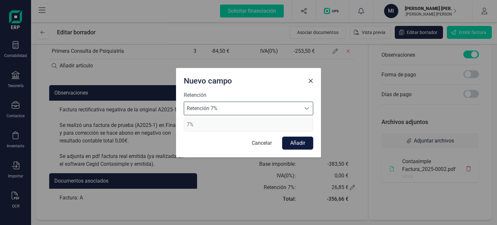
click at [304, 140] on button "Añadir" at bounding box center [297, 142] width 31 height 13
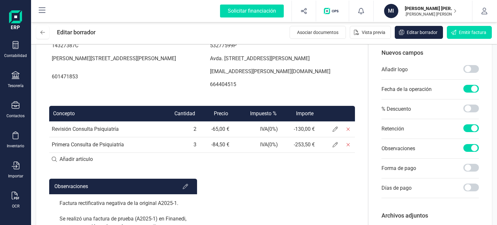
scroll to position [0, 0]
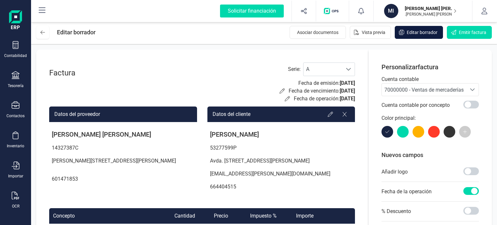
click at [417, 36] on button "Editar borrador" at bounding box center [418, 32] width 48 height 13
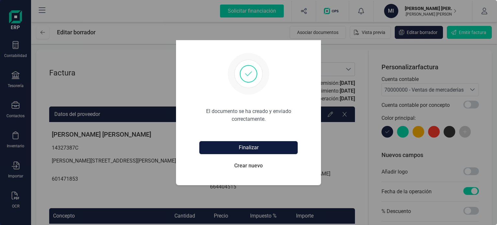
click at [247, 151] on button "Finalizar" at bounding box center [248, 147] width 98 height 13
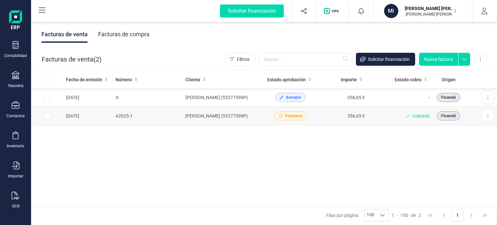
click at [156, 115] on td "A2025-1" at bounding box center [148, 116] width 70 height 18
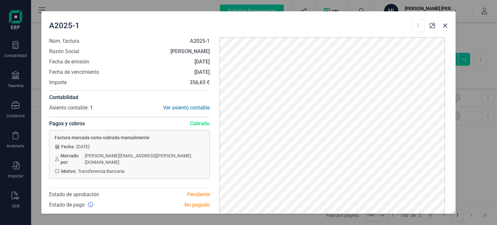
drag, startPoint x: 181, startPoint y: 61, endPoint x: 207, endPoint y: 65, distance: 26.1
click at [207, 65] on div "Núm. factura A2025-1 Razón Social [PERSON_NAME] de emisión [DATE] Fecha de venc…" at bounding box center [129, 146] width 170 height 218
click at [447, 27] on icon "button" at bounding box center [444, 25] width 5 height 5
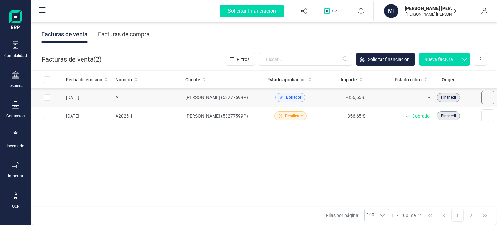
click at [493, 99] on button at bounding box center [487, 97] width 13 height 13
click at [468, 125] on span "Editar borrador" at bounding box center [459, 126] width 31 height 6
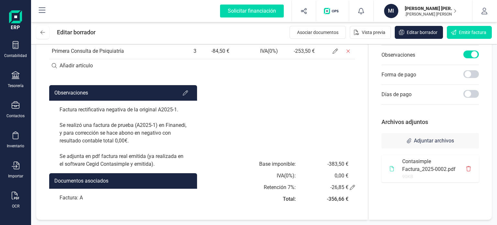
scroll to position [203, 0]
click at [144, 132] on div "Factura rectificativa negativa de la original A2025-1. Se realizó una factura d…" at bounding box center [123, 137] width 148 height 72
click at [186, 93] on icon at bounding box center [185, 92] width 5 height 5
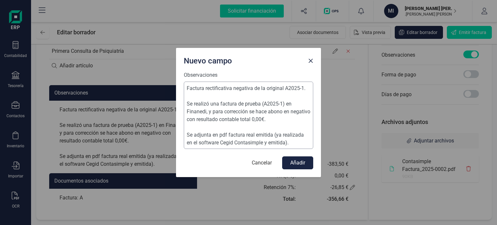
click at [252, 107] on textarea "Factura rectificativa negativa de la original A2025-1. Se realizó una factura d…" at bounding box center [248, 114] width 129 height 67
click at [283, 102] on textarea "Factura rectificativa negativa de la original A2025-1. Se realizó una factura d…" at bounding box center [248, 114] width 129 height 67
type textarea "Factura rectificativa negativa de la original A2025-1. Se realizó una factura d…"
click at [268, 159] on button "Cancelar" at bounding box center [261, 162] width 33 height 13
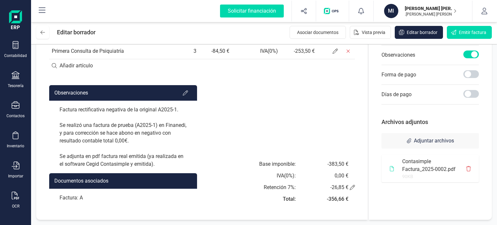
click at [47, 40] on div "Editar borrador Asociar documentos Vista previa Editar borrador Emitir factura" at bounding box center [264, 32] width 466 height 23
drag, startPoint x: 46, startPoint y: 30, endPoint x: 48, endPoint y: 26, distance: 4.4
click at [48, 26] on button at bounding box center [42, 32] width 13 height 13
click at [45, 32] on button at bounding box center [42, 32] width 13 height 13
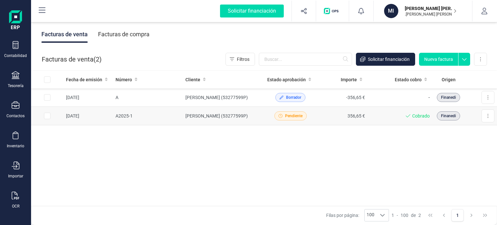
click at [381, 114] on div "Cobrado" at bounding box center [399, 116] width 59 height 6
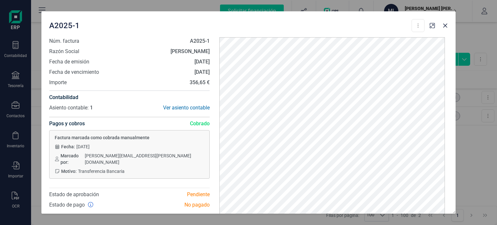
drag, startPoint x: 207, startPoint y: 73, endPoint x: 193, endPoint y: 71, distance: 14.1
click at [193, 71] on div "Núm. factura A2025-1 Razón Social [PERSON_NAME] de emisión [DATE] Fecha de venc…" at bounding box center [129, 146] width 170 height 218
click at [194, 63] on strong "[DATE]" at bounding box center [201, 62] width 15 height 6
drag, startPoint x: 181, startPoint y: 60, endPoint x: 206, endPoint y: 64, distance: 25.4
click at [206, 64] on strong "[DATE]" at bounding box center [201, 62] width 15 height 6
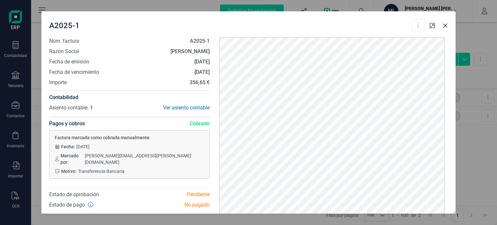
copy strong "[DATE]"
click at [445, 26] on icon "button" at bounding box center [444, 25] width 5 height 5
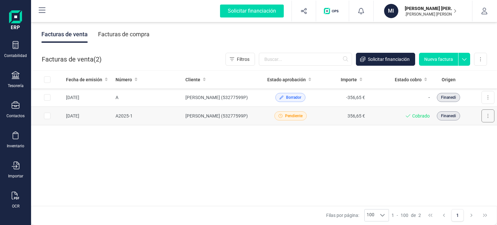
click at [483, 113] on button at bounding box center [487, 115] width 13 height 13
click at [400, 169] on div "Fecha de emisión Número Cliente Estado aprobación Importe Estado cobro Origen […" at bounding box center [264, 137] width 466 height 135
click at [488, 98] on icon at bounding box center [487, 97] width 1 height 5
click at [460, 126] on span "Editar borrador" at bounding box center [459, 126] width 31 height 6
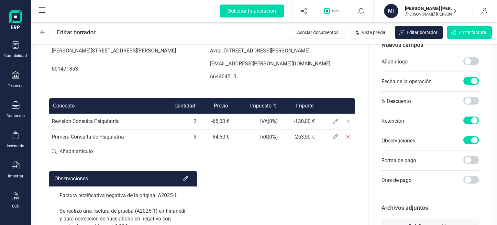
scroll to position [194, 0]
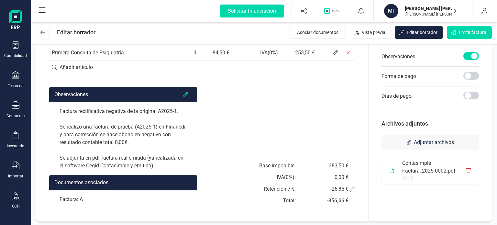
click at [186, 97] on icon at bounding box center [185, 94] width 5 height 5
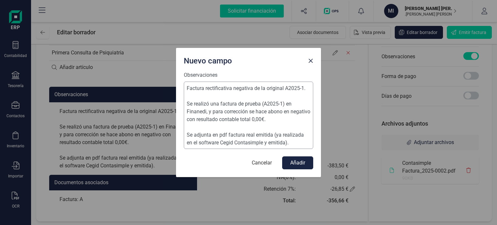
click at [279, 116] on textarea "Factura rectificativa negativa de la original A2025-1. Se realizó una factura d…" at bounding box center [248, 114] width 129 height 67
click at [288, 122] on textarea "Factura rectificativa negativa de la original A2025-1. Se realizó una factura d…" at bounding box center [248, 114] width 129 height 67
click at [281, 105] on textarea "Factura rectificativa negativa de la original A2025-1. Se realizó una factura d…" at bounding box center [248, 114] width 129 height 67
click at [285, 103] on textarea "Factura rectificativa negativa de la original A2025-1. Se realizó una factura d…" at bounding box center [248, 114] width 129 height 67
click at [283, 104] on textarea "Factura rectificativa negativa de la original A2025-1. Se realizó una factura d…" at bounding box center [248, 114] width 129 height 67
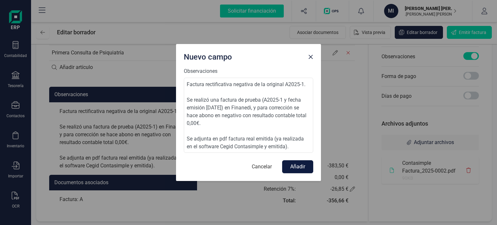
type textarea "Factura rectificativa negativa de la original A2025-1. Se realizó una factura d…"
click at [303, 167] on button "Añadir" at bounding box center [297, 166] width 31 height 13
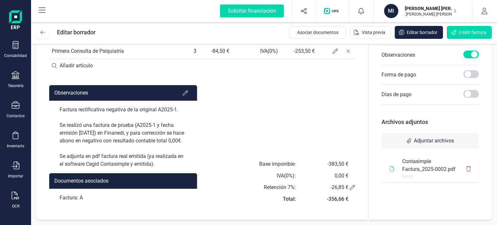
scroll to position [0, 0]
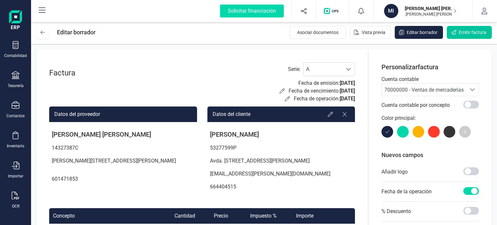
click at [463, 32] on span "Emitir factura" at bounding box center [471, 32] width 27 height 6
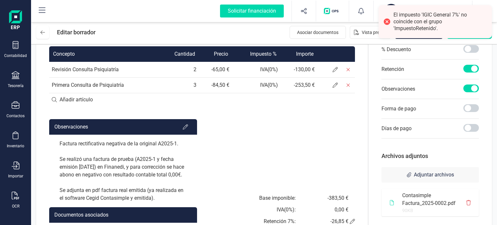
scroll to position [97, 0]
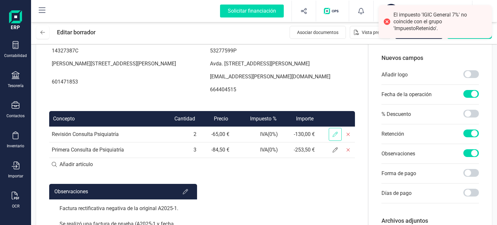
click at [338, 141] on span at bounding box center [334, 134] width 13 height 13
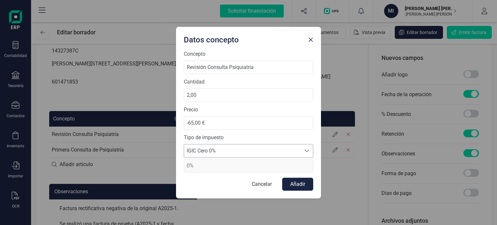
click at [271, 151] on span "IGIC Cero 0%" at bounding box center [242, 150] width 116 height 13
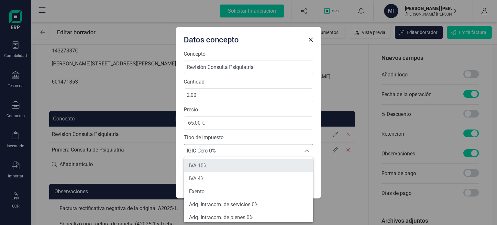
scroll to position [3, 0]
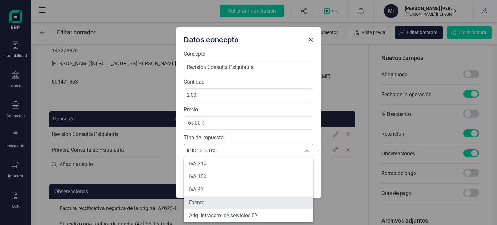
click at [226, 205] on li "Exento" at bounding box center [248, 202] width 129 height 13
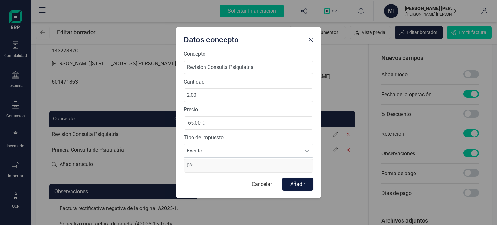
click at [295, 189] on button "Añadir" at bounding box center [297, 184] width 31 height 13
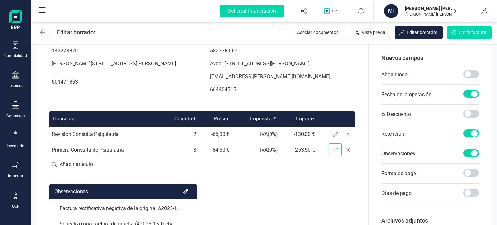
click at [334, 156] on span at bounding box center [334, 149] width 13 height 13
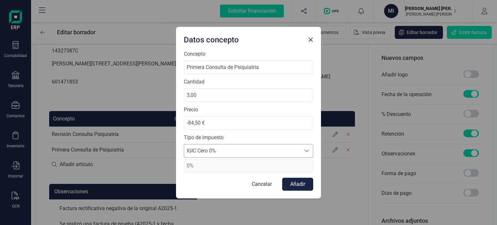
click at [249, 150] on span "IGIC Cero 0%" at bounding box center [242, 150] width 116 height 13
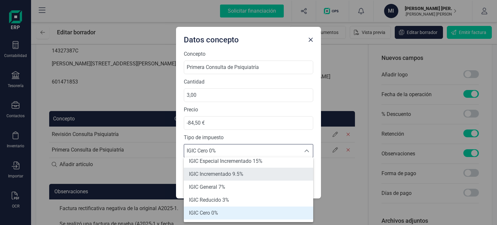
scroll to position [38, 0]
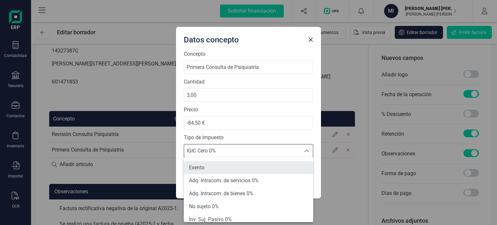
click at [245, 165] on li "Exento" at bounding box center [248, 167] width 129 height 13
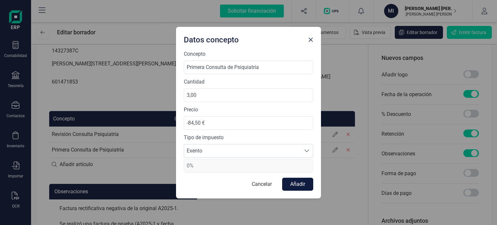
click at [303, 184] on button "Añadir" at bounding box center [297, 184] width 31 height 13
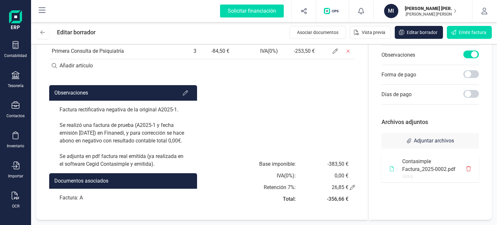
scroll to position [211, 0]
click at [352, 187] on icon at bounding box center [352, 187] width 5 height 5
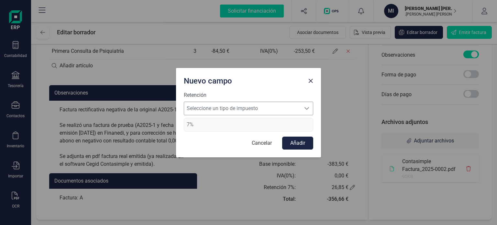
click at [235, 111] on span "Seleccione un tipo de impuesto" at bounding box center [242, 108] width 116 height 13
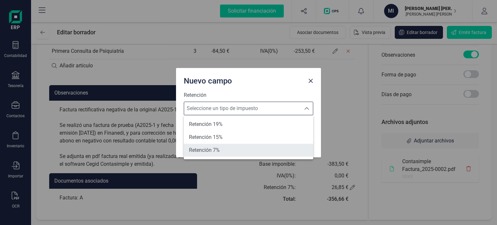
click at [231, 151] on li "Retención 7%" at bounding box center [248, 150] width 129 height 13
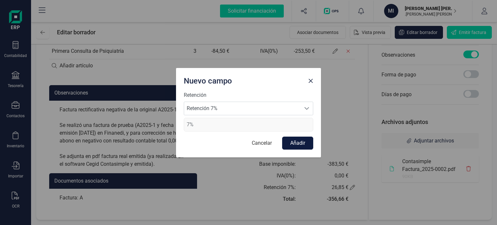
click at [306, 146] on button "Añadir" at bounding box center [297, 142] width 31 height 13
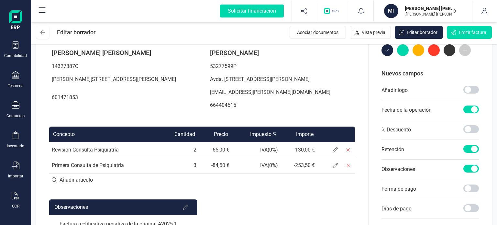
scroll to position [0, 0]
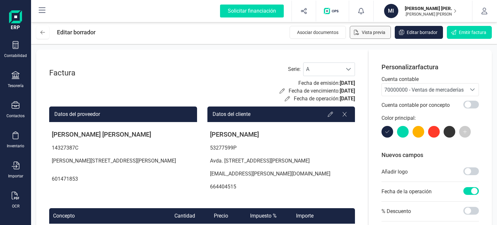
click at [388, 31] on button "Vista previa" at bounding box center [370, 32] width 41 height 13
click at [422, 33] on span "Editar borrador" at bounding box center [421, 32] width 31 height 6
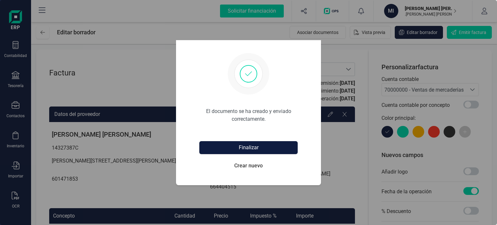
click at [229, 143] on button "Finalizar" at bounding box center [248, 147] width 98 height 13
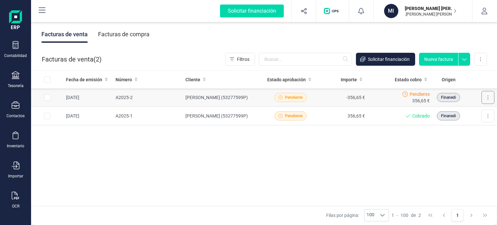
click at [488, 99] on icon at bounding box center [487, 97] width 1 height 5
click at [468, 143] on button "Marcar como cobrada" at bounding box center [459, 139] width 68 height 13
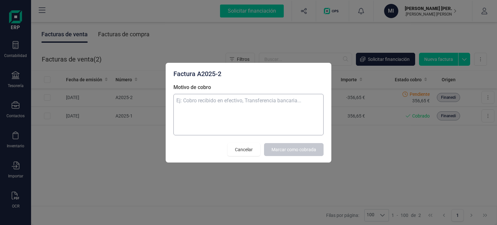
click at [259, 116] on textarea "Motivo de cobro" at bounding box center [248, 114] width 150 height 41
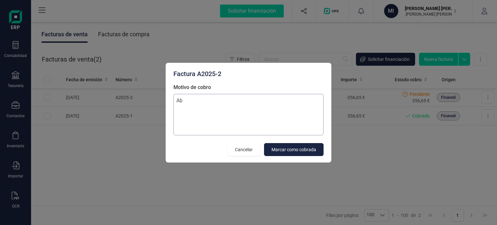
type textarea "A"
drag, startPoint x: 270, startPoint y: 103, endPoint x: 224, endPoint y: 104, distance: 45.9
click at [224, 104] on textarea "Factura rectificativa en negativo." at bounding box center [248, 114] width 150 height 41
click at [271, 105] on textarea "Factura rectificativa negativa." at bounding box center [248, 114] width 150 height 41
type textarea "Factura rectificativa negativa de A2025-1."
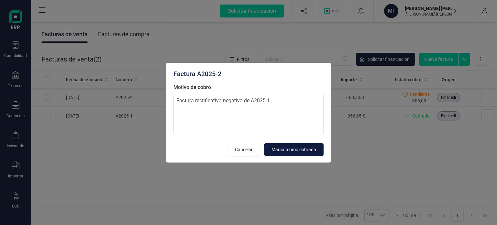
click at [306, 151] on span "Marcar como cobrada" at bounding box center [293, 149] width 45 height 6
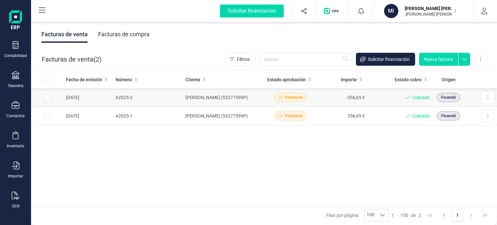
click at [296, 101] on span "Pendiente" at bounding box center [290, 97] width 32 height 9
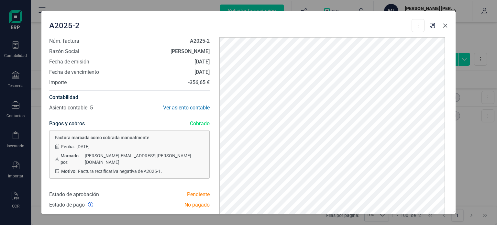
click at [444, 29] on button "button" at bounding box center [445, 25] width 10 height 10
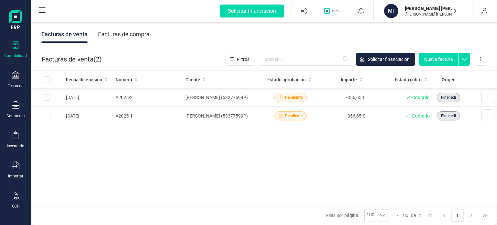
click at [11, 44] on div "Contabilidad" at bounding box center [16, 49] width 26 height 17
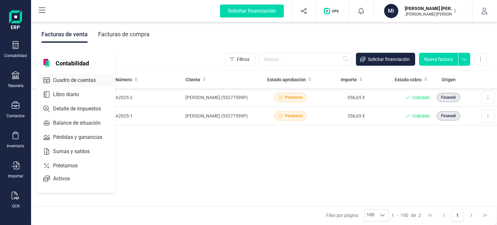
click at [71, 75] on div "Cuadro de cuentas" at bounding box center [76, 80] width 76 height 13
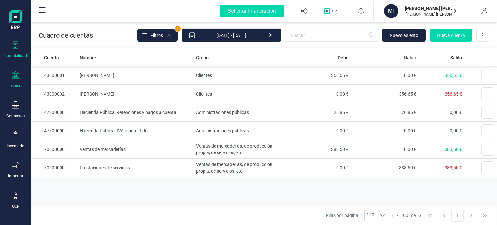
click at [21, 83] on div "Tesorería" at bounding box center [16, 85] width 16 height 5
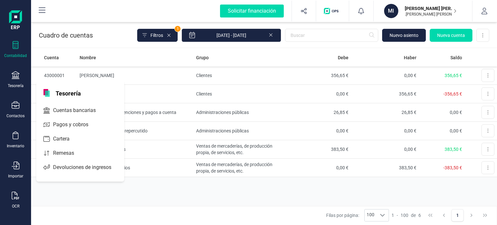
click at [17, 46] on icon at bounding box center [16, 45] width 6 height 8
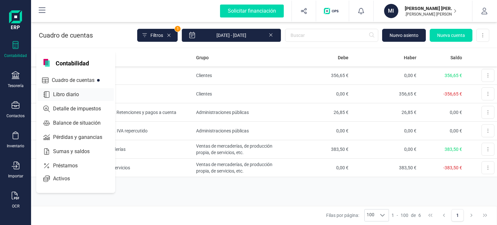
click at [83, 94] on div at bounding box center [82, 94] width 3 height 3
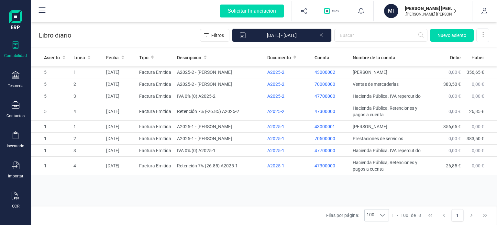
click at [53, 32] on p "Libro diario" at bounding box center [55, 35] width 32 height 9
click at [481, 35] on icon at bounding box center [482, 34] width 6 height 6
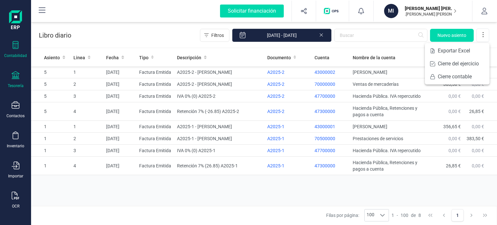
click at [12, 78] on icon at bounding box center [16, 75] width 8 height 8
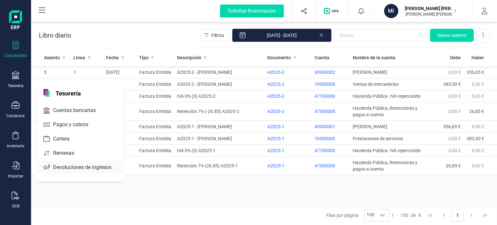
click at [78, 168] on span "Devoluciones de ingresos" at bounding box center [86, 167] width 72 height 8
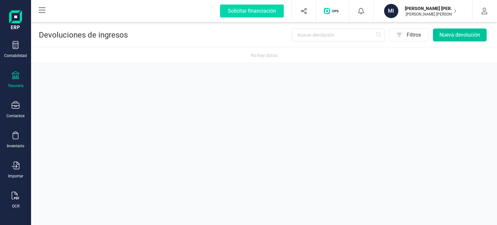
click at [457, 36] on button "Nueva devolución" at bounding box center [460, 34] width 54 height 13
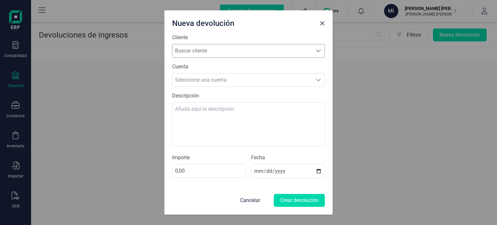
click at [230, 50] on span "Buscar cliente" at bounding box center [242, 50] width 140 height 13
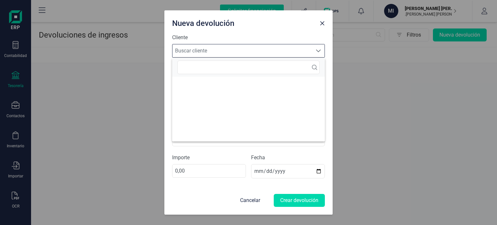
scroll to position [4, 28]
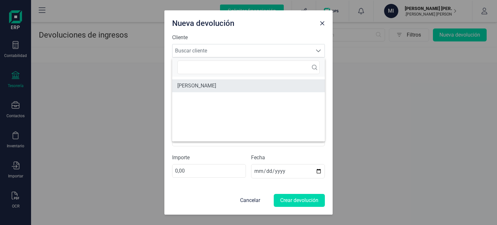
click at [219, 81] on li "[PERSON_NAME]" at bounding box center [248, 85] width 153 height 13
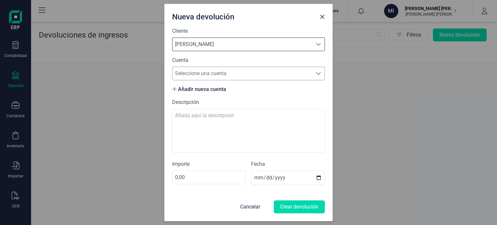
click at [218, 76] on span "Seleccione una cuenta" at bounding box center [242, 73] width 140 height 13
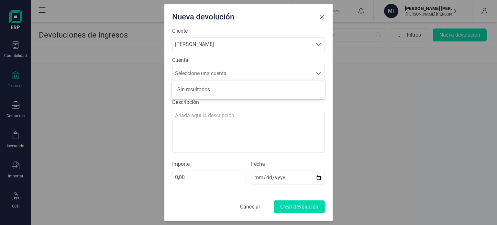
click at [325, 16] on button "button" at bounding box center [322, 17] width 10 height 10
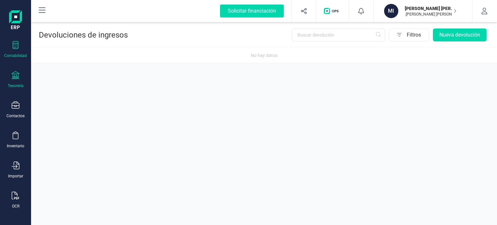
click at [24, 46] on div "Contabilidad" at bounding box center [16, 49] width 26 height 17
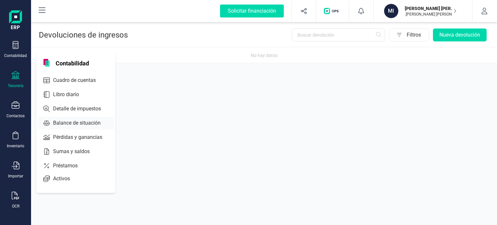
click at [92, 119] on span "Balance de situación" at bounding box center [81, 123] width 62 height 8
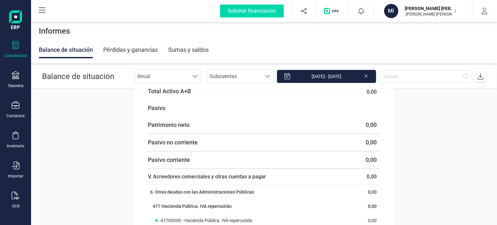
scroll to position [236, 0]
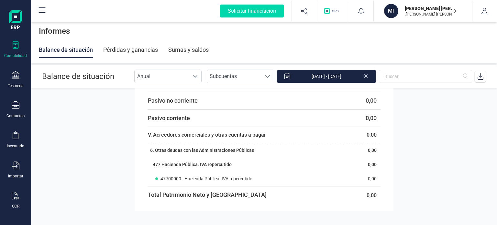
click at [134, 45] on div "Pérdidas y ganancias" at bounding box center [130, 49] width 55 height 17
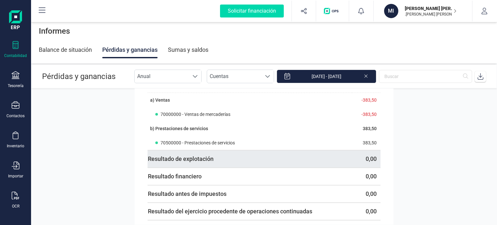
scroll to position [66, 0]
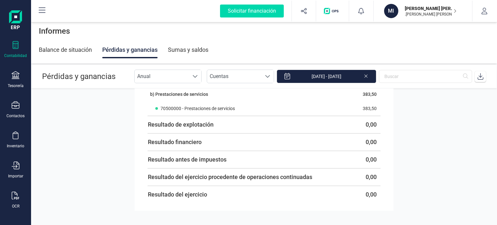
click at [179, 54] on div "Sumas y saldos" at bounding box center [188, 49] width 40 height 17
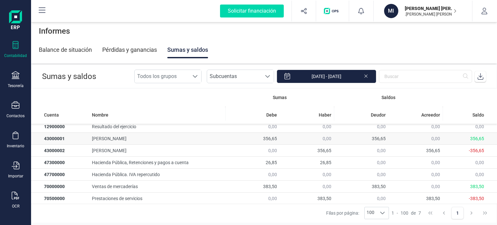
scroll to position [4, 0]
click at [70, 52] on div "Balance de situación" at bounding box center [65, 49] width 53 height 17
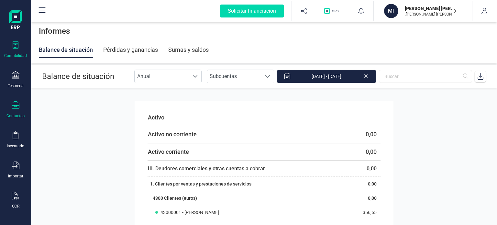
click at [19, 109] on div at bounding box center [16, 105] width 8 height 9
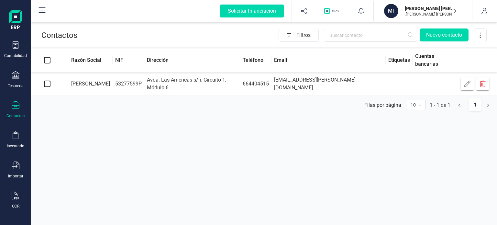
click at [47, 10] on button at bounding box center [42, 11] width 21 height 21
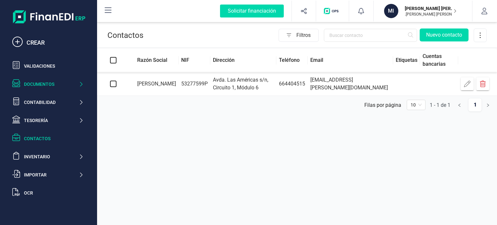
click at [56, 85] on div "Documentos" at bounding box center [51, 84] width 55 height 6
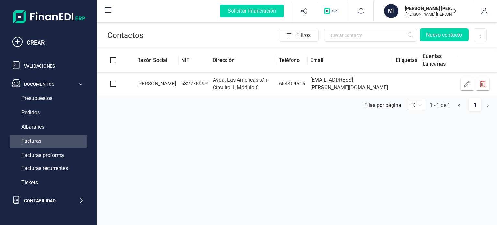
click at [56, 141] on div "Facturas" at bounding box center [49, 140] width 78 height 13
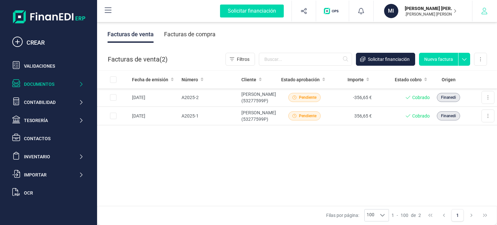
click at [490, 14] on button "button" at bounding box center [484, 11] width 24 height 21
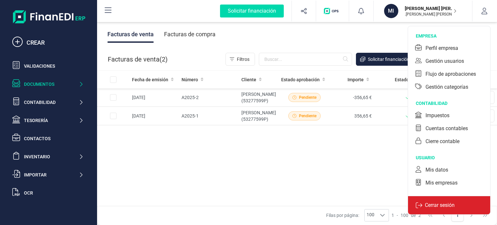
click at [451, 200] on div "Cerrar sesión" at bounding box center [449, 205] width 82 height 18
